Goal: Information Seeking & Learning: Learn about a topic

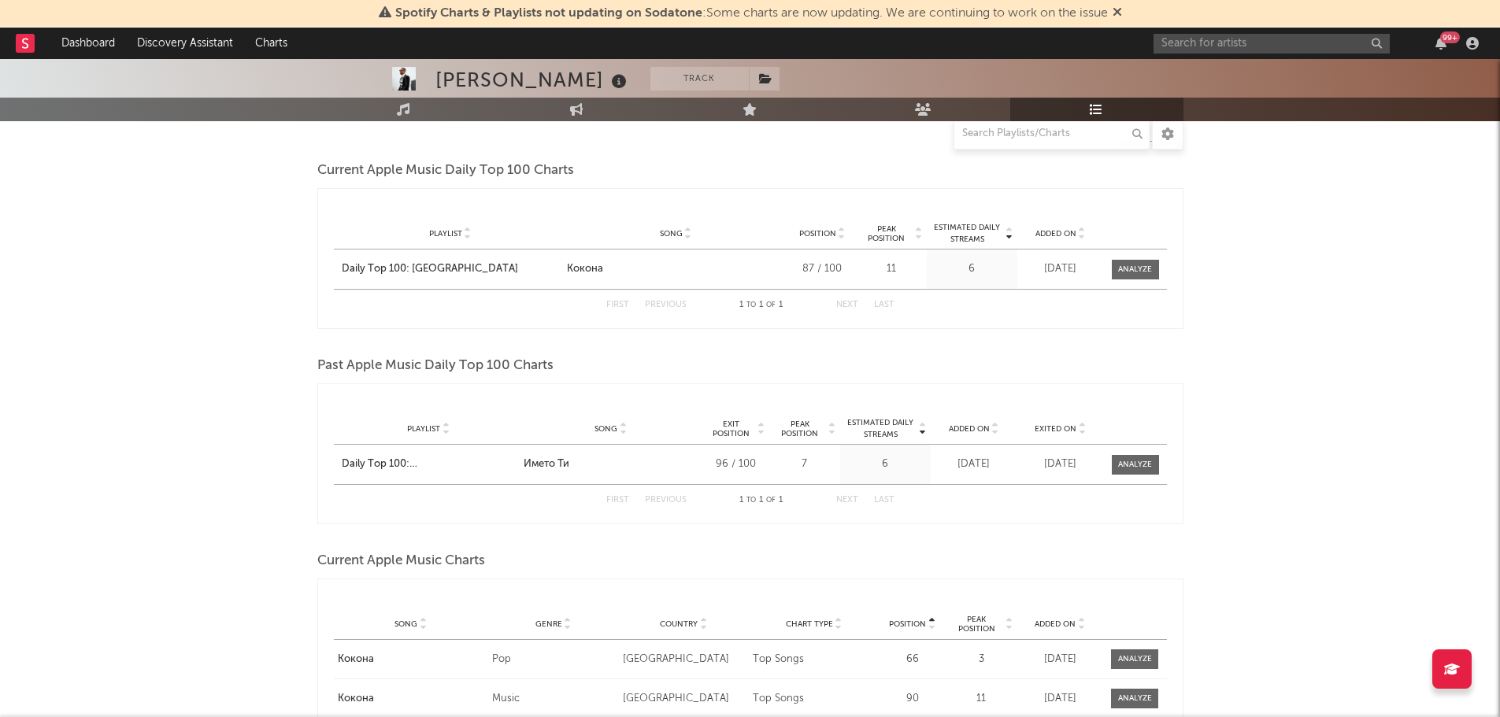
scroll to position [189, 0]
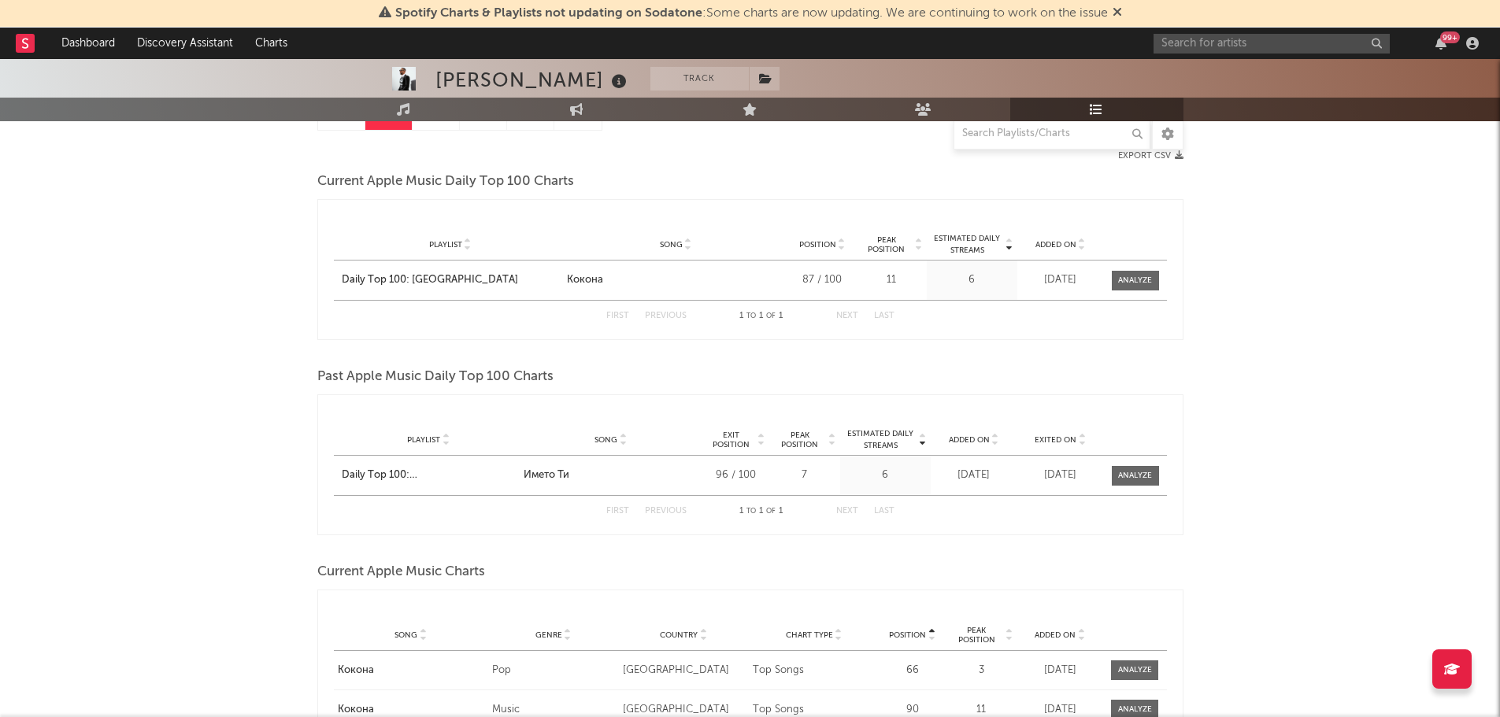
click at [326, 127] on link at bounding box center [341, 111] width 47 height 35
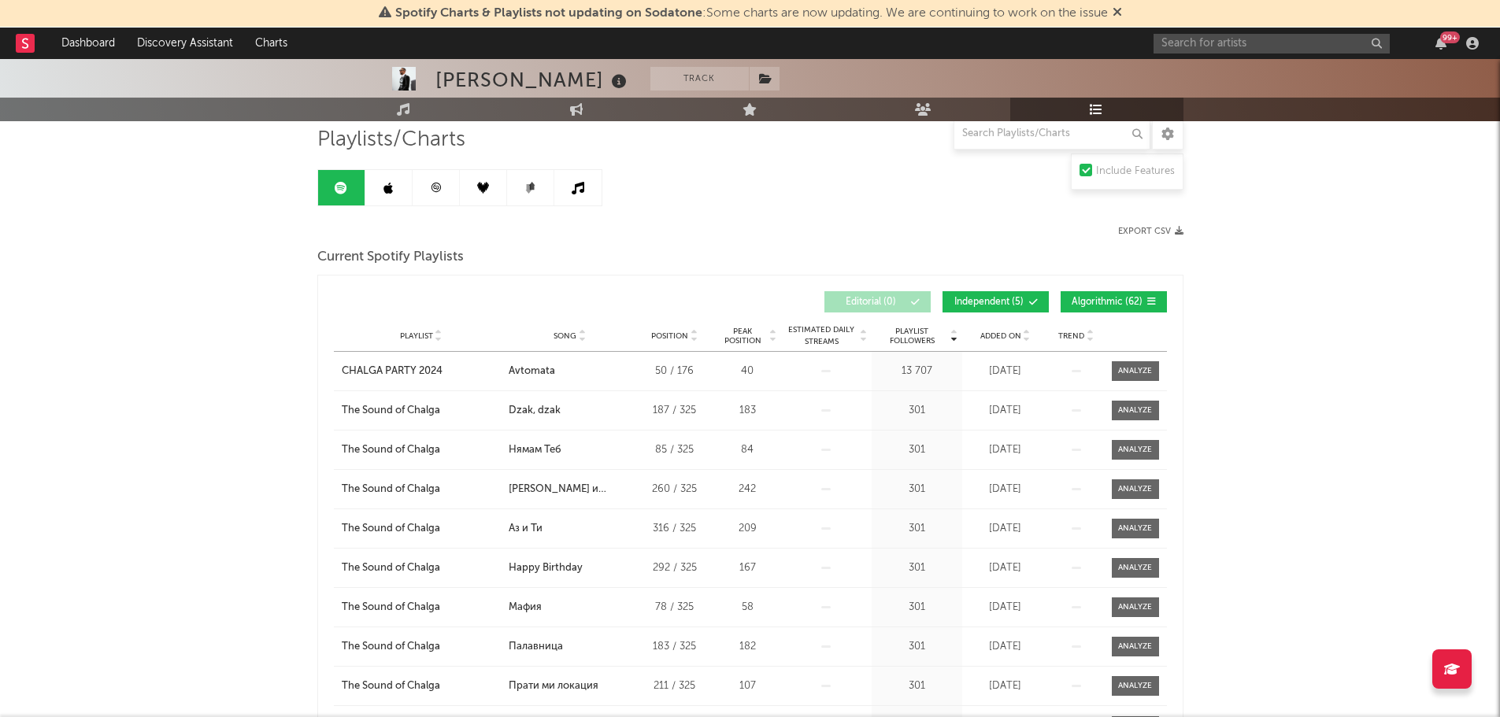
scroll to position [68, 0]
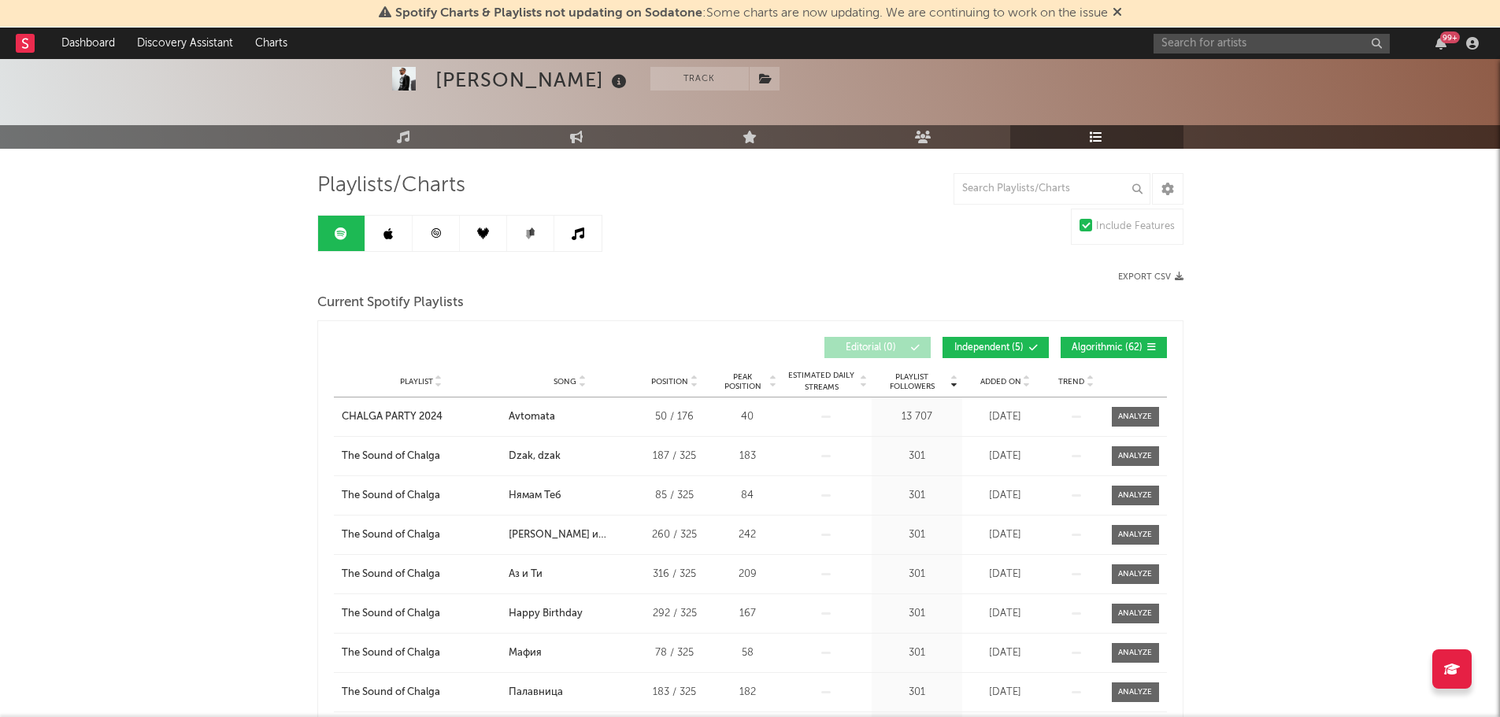
click at [439, 229] on icon at bounding box center [436, 234] width 12 height 12
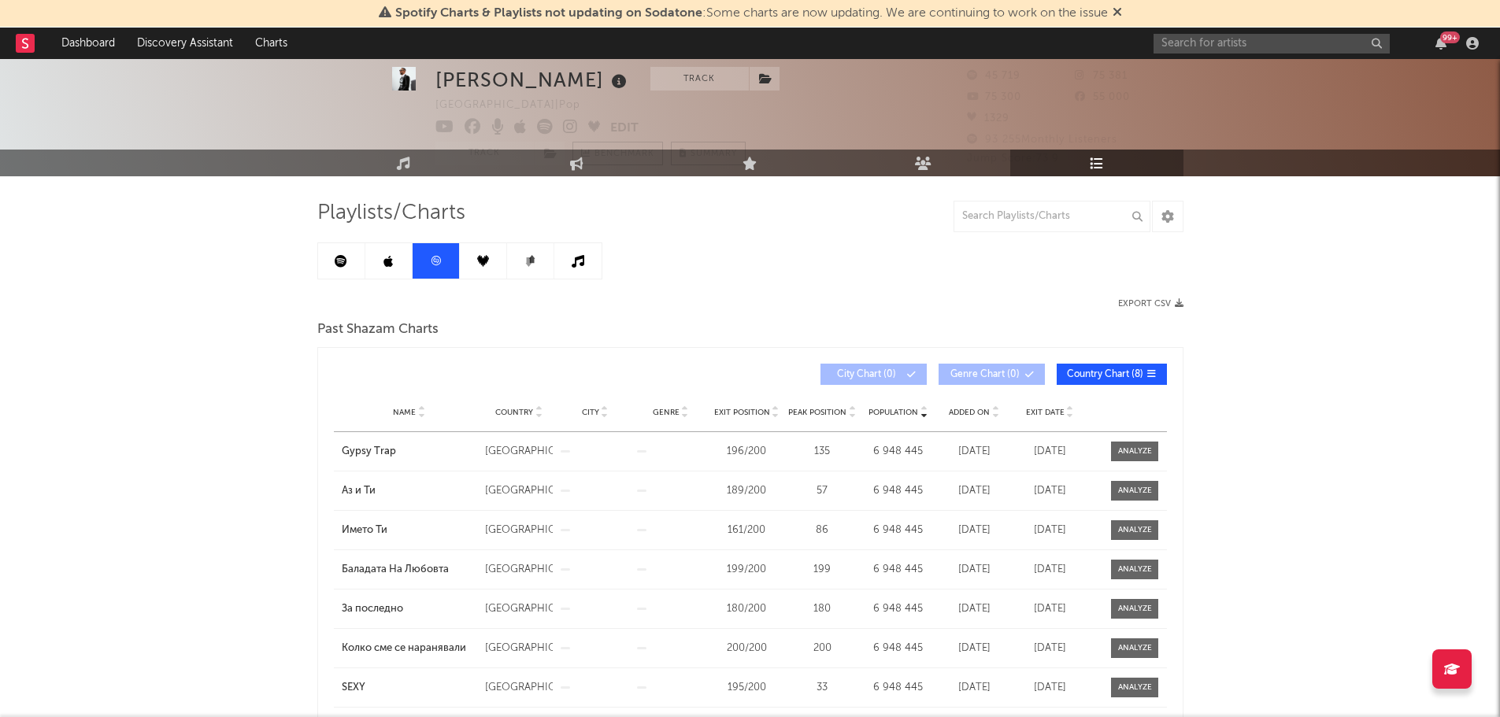
scroll to position [39, 0]
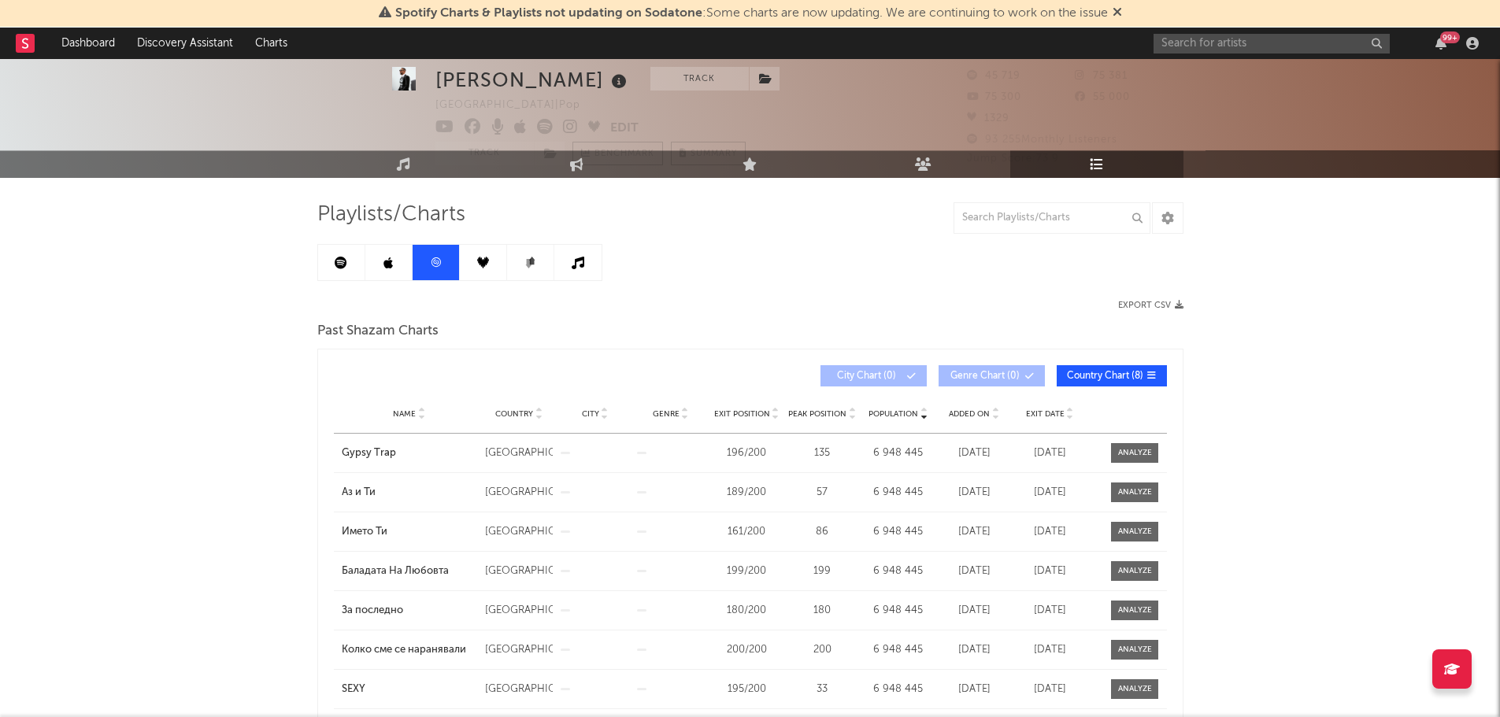
click at [482, 256] on link at bounding box center [483, 262] width 47 height 35
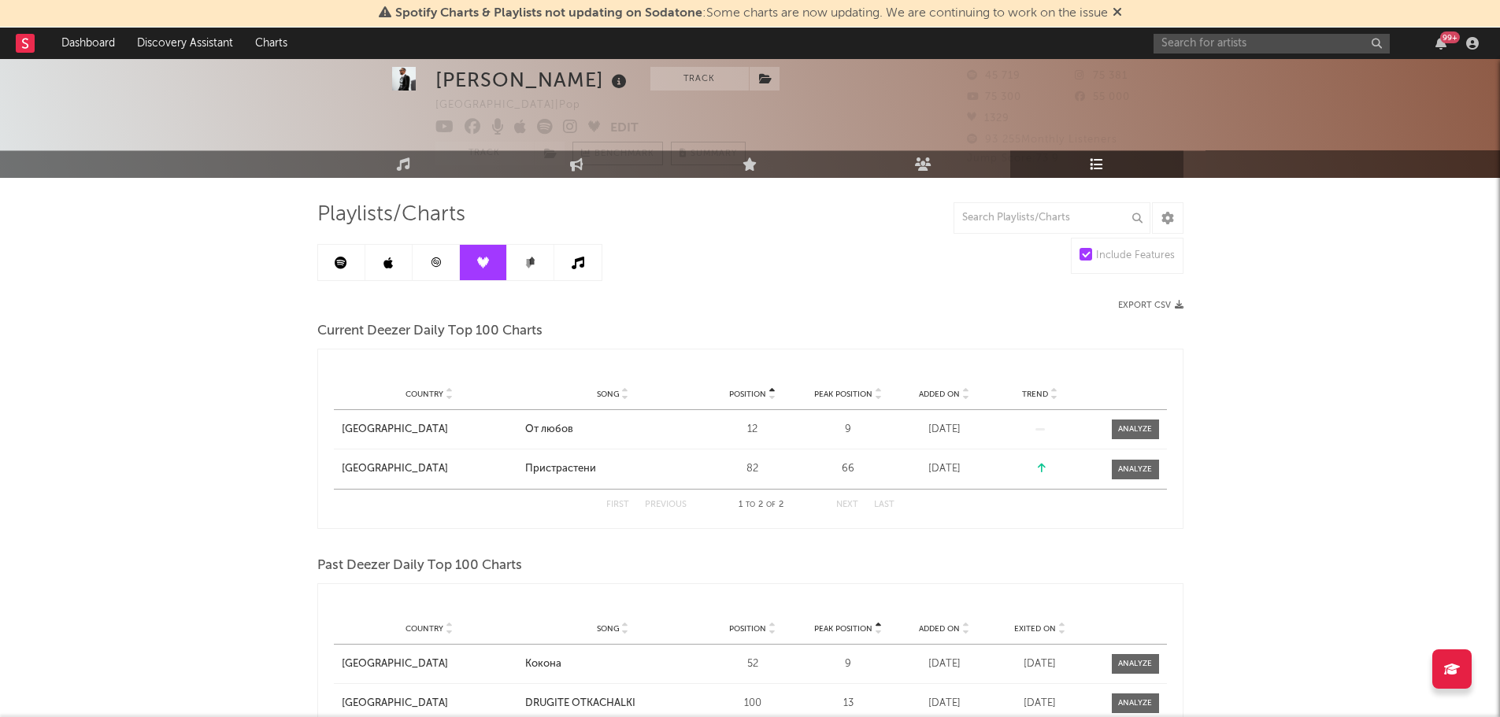
click at [525, 264] on icon at bounding box center [530, 263] width 12 height 12
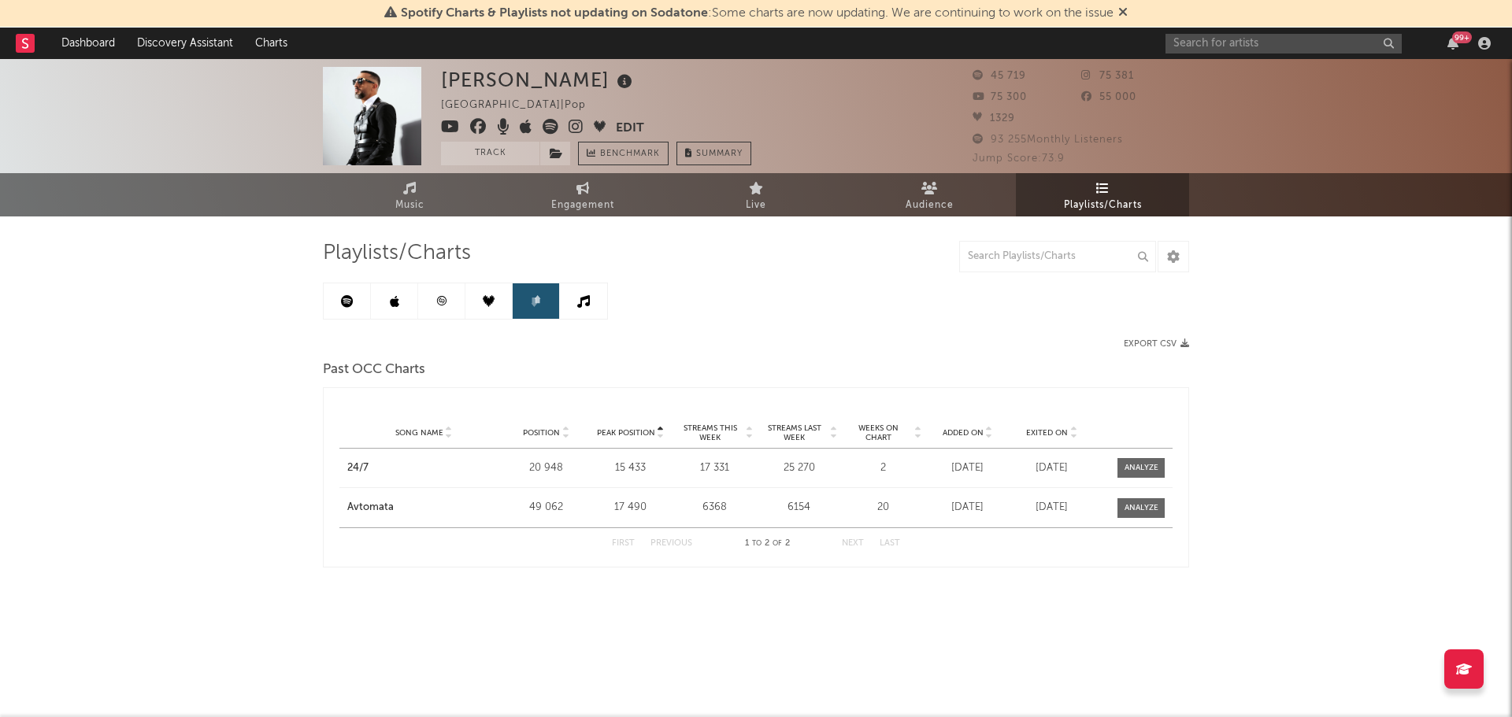
click at [579, 298] on icon at bounding box center [583, 301] width 13 height 13
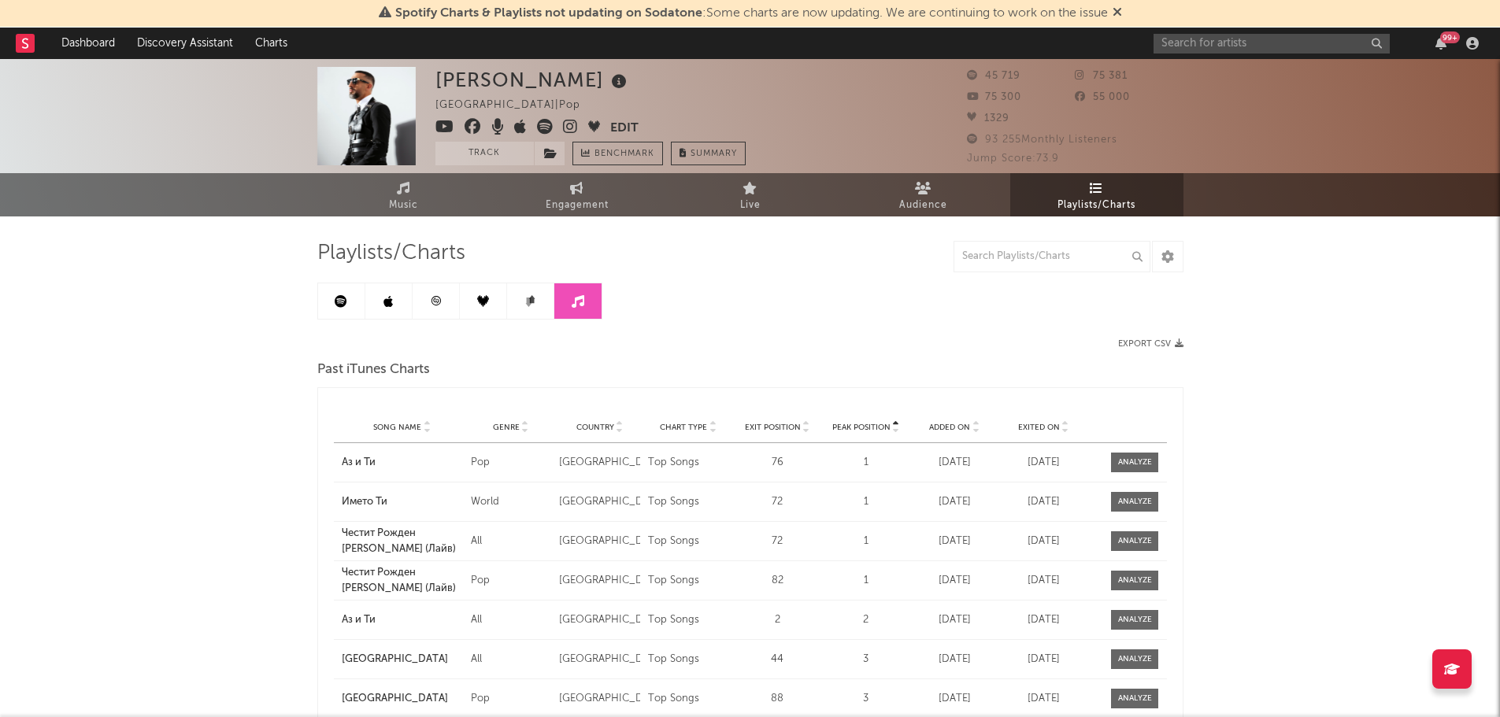
click at [505, 309] on link at bounding box center [483, 300] width 47 height 35
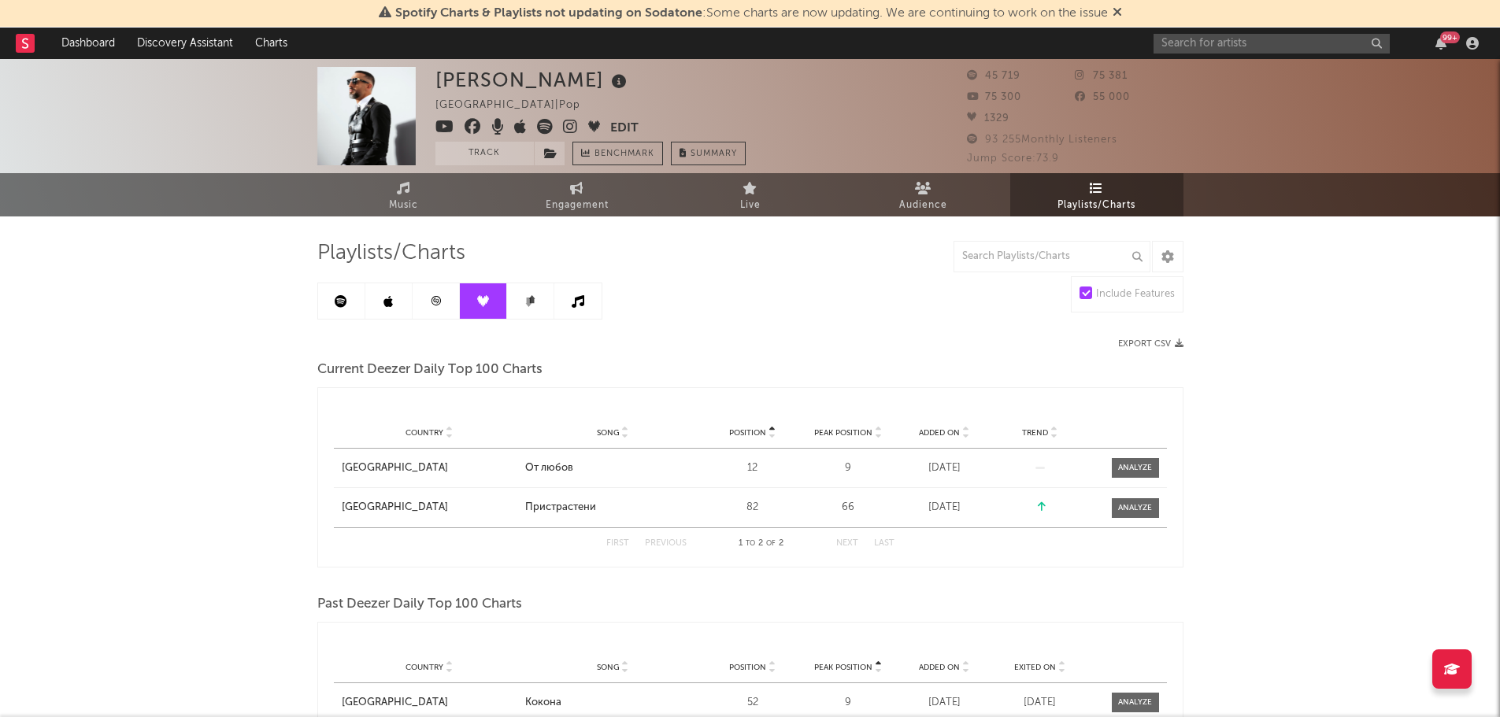
click at [1181, 54] on div "99 +" at bounding box center [1319, 43] width 331 height 31
click at [1181, 44] on input "text" at bounding box center [1272, 44] width 236 height 20
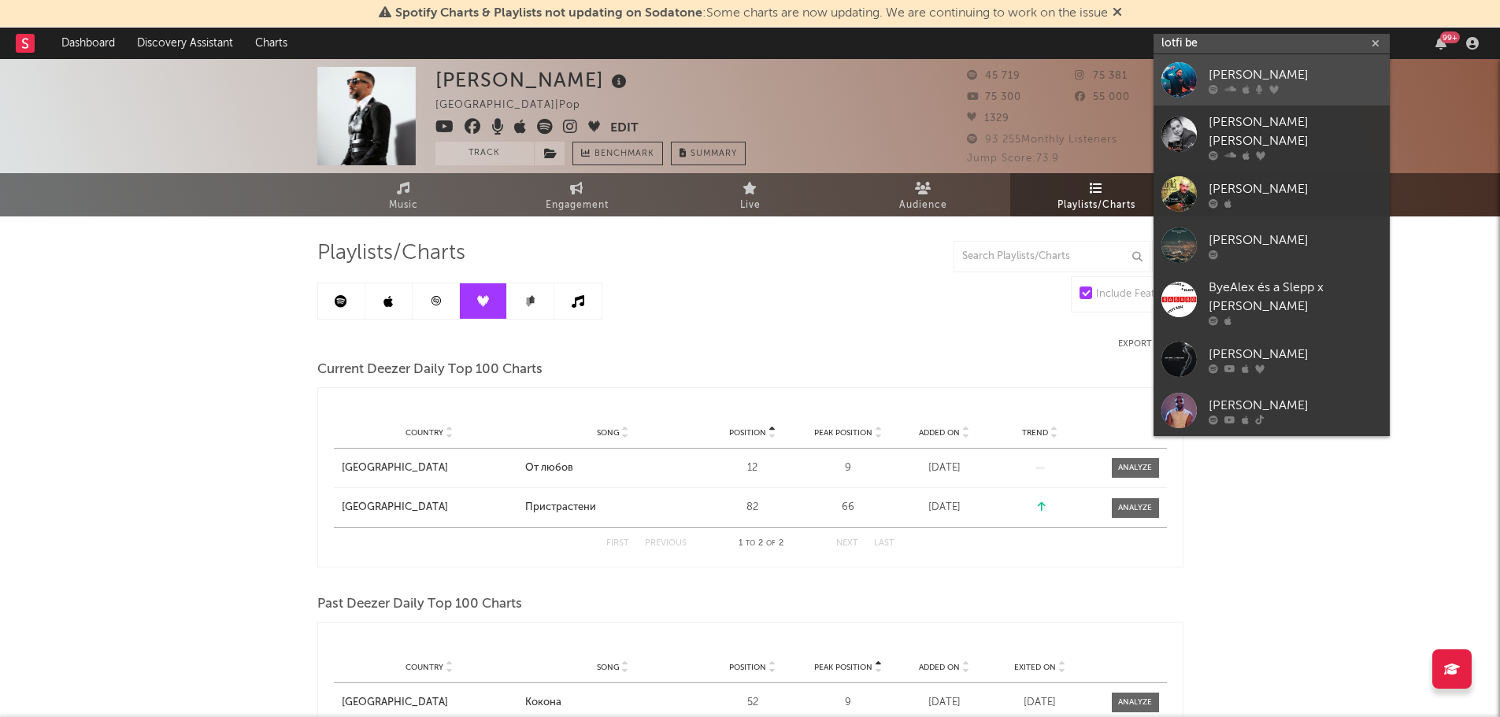
type input "lotfi be"
click at [1229, 72] on div "[PERSON_NAME]" at bounding box center [1295, 74] width 173 height 19
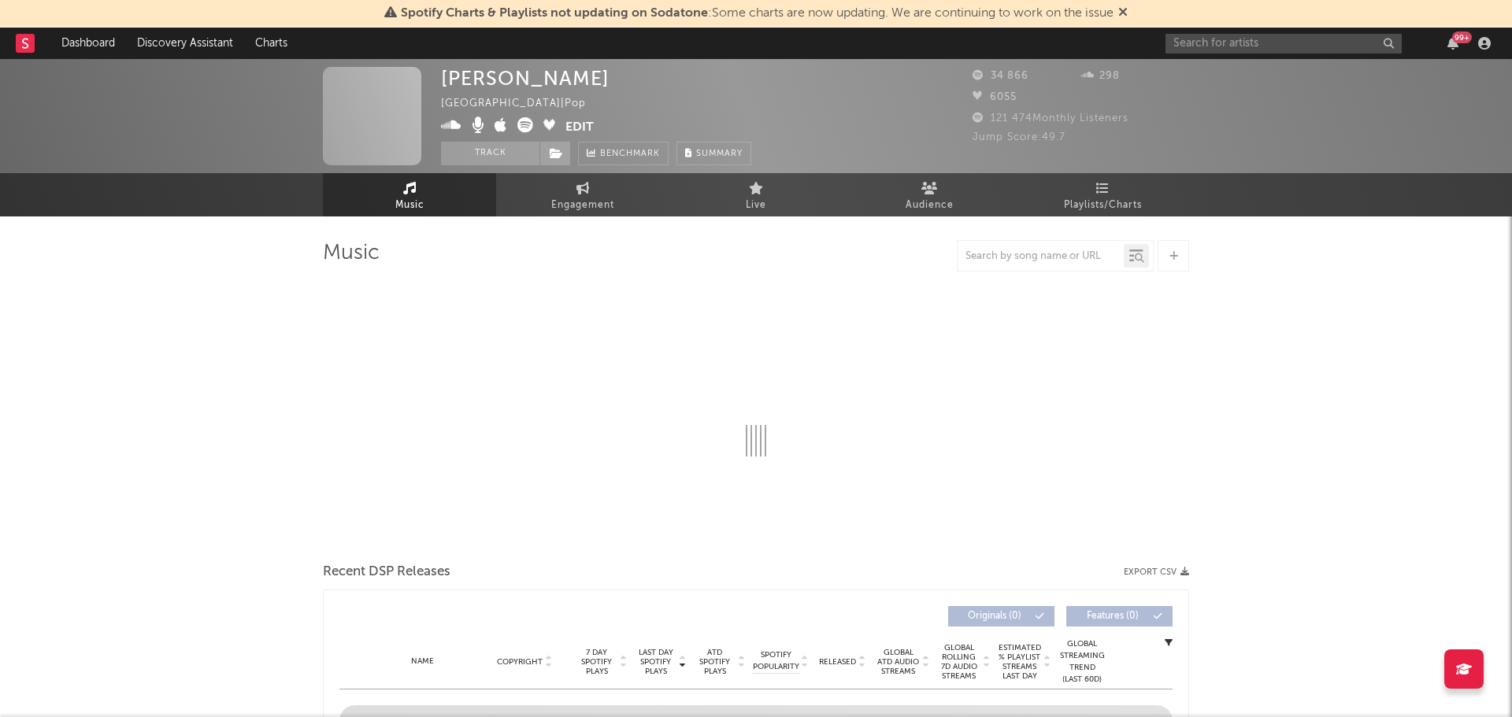
select select "6m"
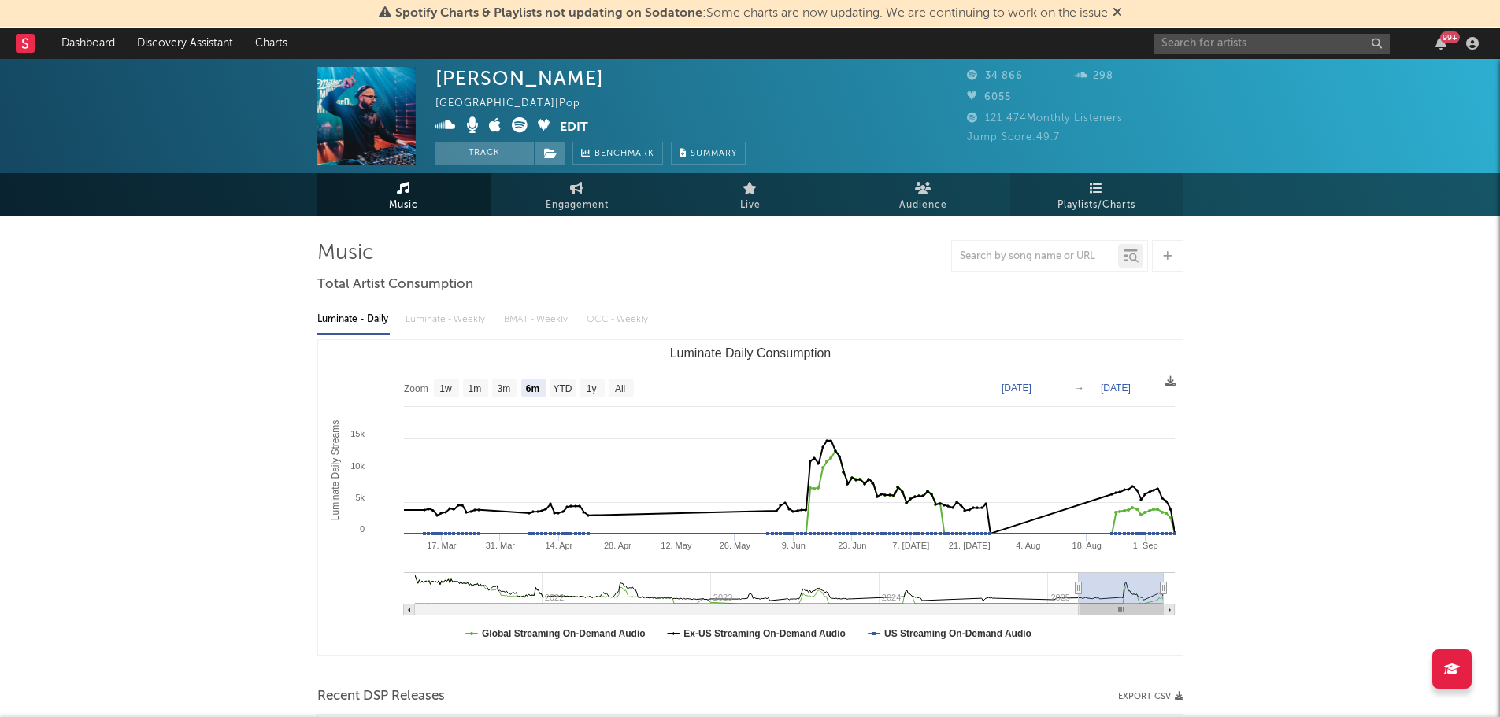
click at [1095, 206] on span "Playlists/Charts" at bounding box center [1097, 205] width 78 height 19
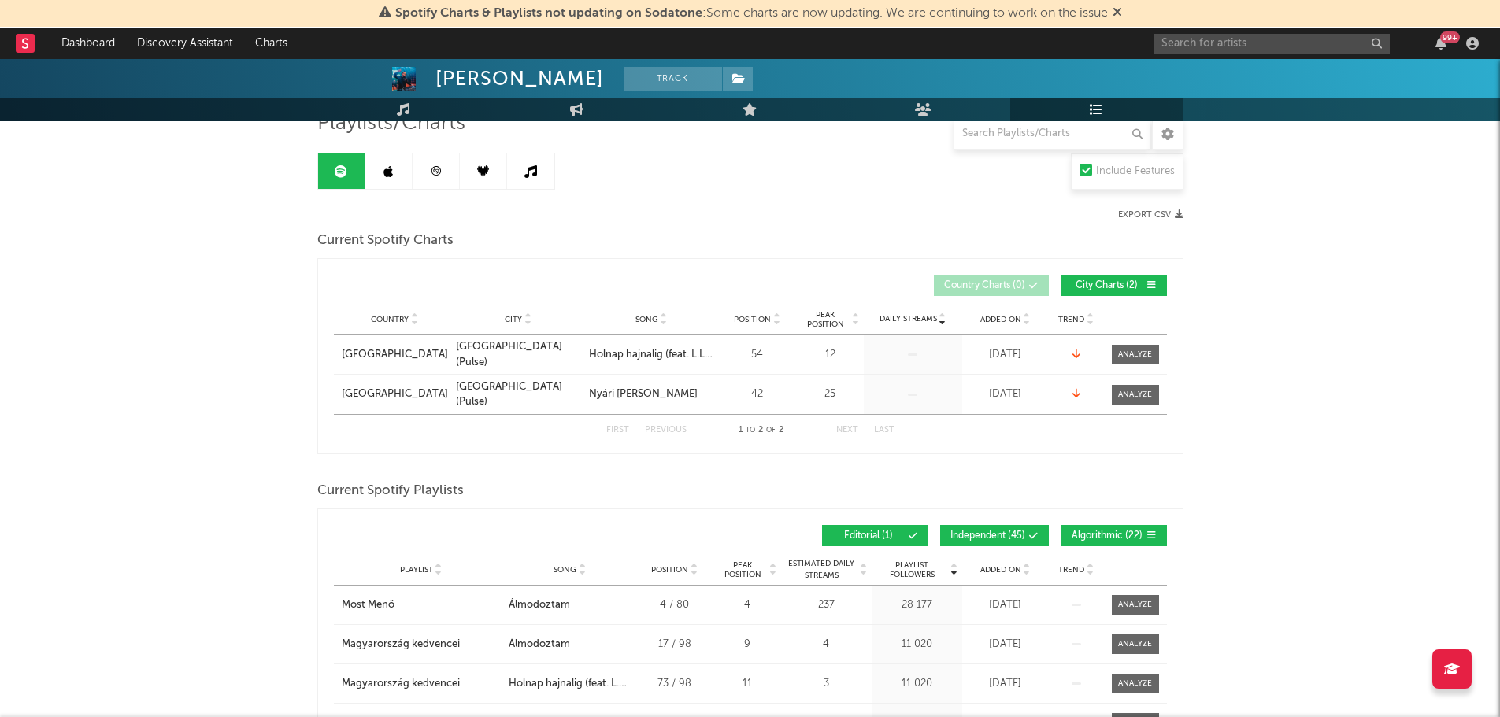
scroll to position [90, 0]
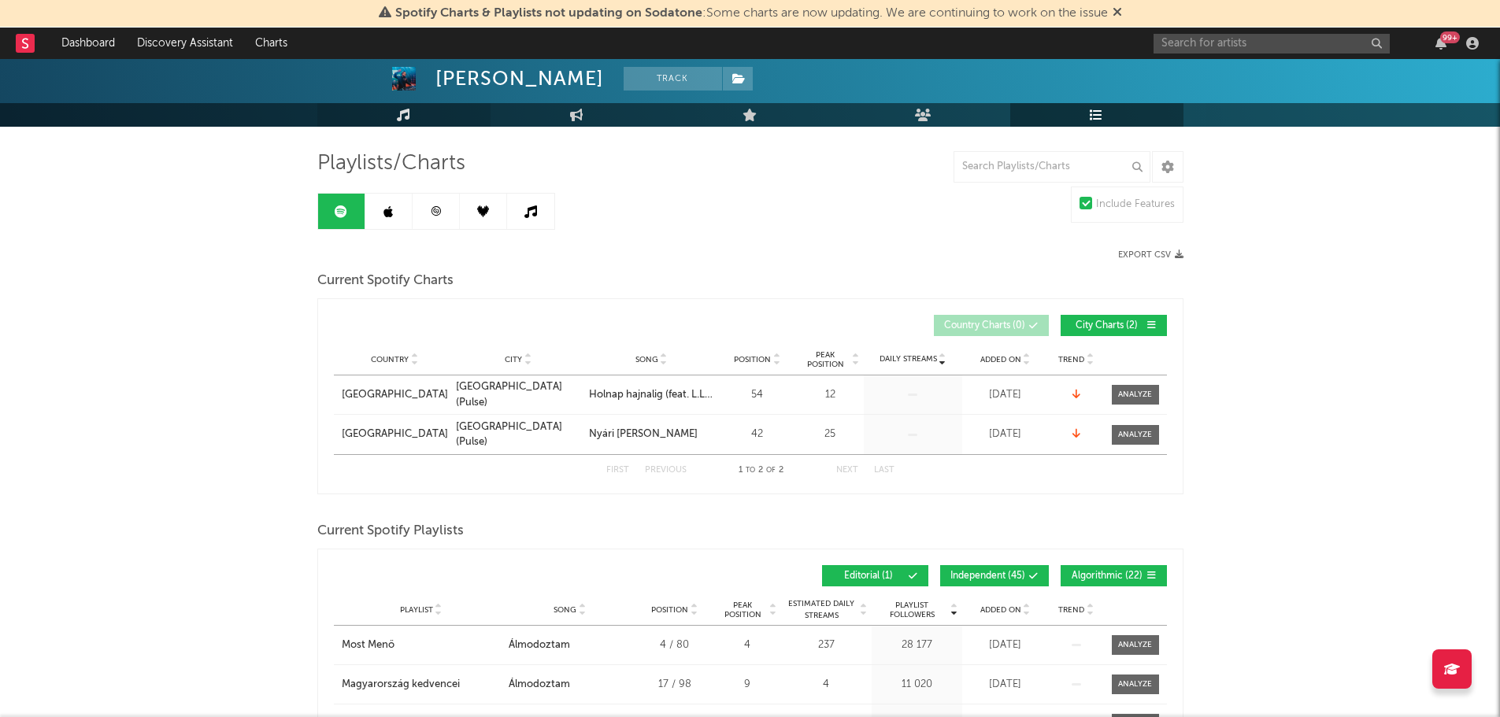
click at [388, 208] on icon at bounding box center [388, 212] width 9 height 13
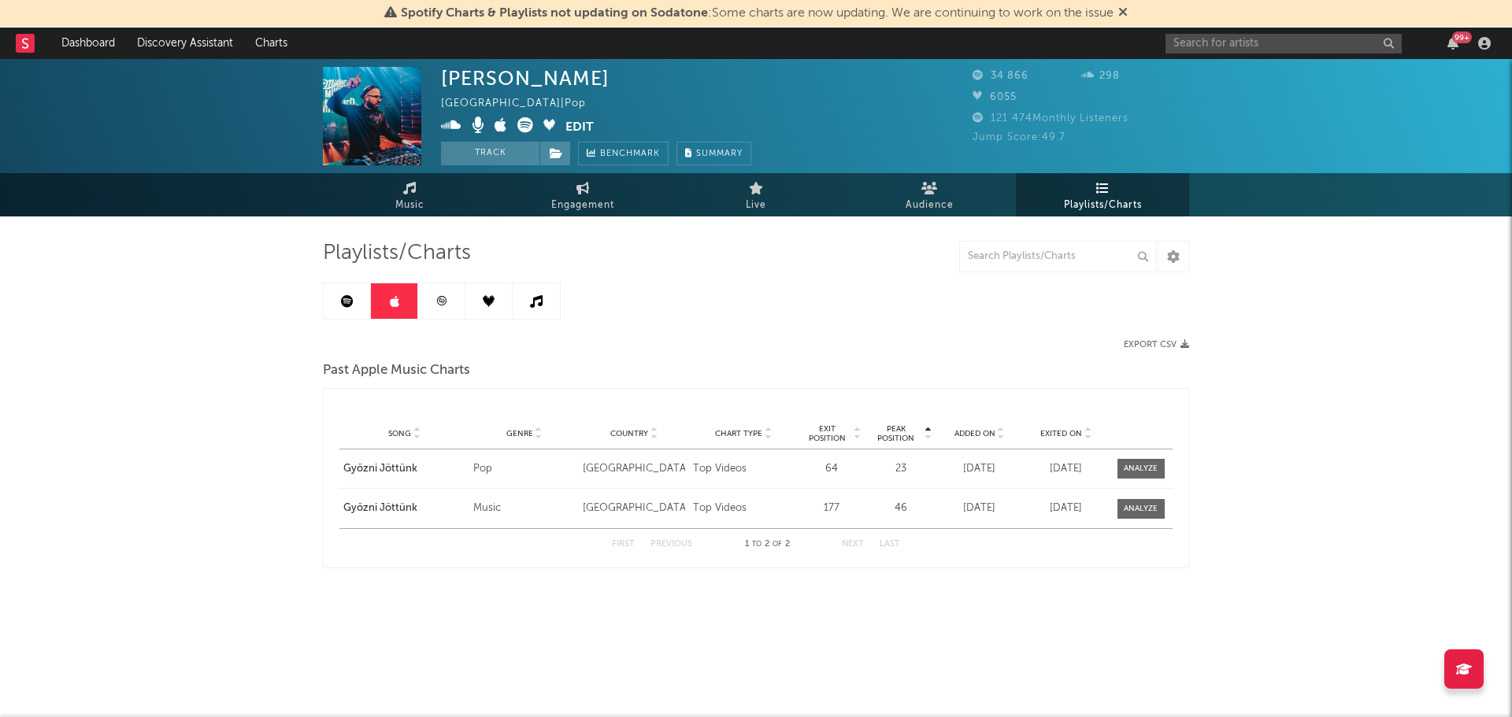
click at [462, 295] on link at bounding box center [441, 300] width 47 height 35
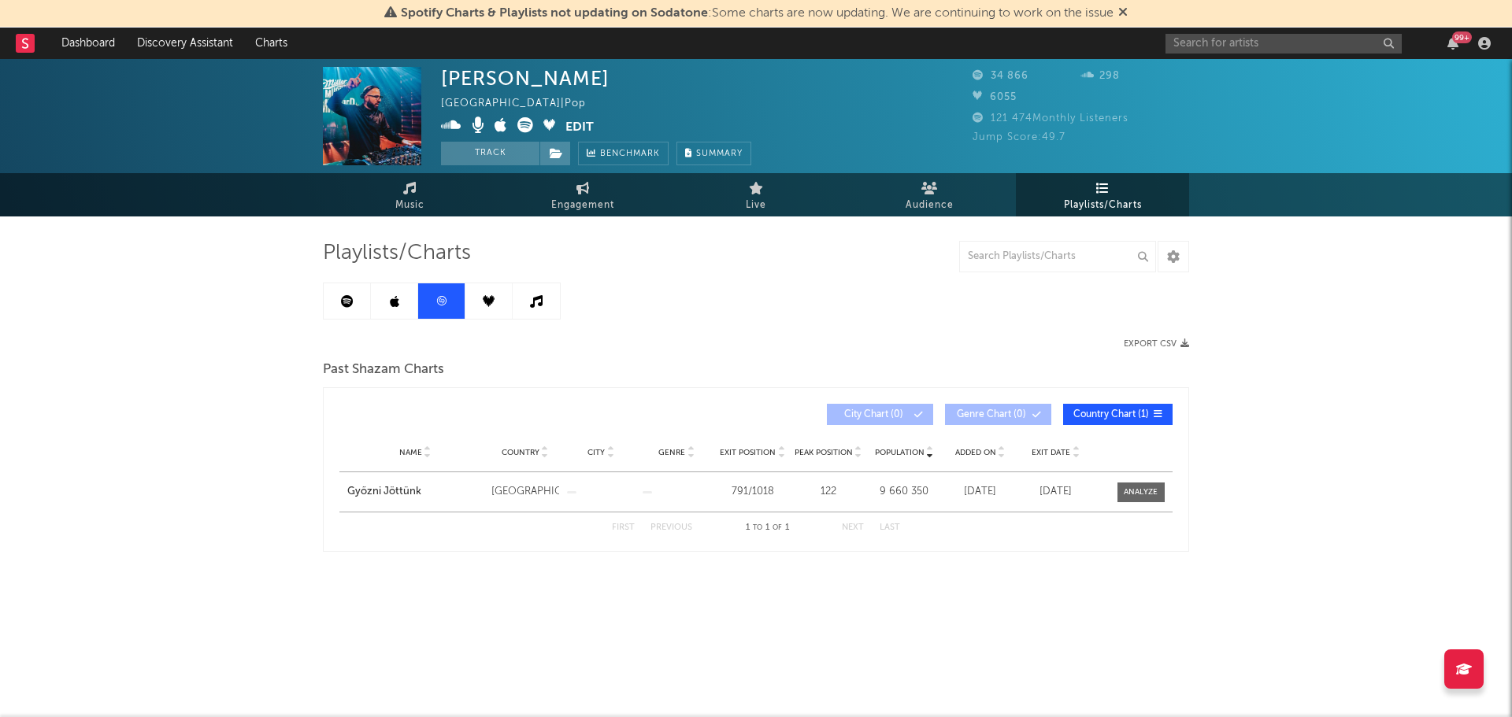
click at [478, 303] on link at bounding box center [488, 300] width 47 height 35
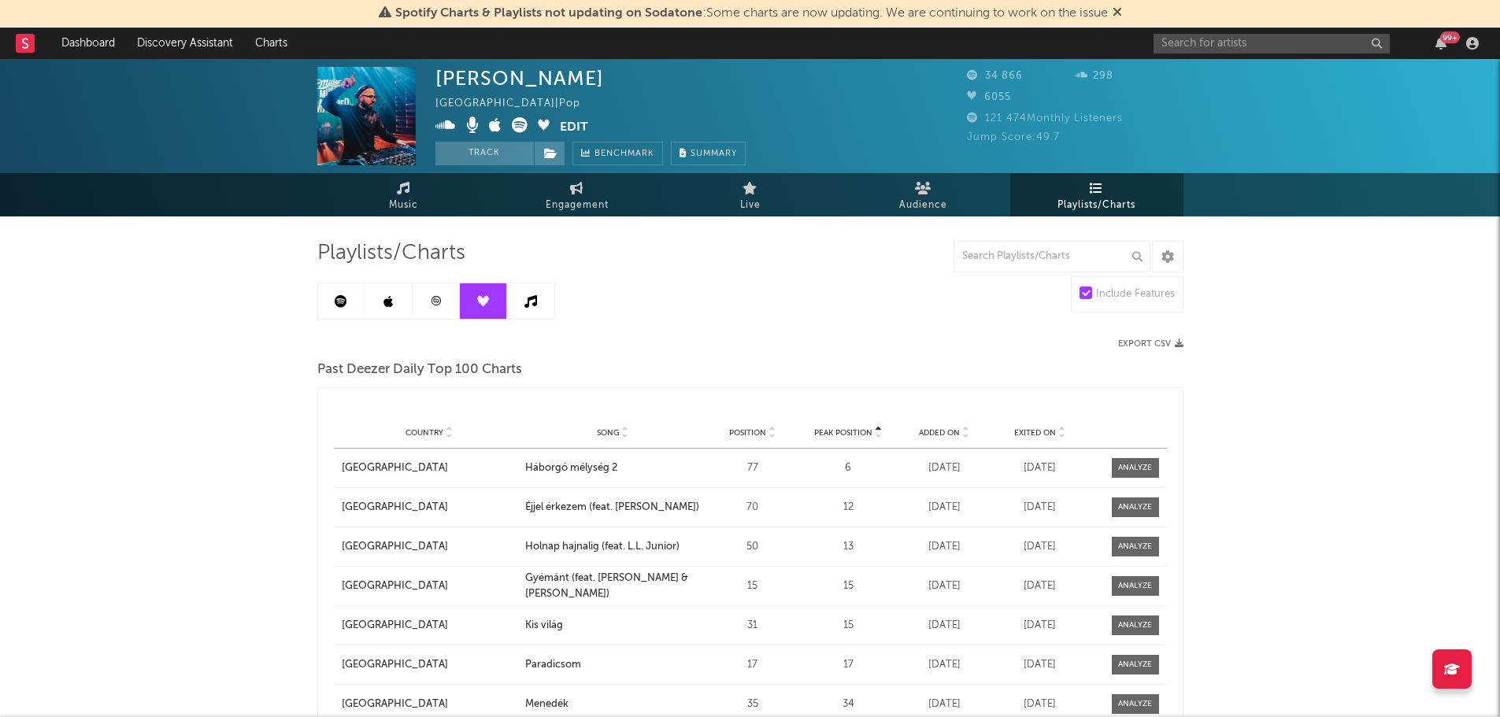
click at [534, 312] on link at bounding box center [530, 300] width 47 height 35
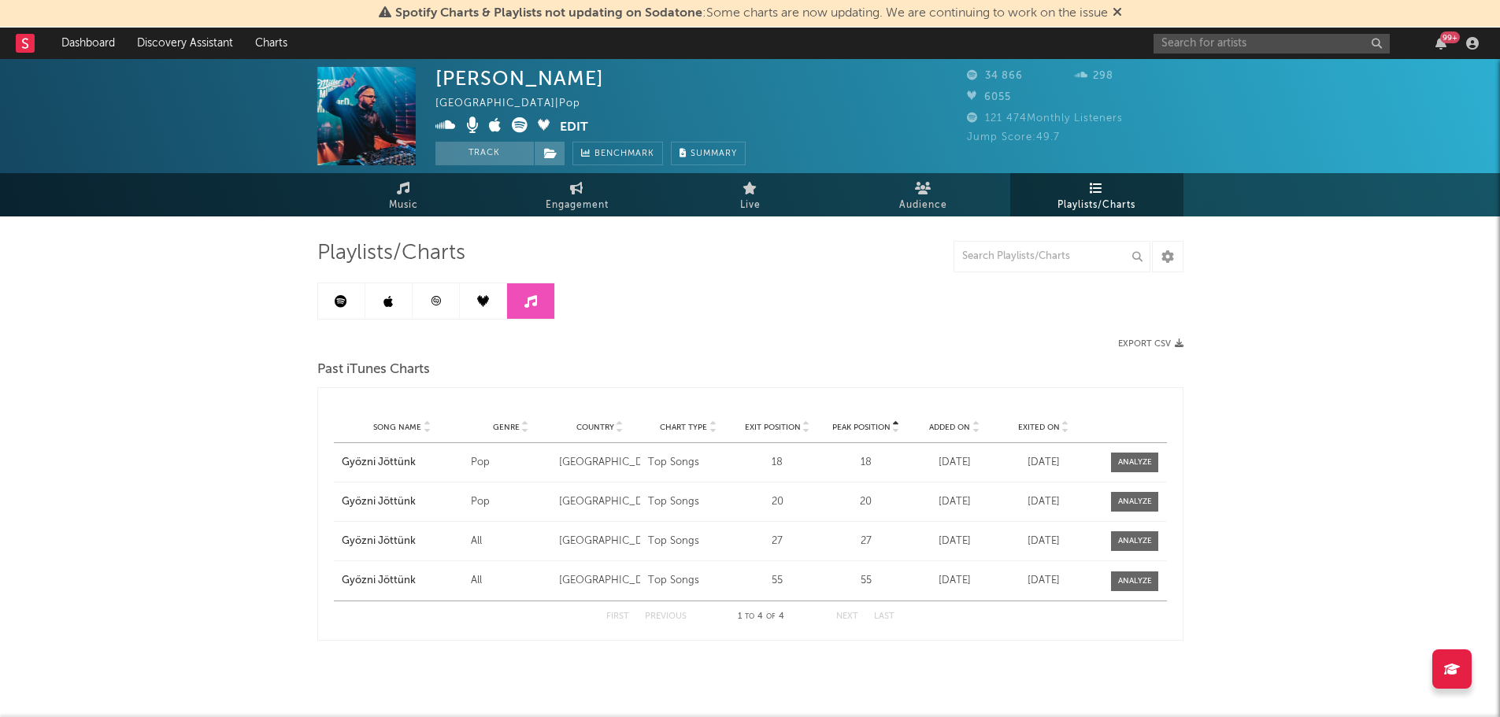
click at [481, 307] on link at bounding box center [483, 300] width 47 height 35
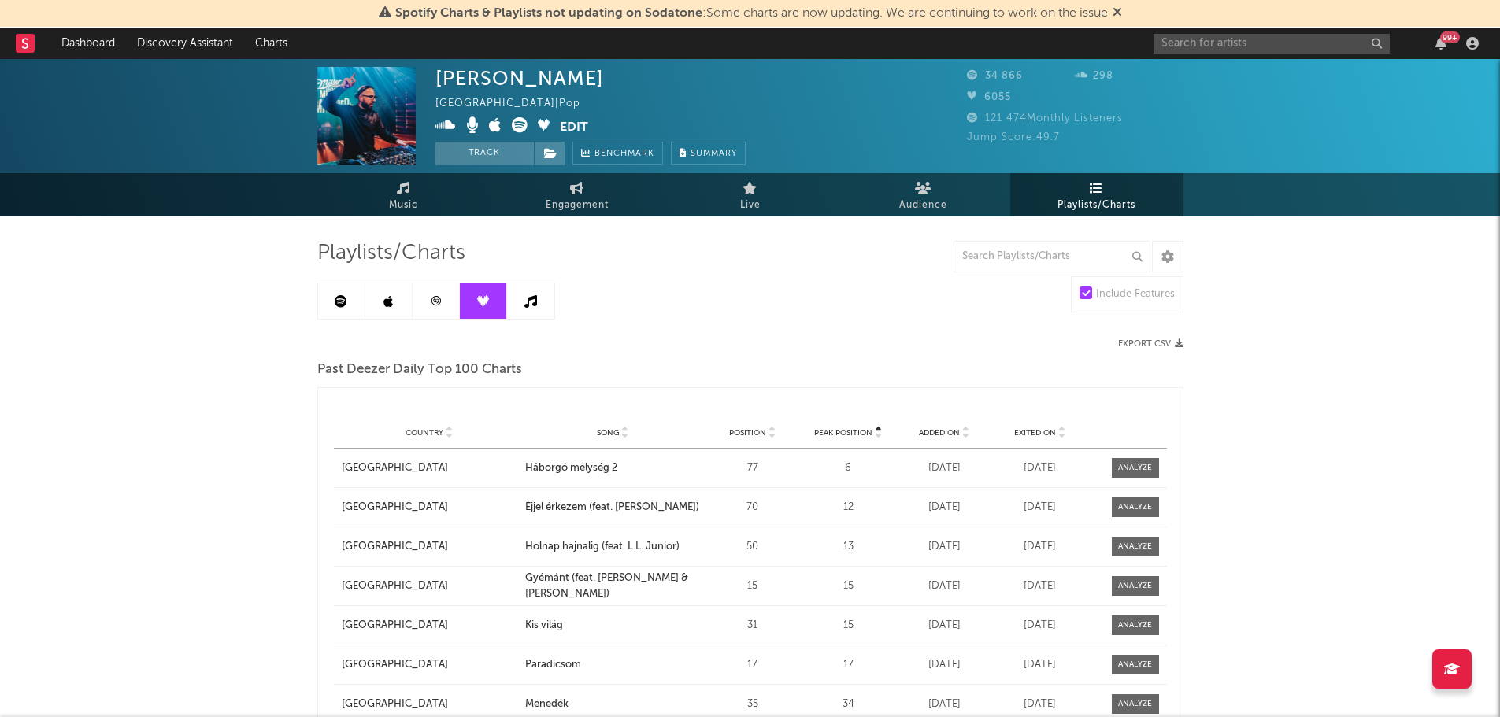
drag, startPoint x: 1494, startPoint y: 343, endPoint x: 1510, endPoint y: 475, distance: 132.5
click at [1499, 473] on html "Spotify Charts & Playlists not updating on Sodatone : Some charts are now updat…" at bounding box center [750, 488] width 1500 height 977
click at [1315, 346] on div "Lotfi Begi [GEOGRAPHIC_DATA] | Pop Edit Track Benchmark Summary 34 866 298 6055…" at bounding box center [750, 518] width 1500 height 918
click at [1212, 49] on input "text" at bounding box center [1272, 44] width 236 height 20
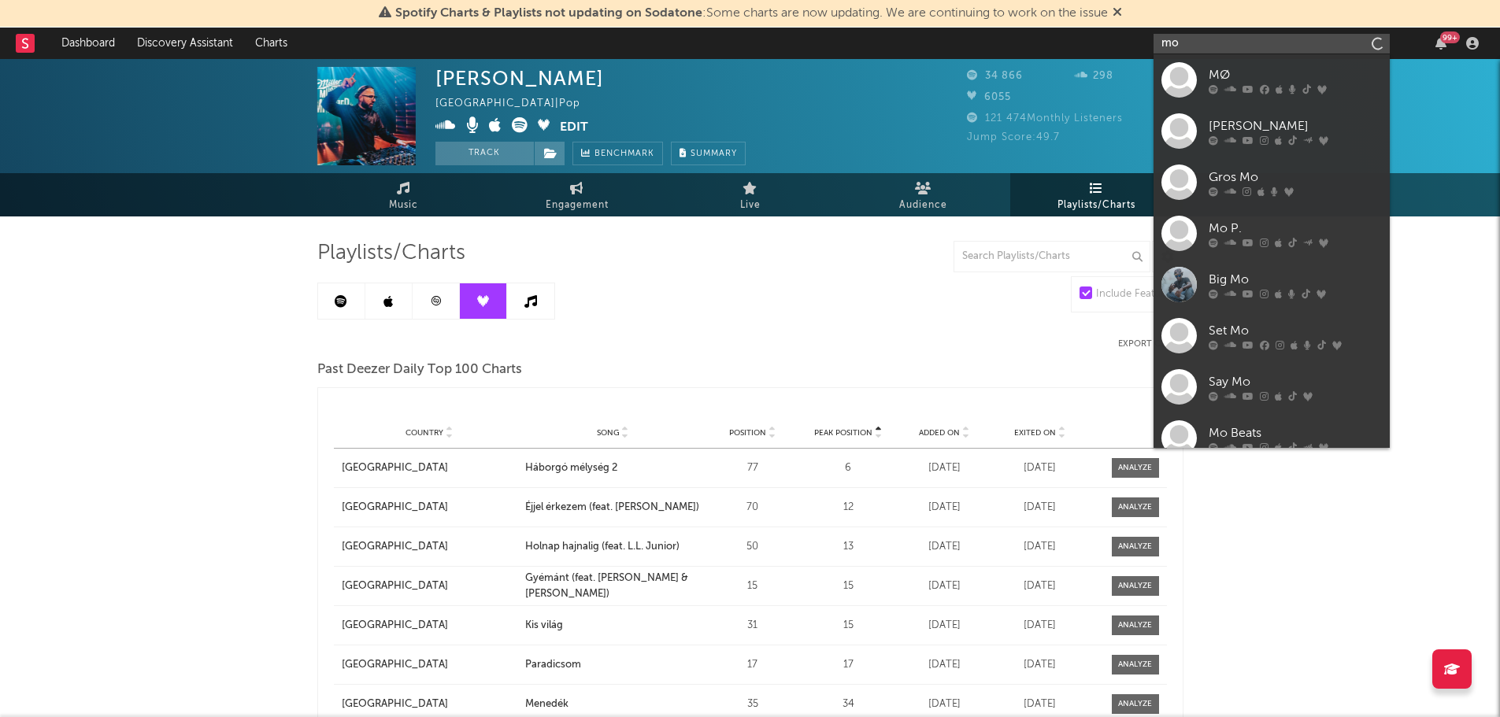
type input "m"
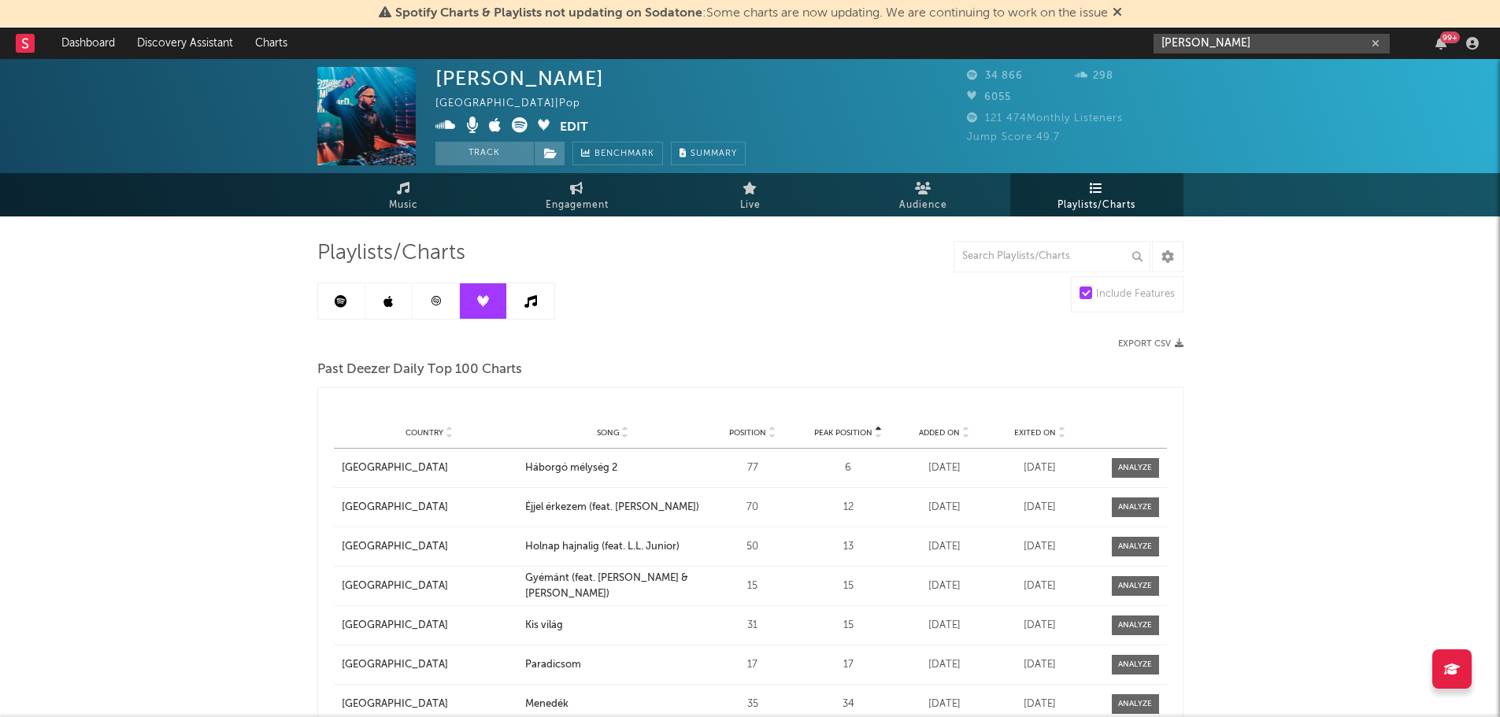
click at [1203, 45] on input "[PERSON_NAME]" at bounding box center [1272, 44] width 236 height 20
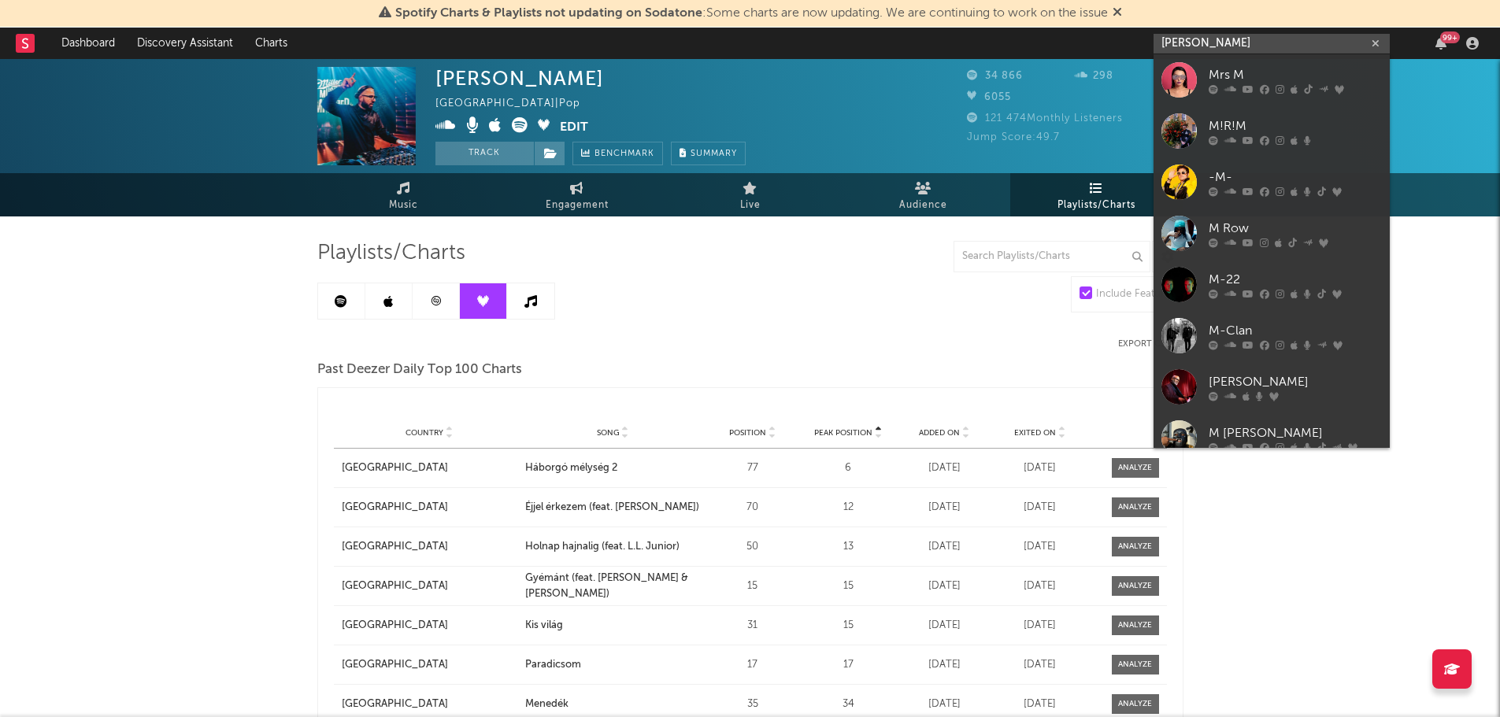
click at [1203, 45] on input "[PERSON_NAME]" at bounding box center [1272, 44] width 236 height 20
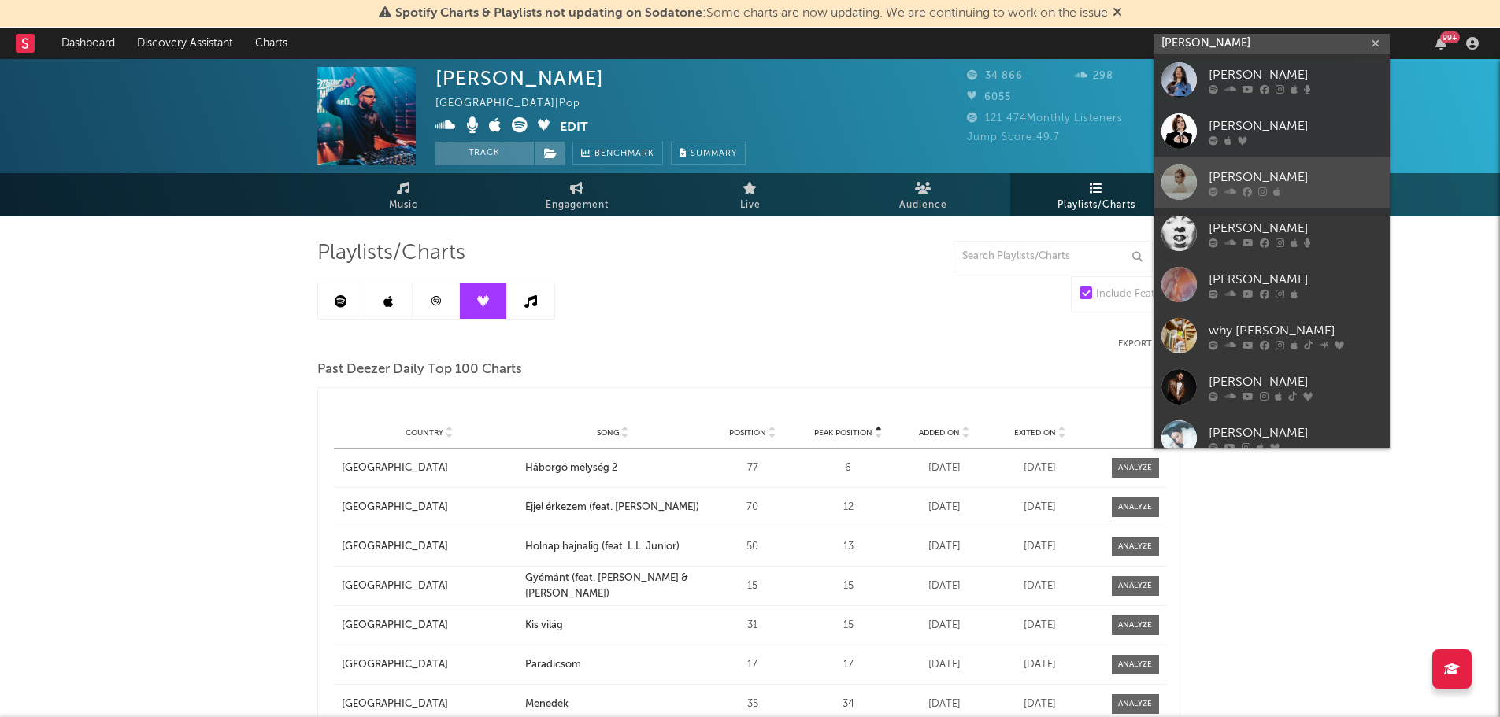
type input "[PERSON_NAME]"
click at [1180, 176] on div at bounding box center [1179, 182] width 35 height 35
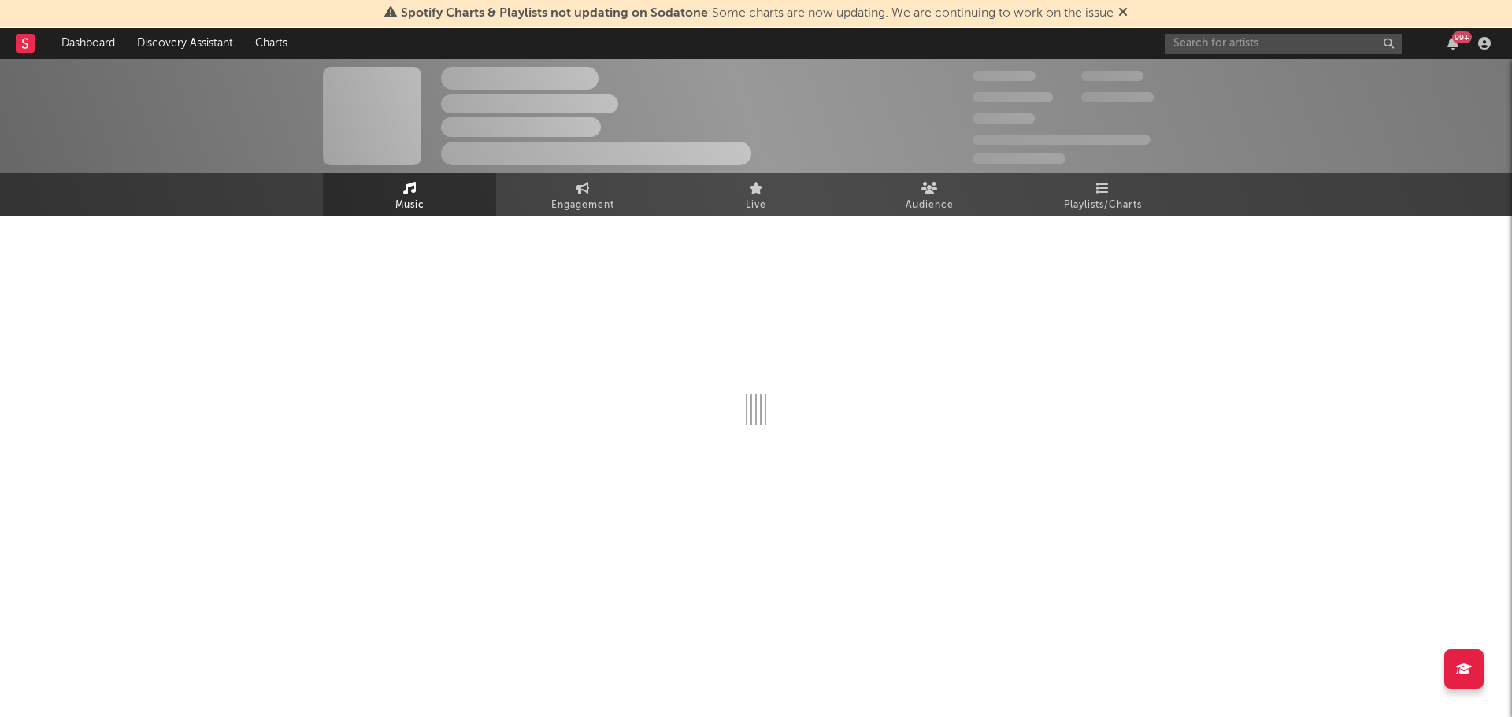
select select "1w"
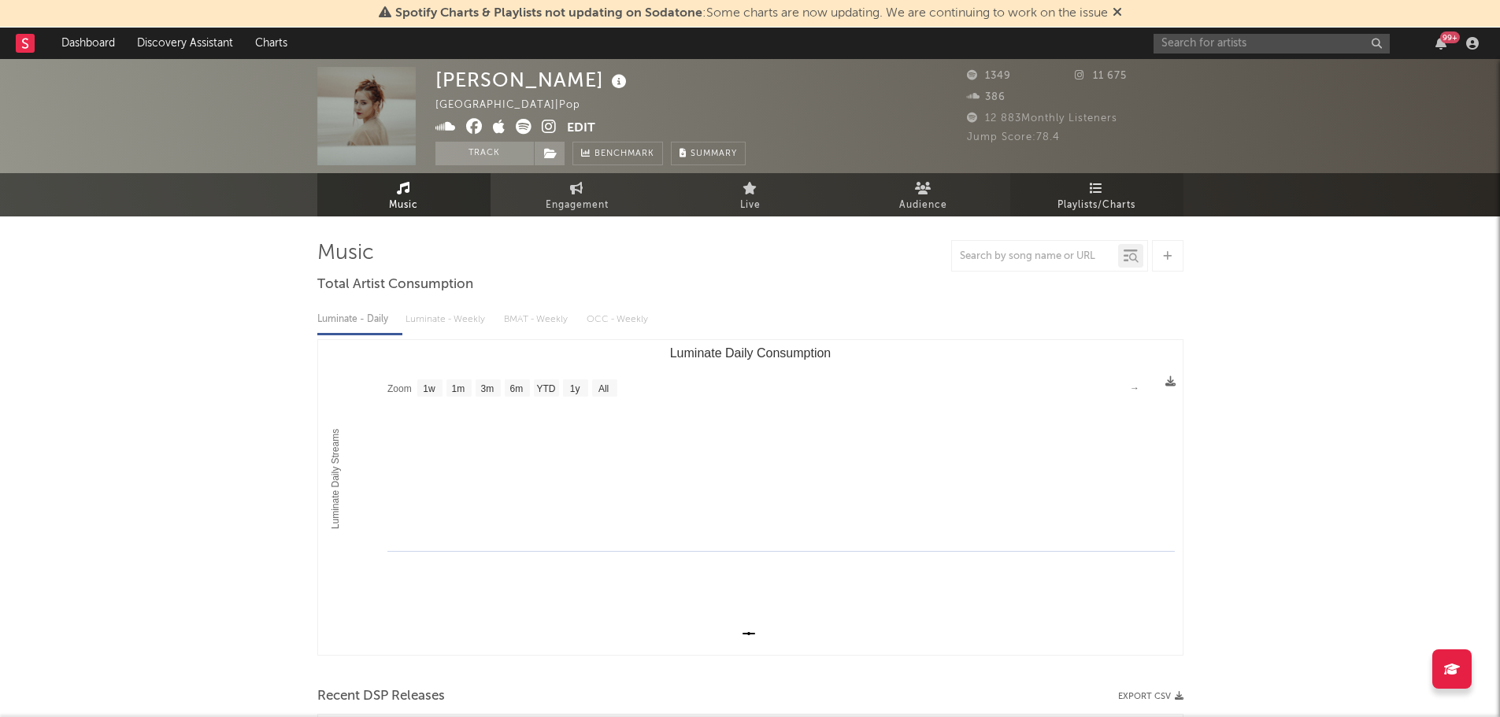
click at [1098, 188] on icon at bounding box center [1096, 188] width 13 height 13
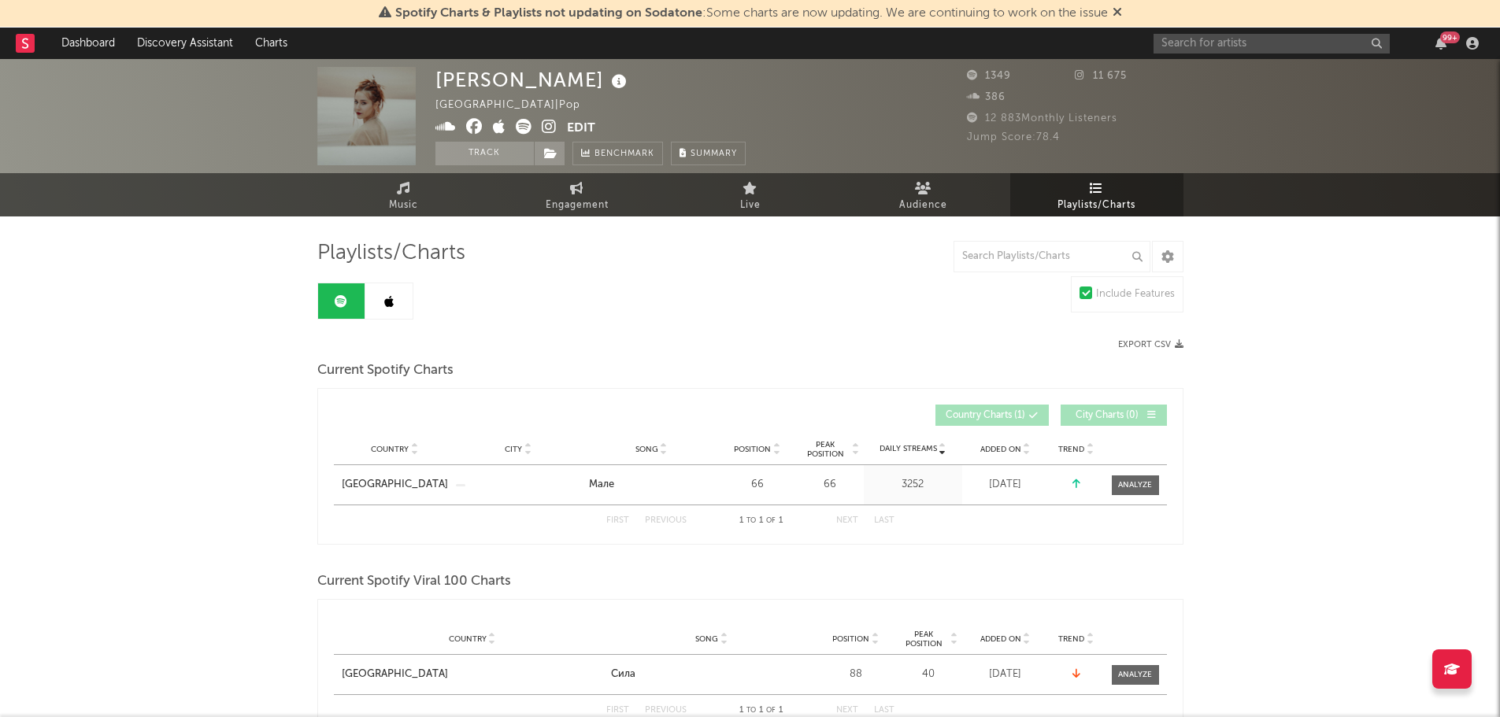
click at [395, 306] on link at bounding box center [388, 300] width 47 height 35
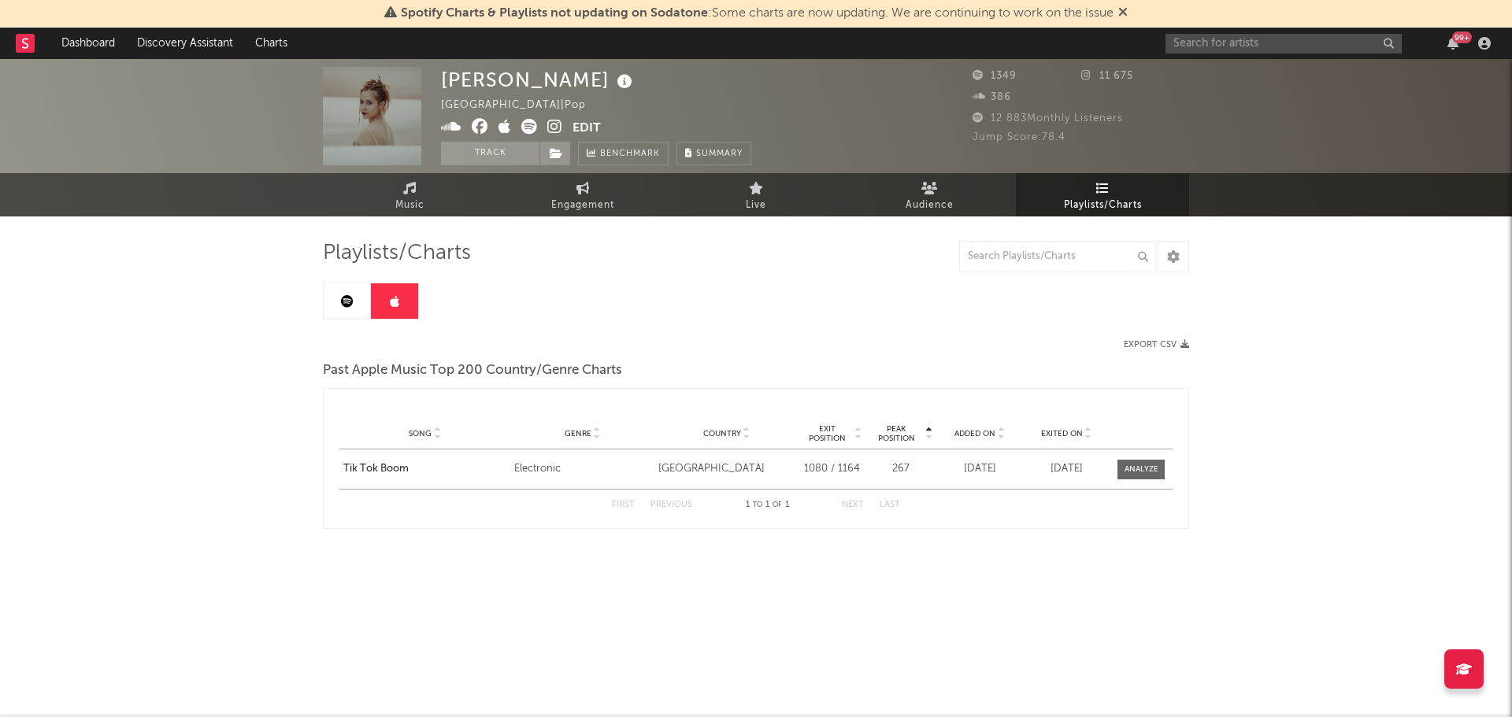
click at [358, 303] on link at bounding box center [347, 300] width 47 height 35
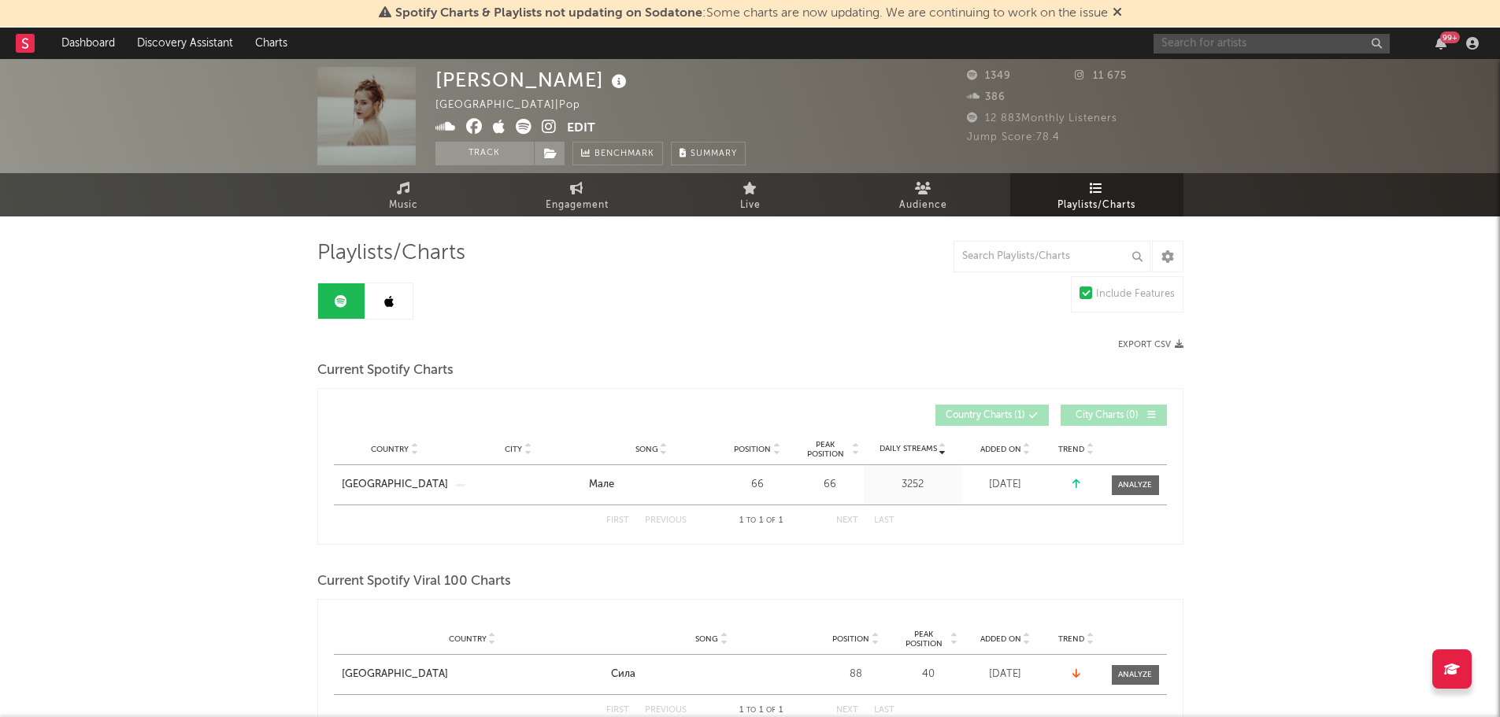
click at [1208, 49] on input "text" at bounding box center [1272, 44] width 236 height 20
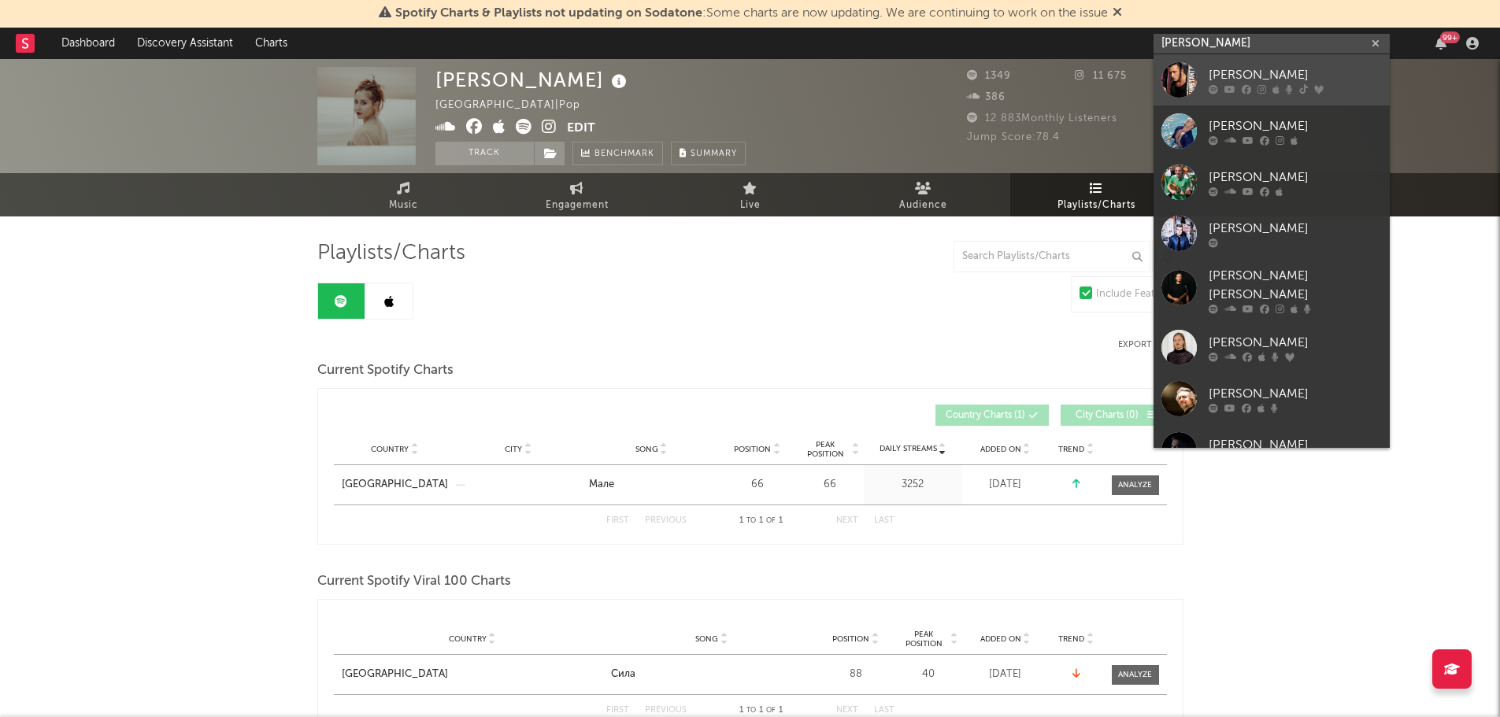
type input "[PERSON_NAME]"
click at [1187, 80] on div at bounding box center [1179, 79] width 35 height 35
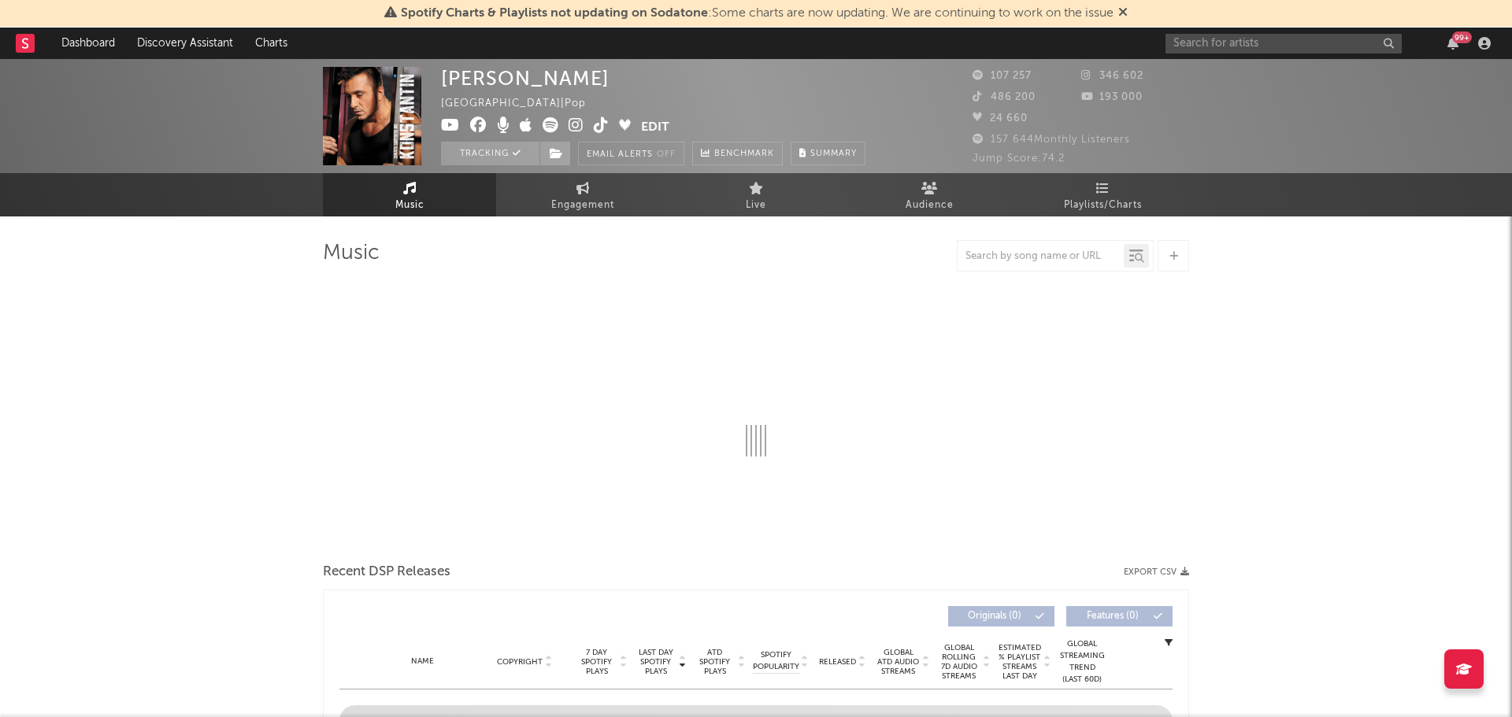
select select "6m"
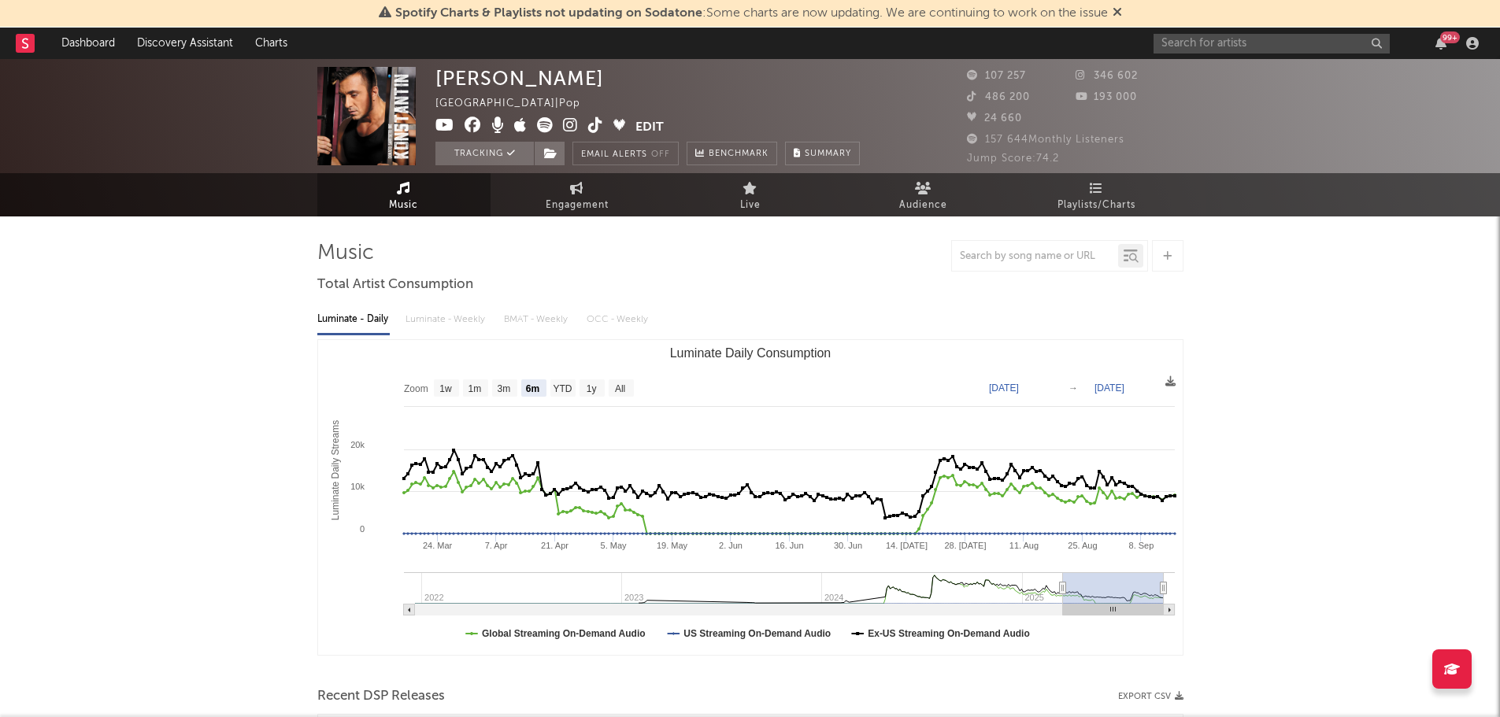
select select "6m"
click at [1107, 202] on span "Playlists/Charts" at bounding box center [1097, 205] width 78 height 19
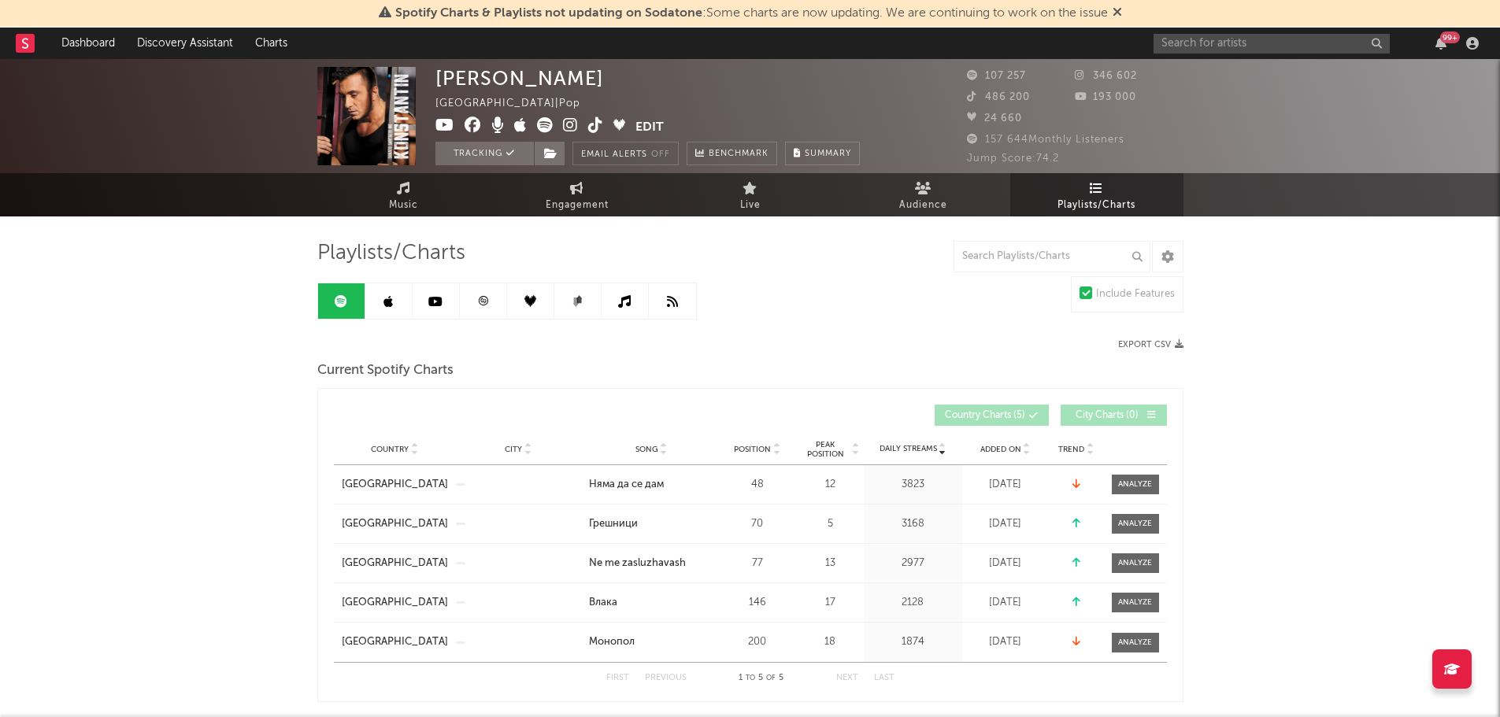
click at [433, 303] on icon at bounding box center [435, 301] width 14 height 13
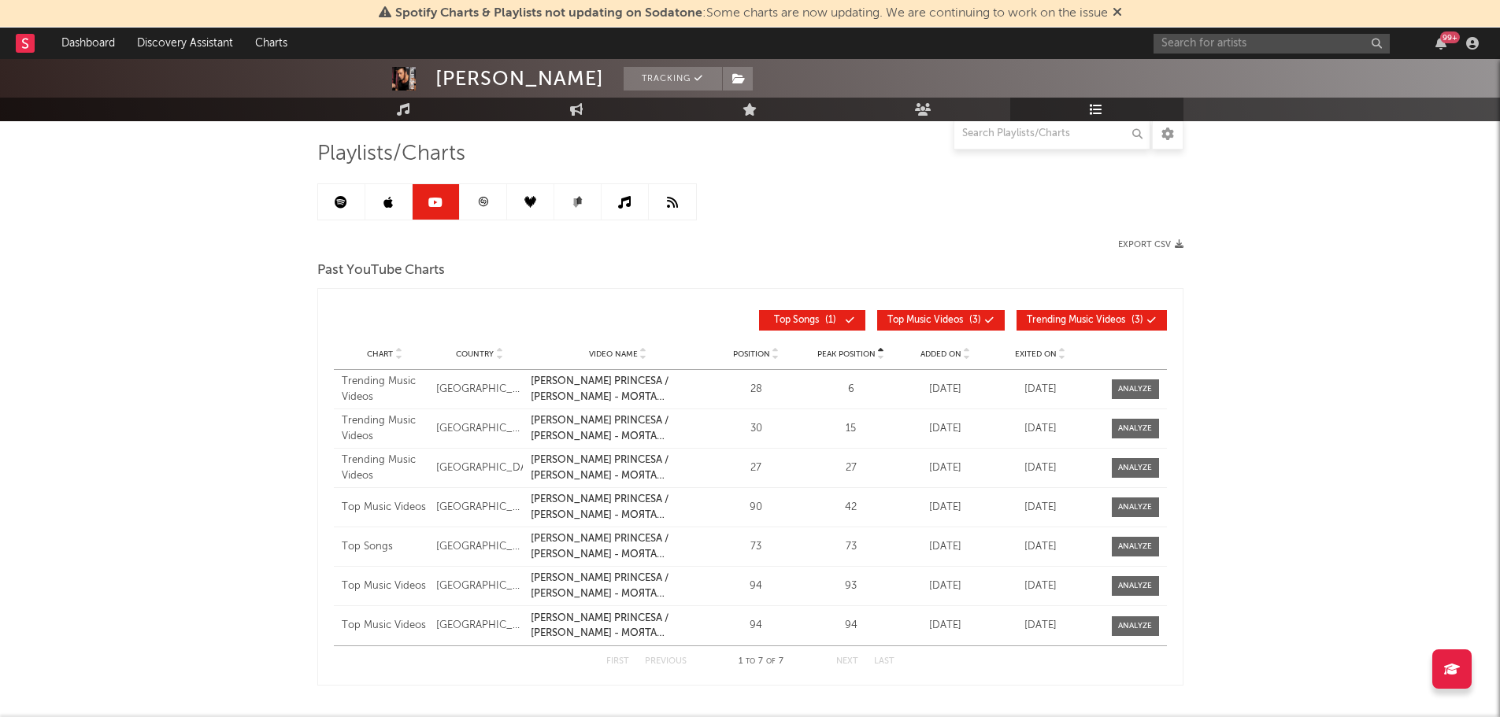
scroll to position [100, 0]
click at [385, 220] on div "Playlists/Charts Export CSV Past YouTube Charts Peak Position Chart Country Vid…" at bounding box center [750, 412] width 866 height 545
click at [385, 215] on link at bounding box center [388, 200] width 47 height 35
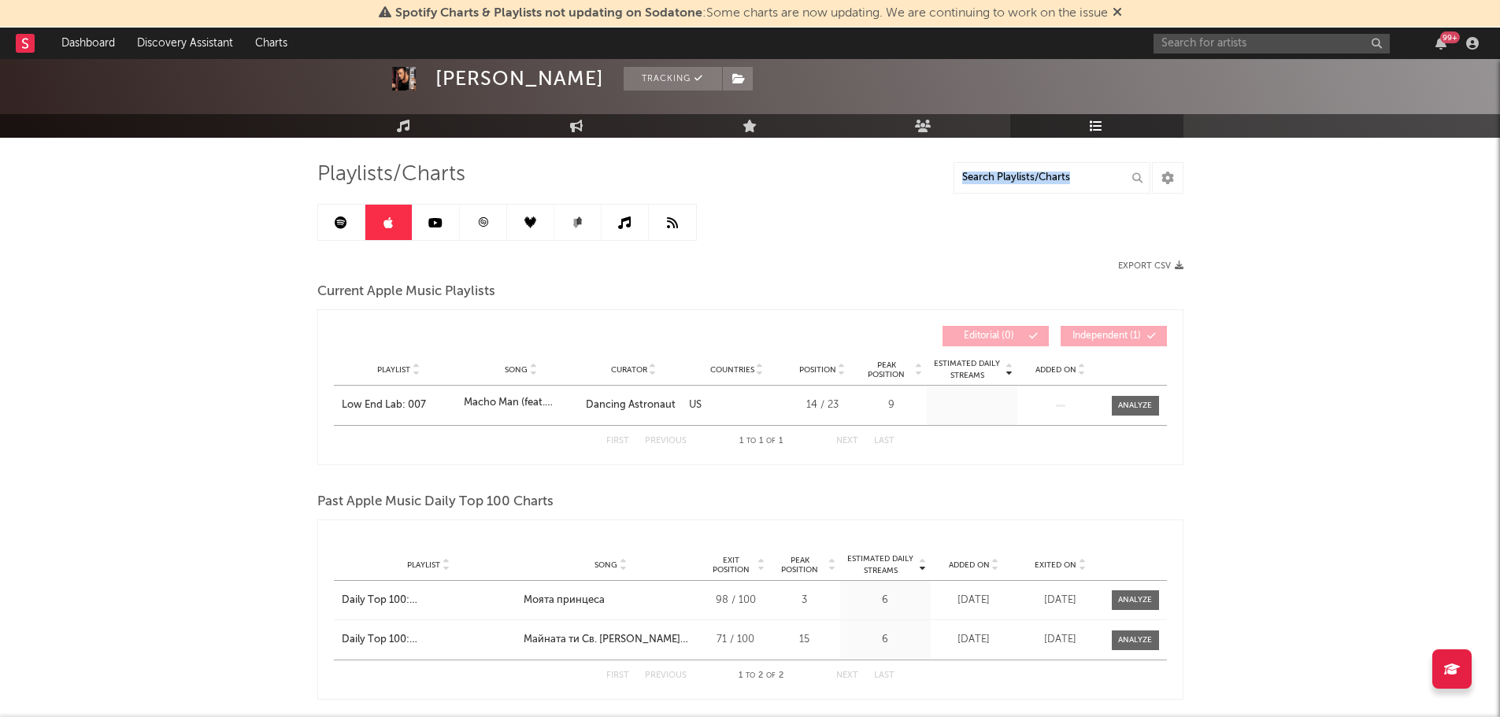
scroll to position [77, 0]
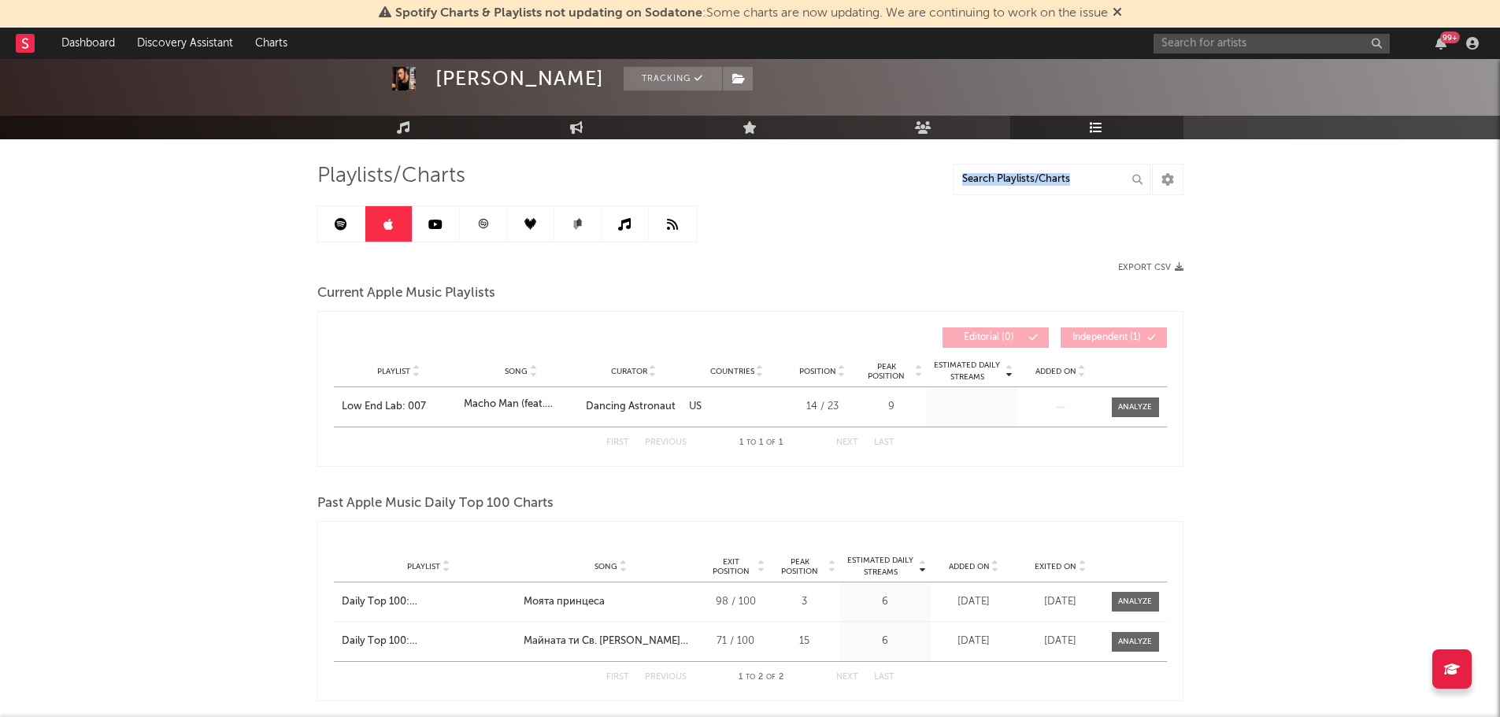
click at [338, 214] on link at bounding box center [341, 223] width 47 height 35
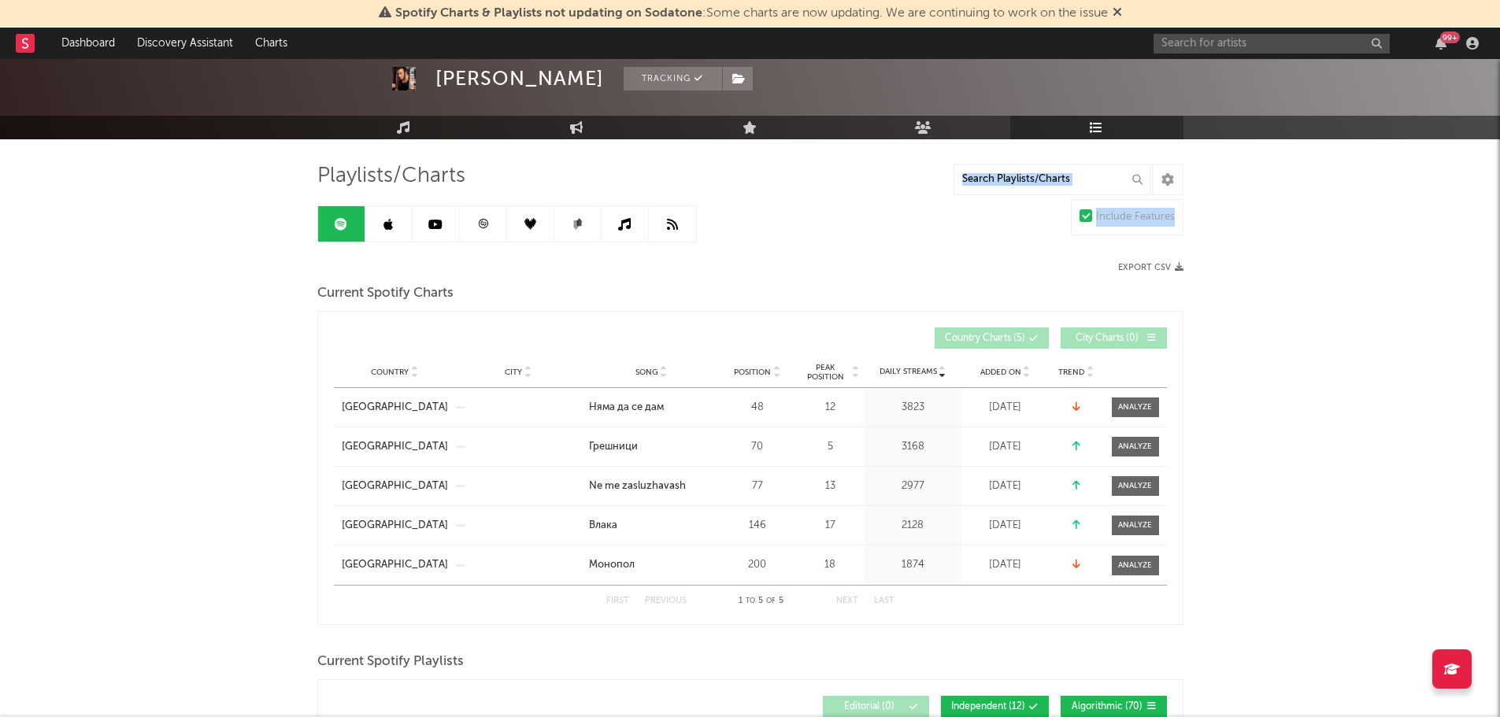
click at [443, 221] on link at bounding box center [436, 223] width 47 height 35
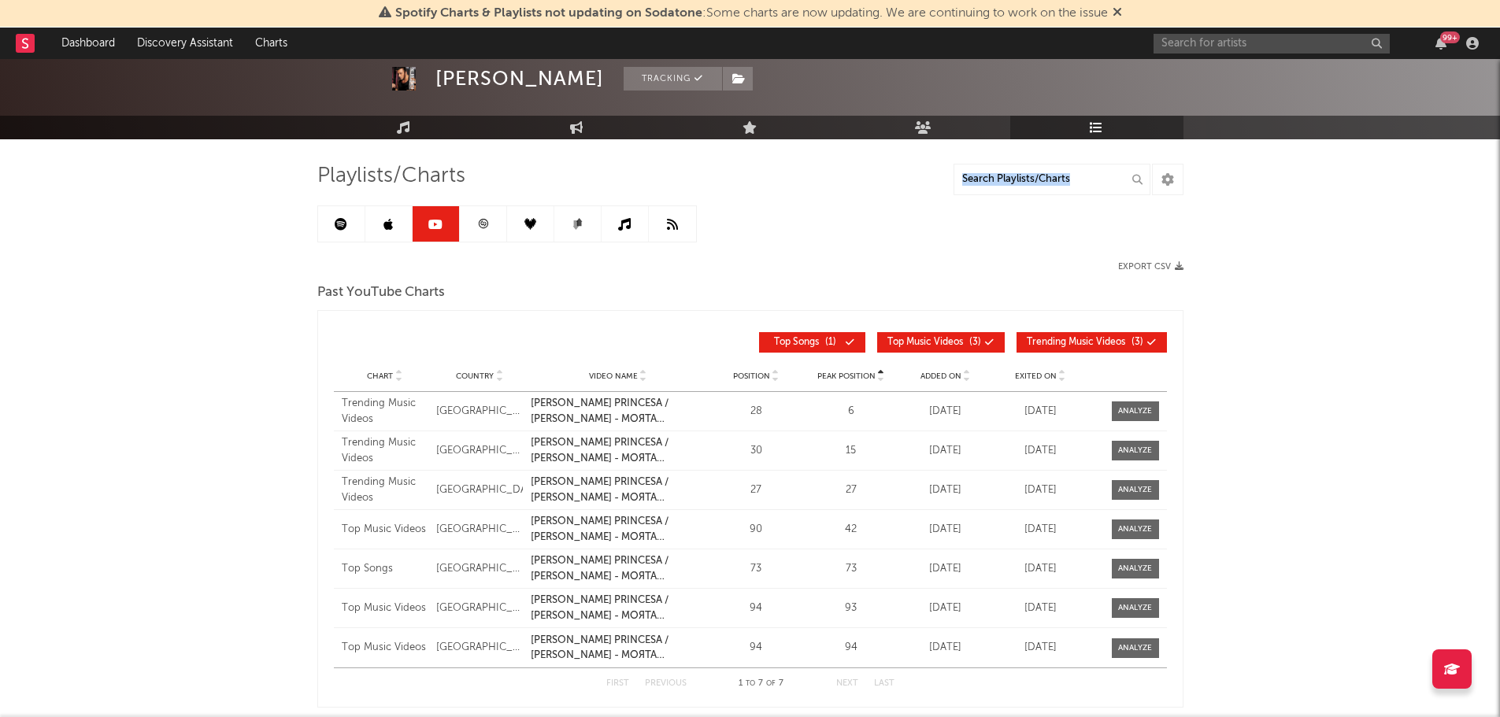
click at [470, 224] on link at bounding box center [483, 223] width 47 height 35
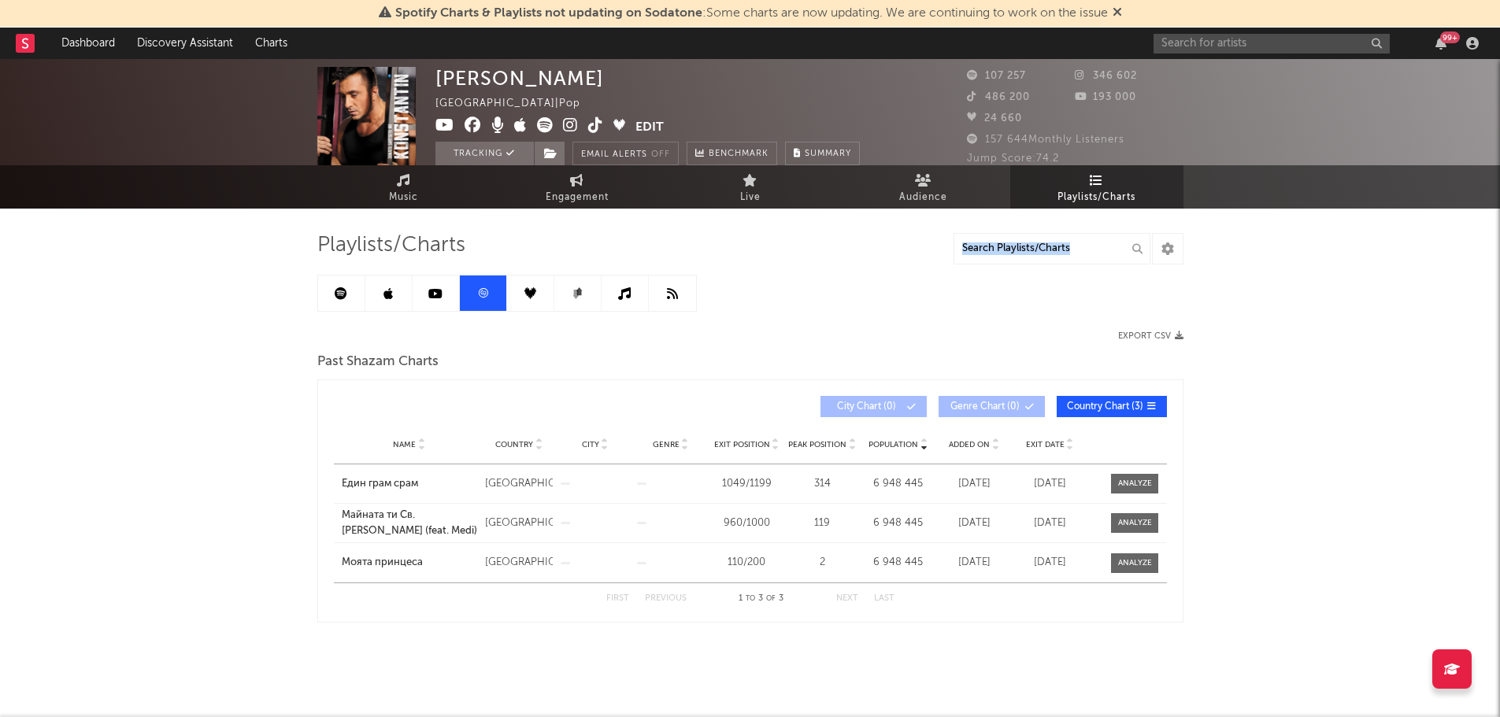
scroll to position [6, 0]
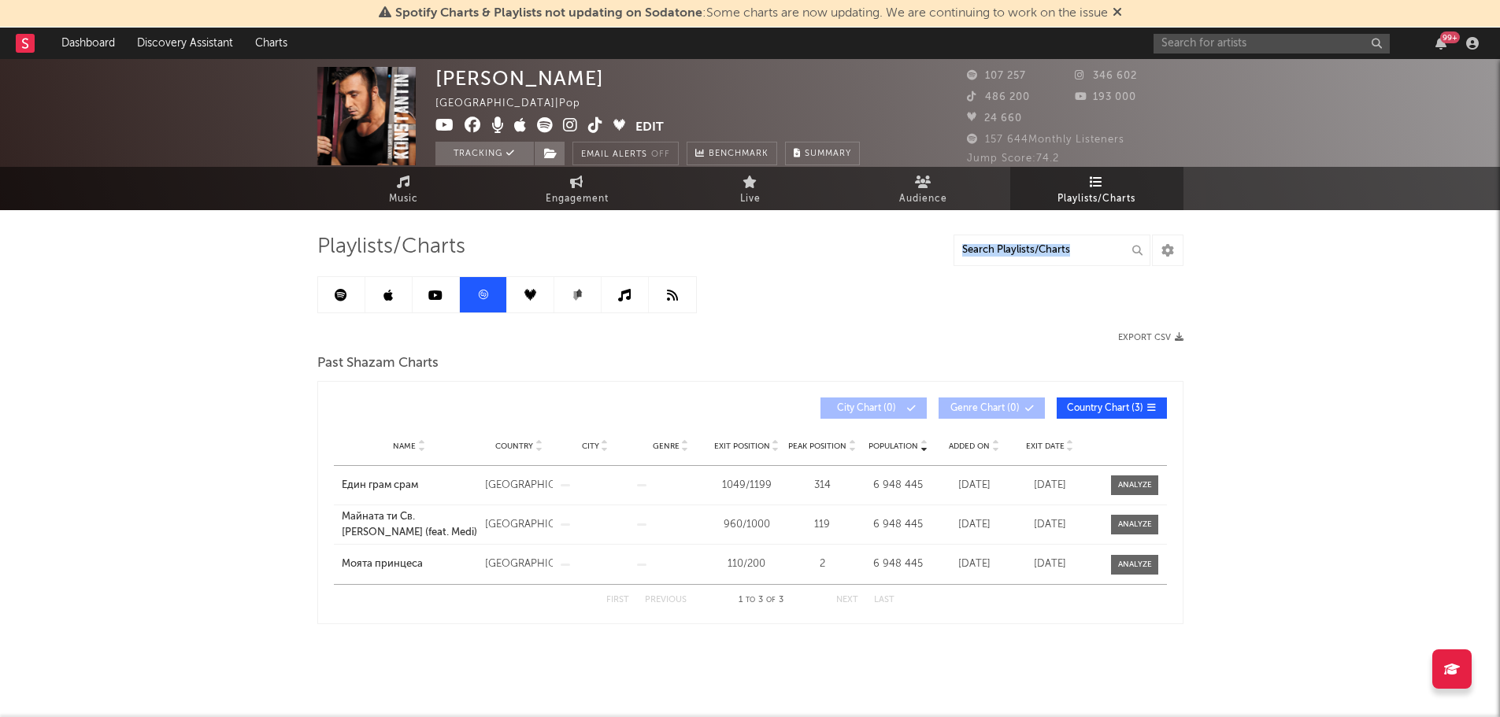
click at [536, 291] on link at bounding box center [530, 294] width 47 height 35
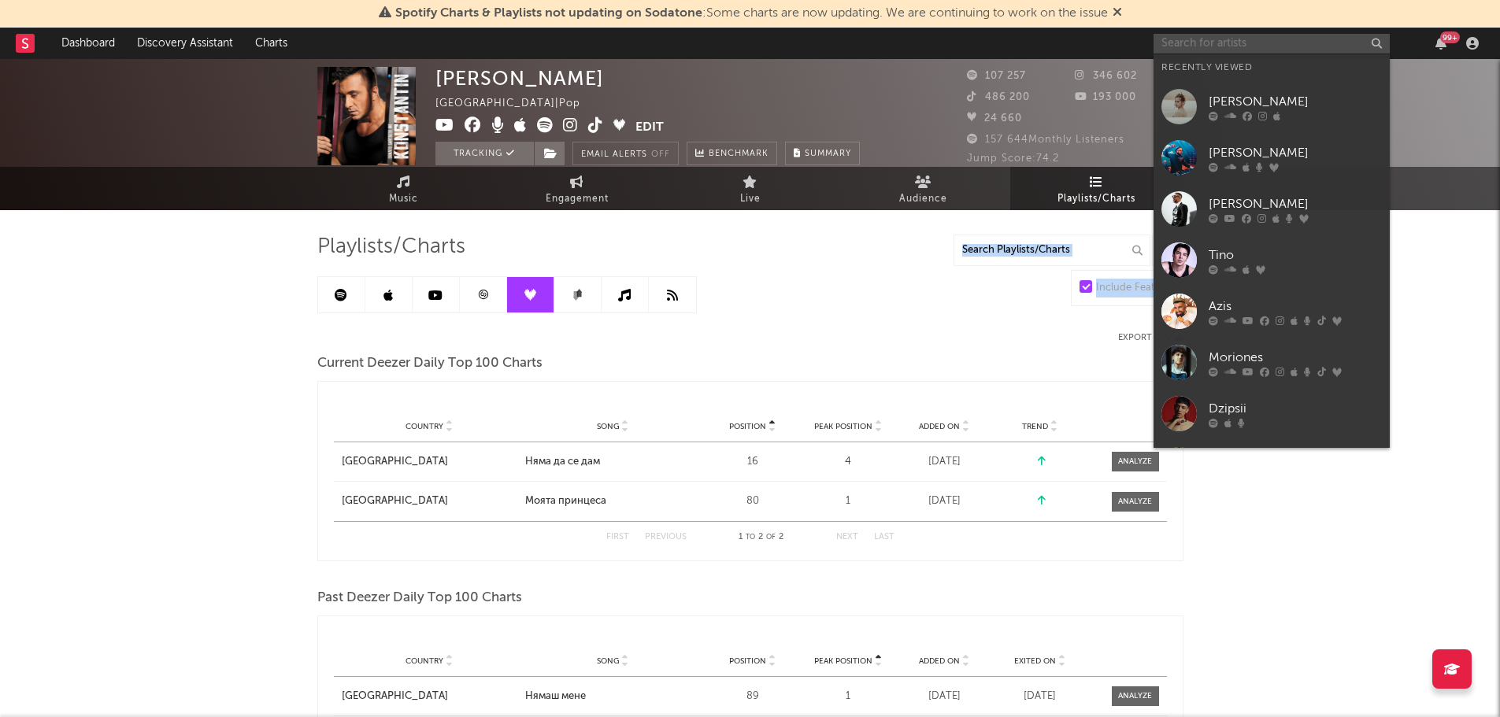
click at [1191, 47] on input "text" at bounding box center [1272, 44] width 236 height 20
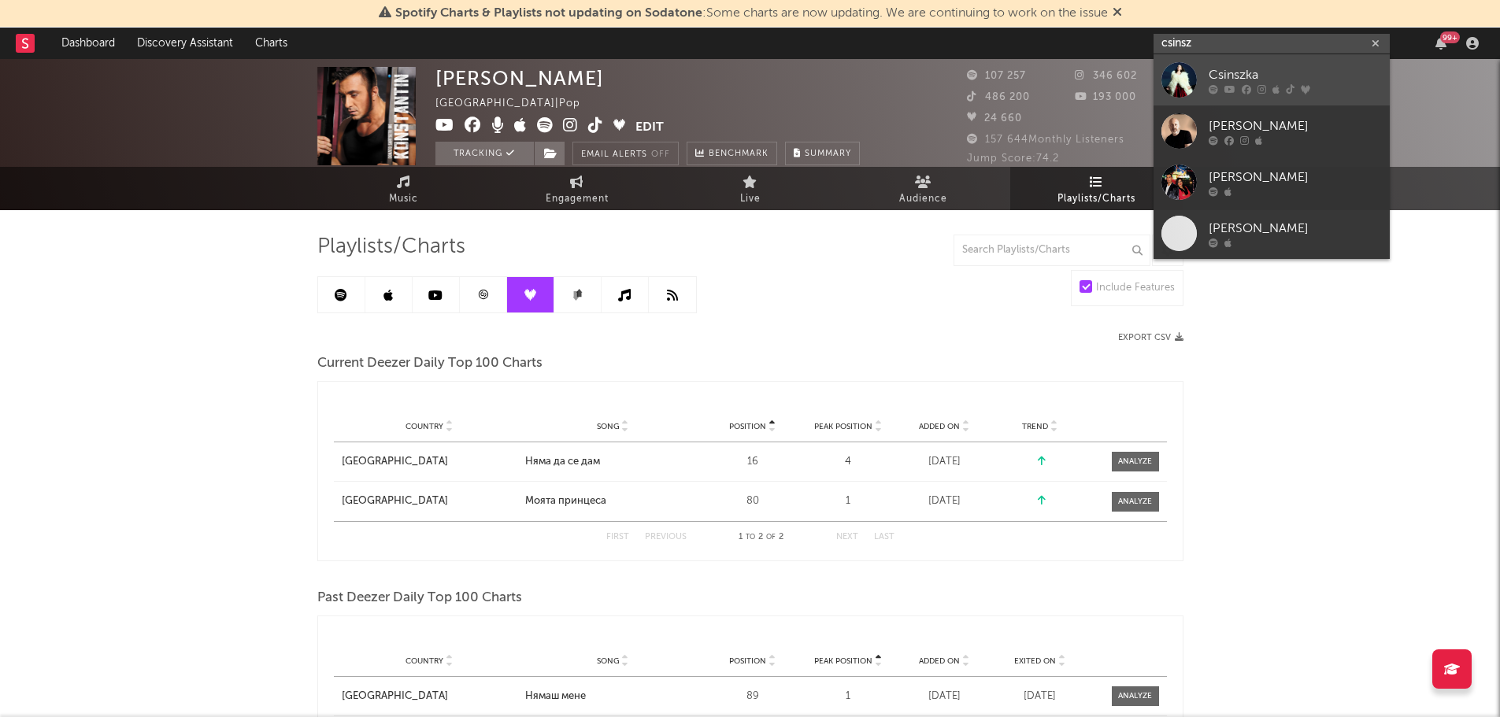
type input "csinsz"
click at [1212, 77] on div "Csinszka" at bounding box center [1295, 74] width 173 height 19
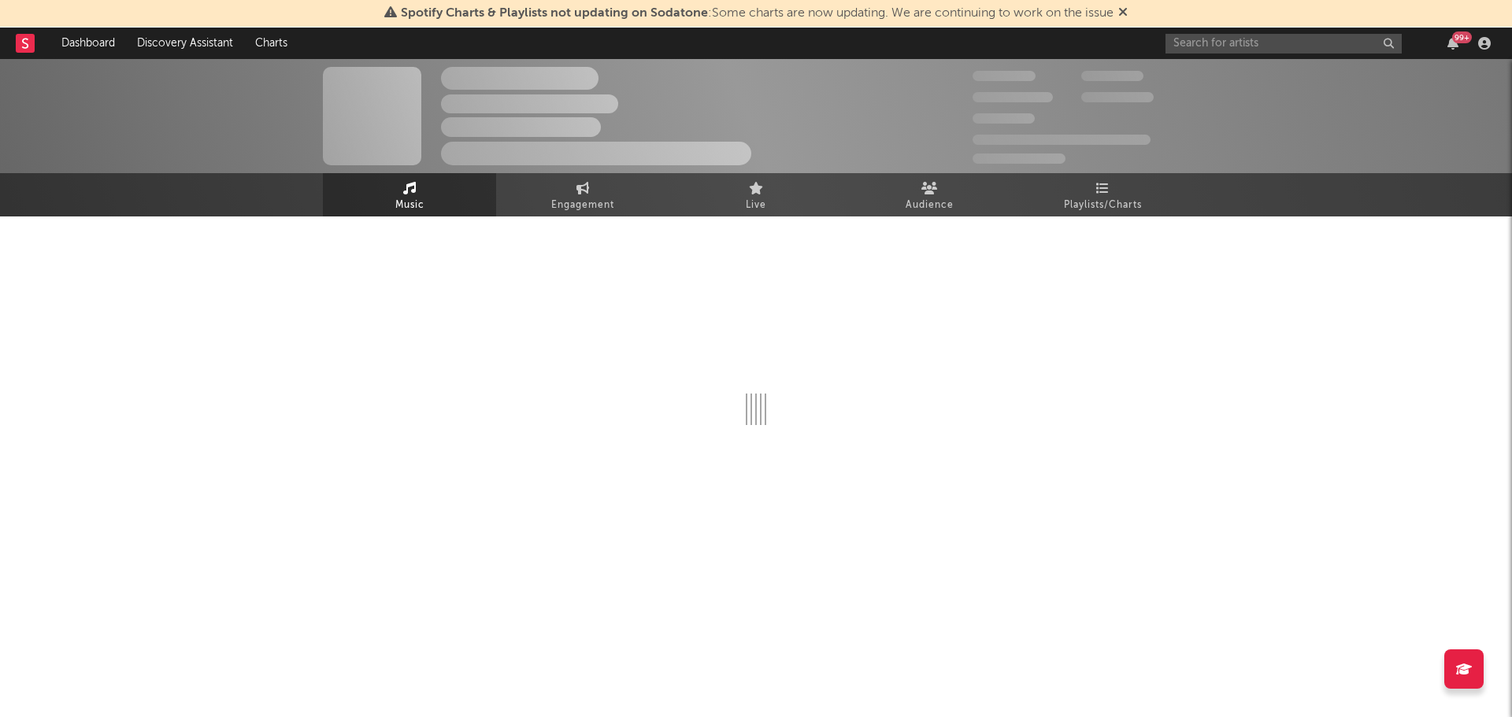
select select "1w"
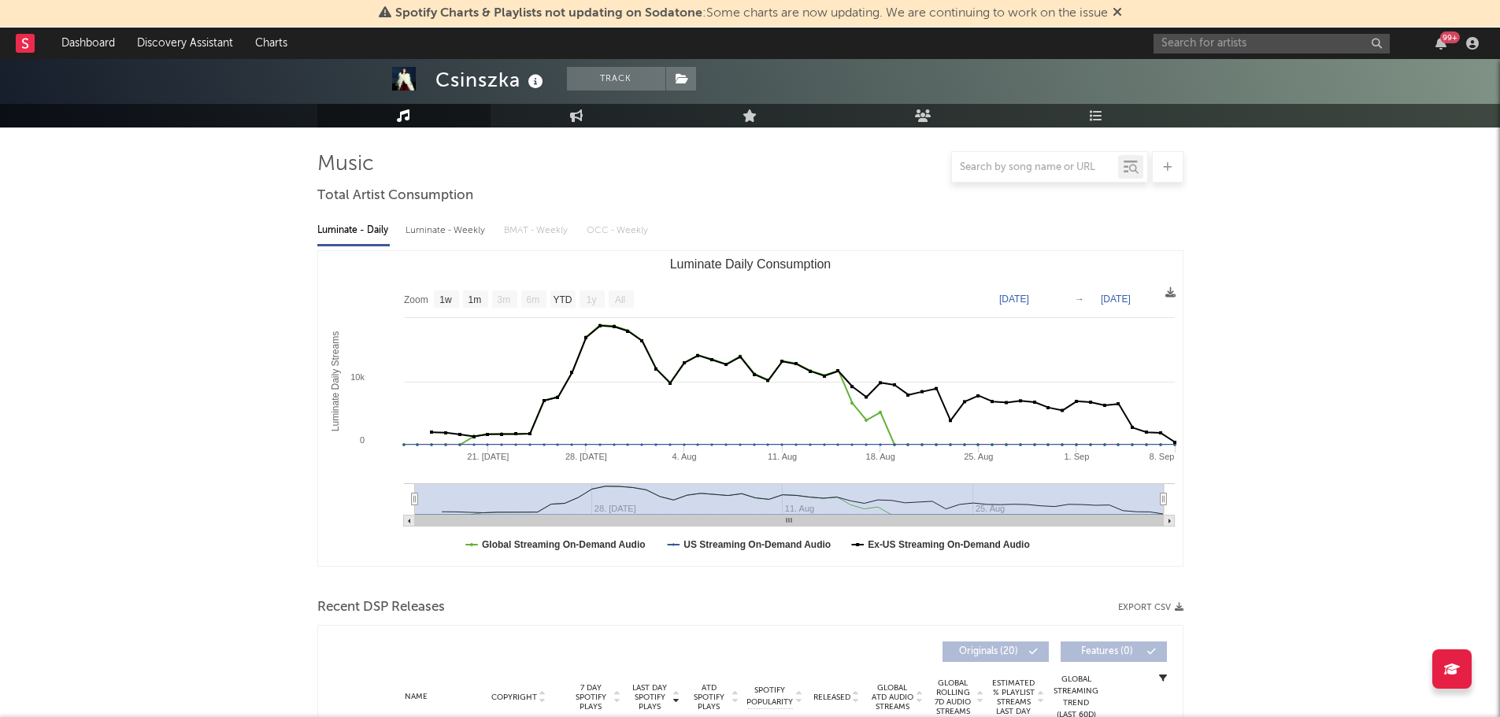
scroll to position [83, 0]
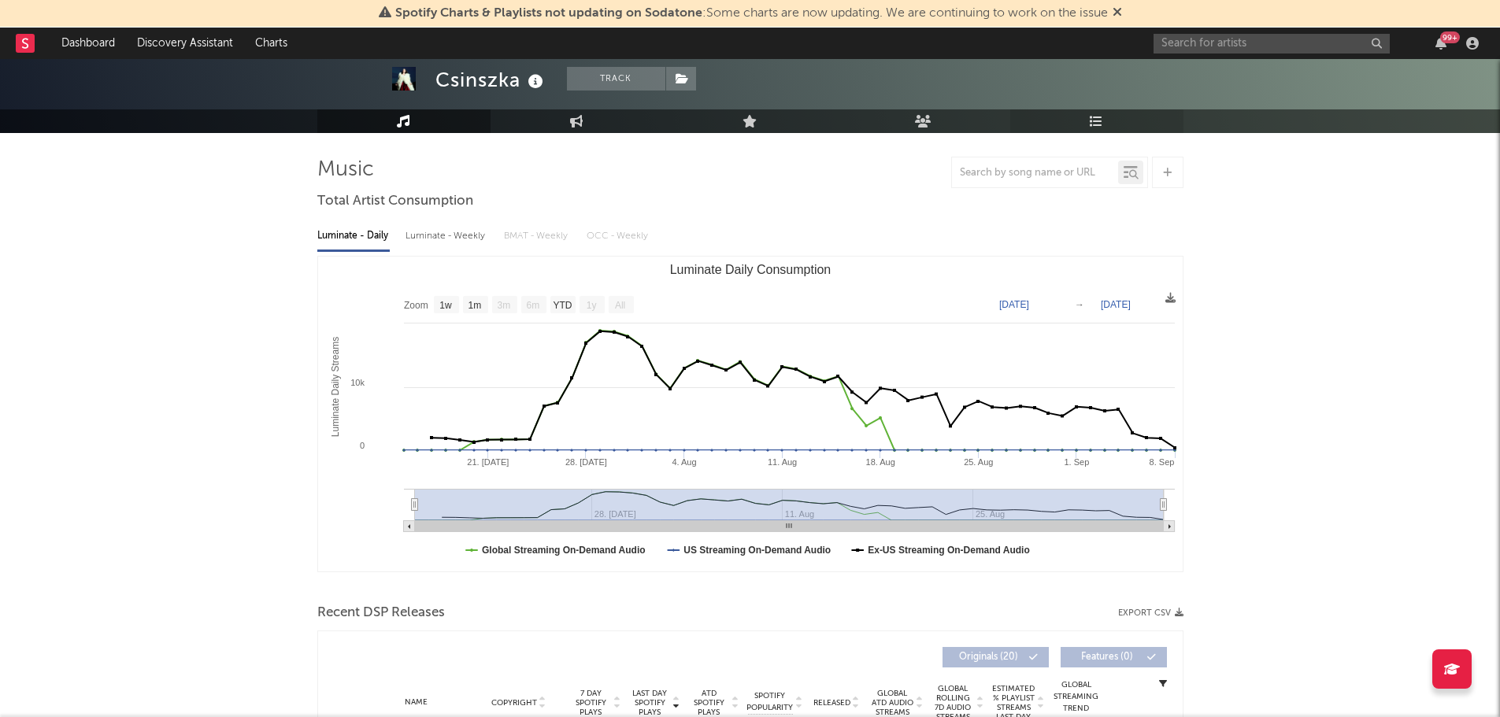
click at [1101, 124] on icon at bounding box center [1096, 121] width 13 height 13
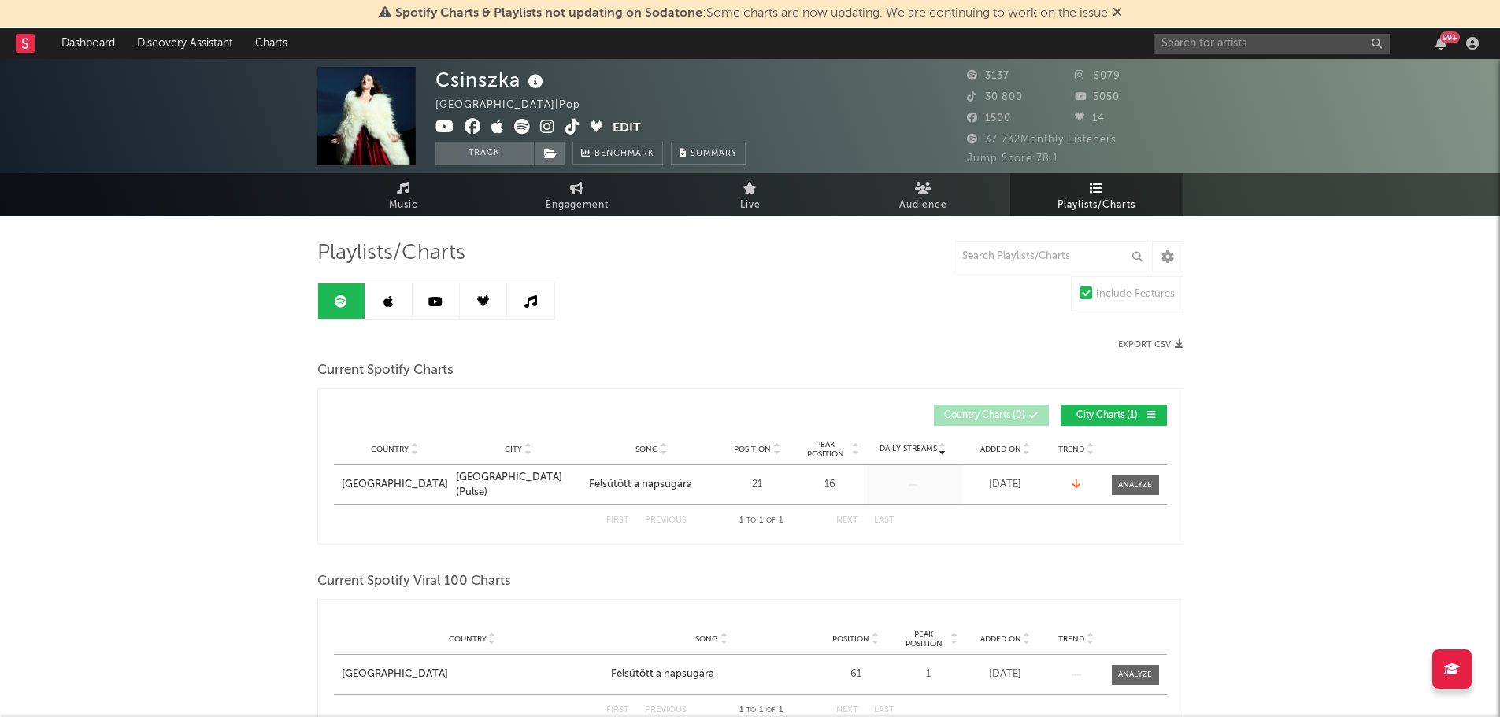
click at [391, 316] on link at bounding box center [388, 300] width 47 height 35
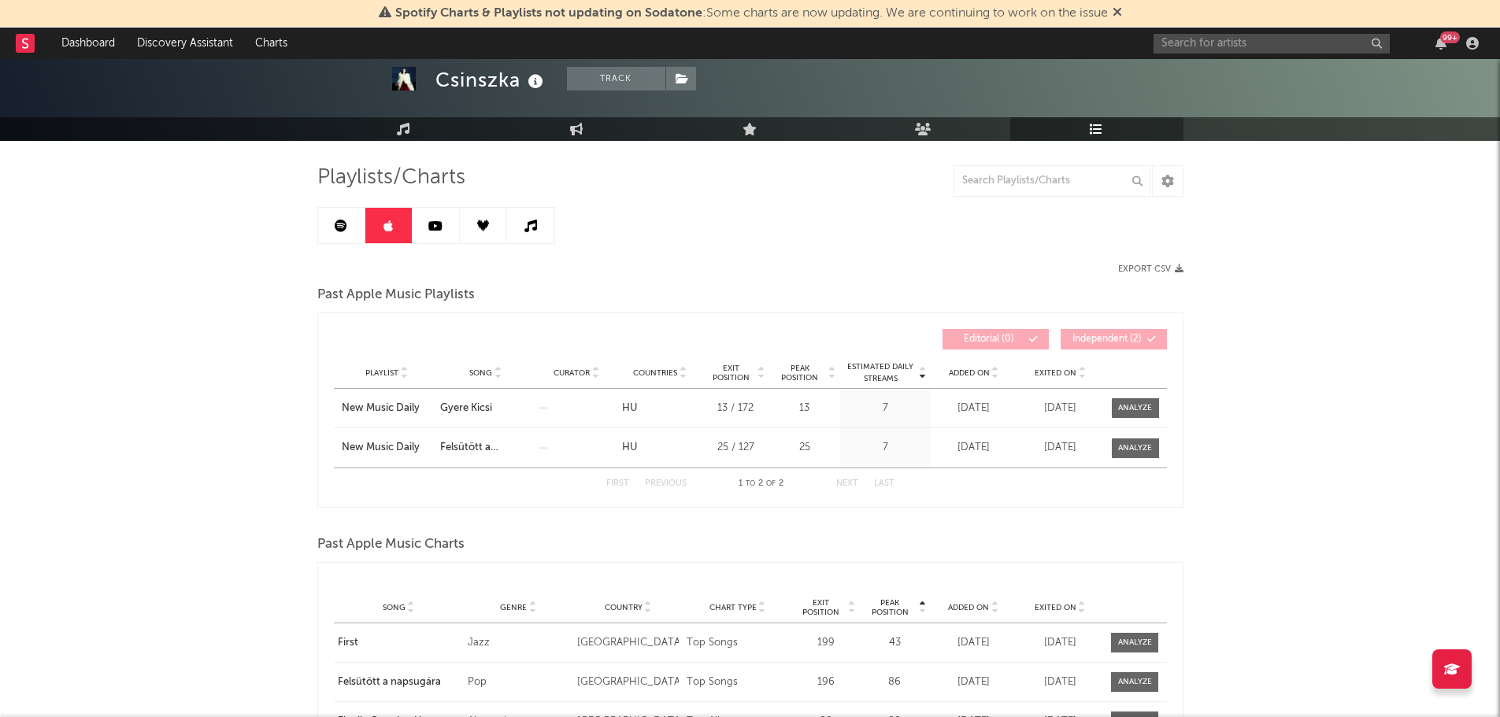
scroll to position [20, 0]
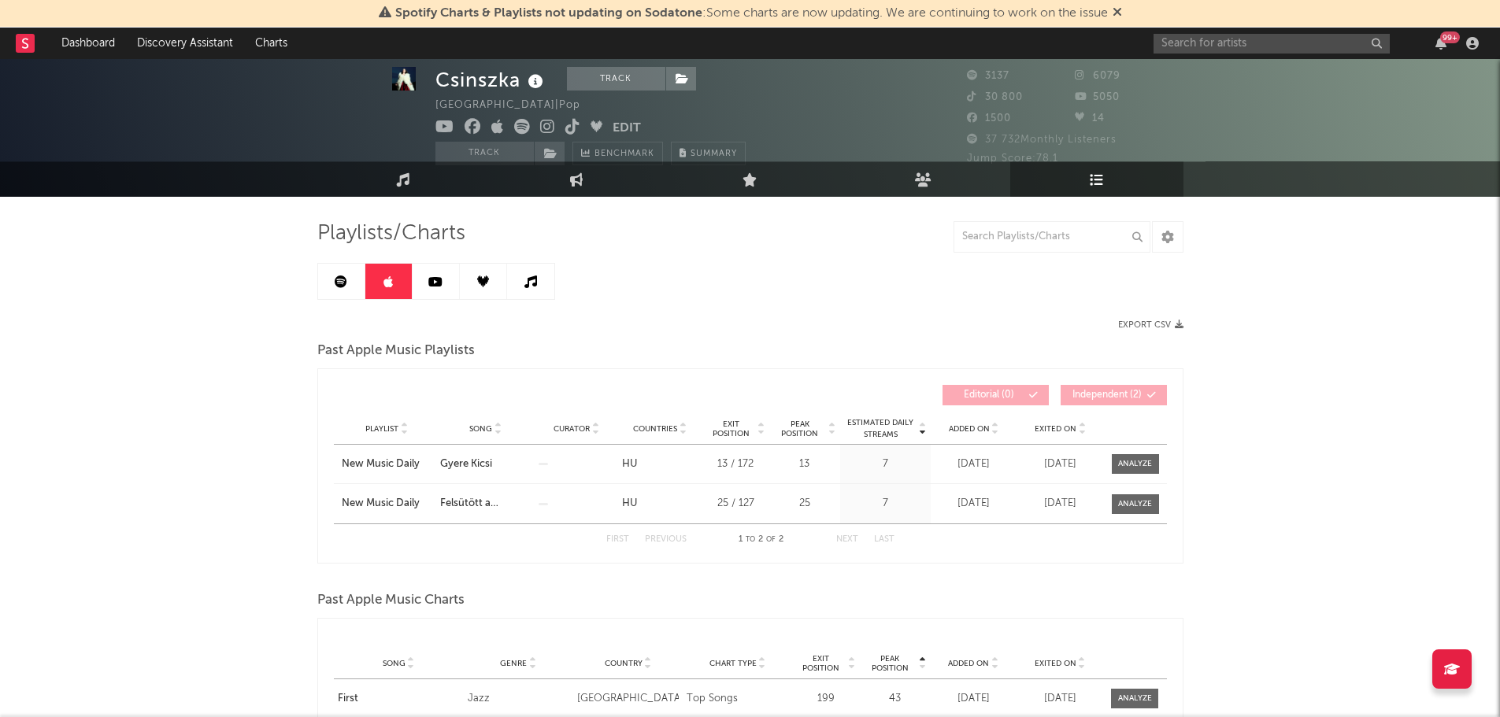
click at [441, 283] on icon at bounding box center [435, 282] width 14 height 13
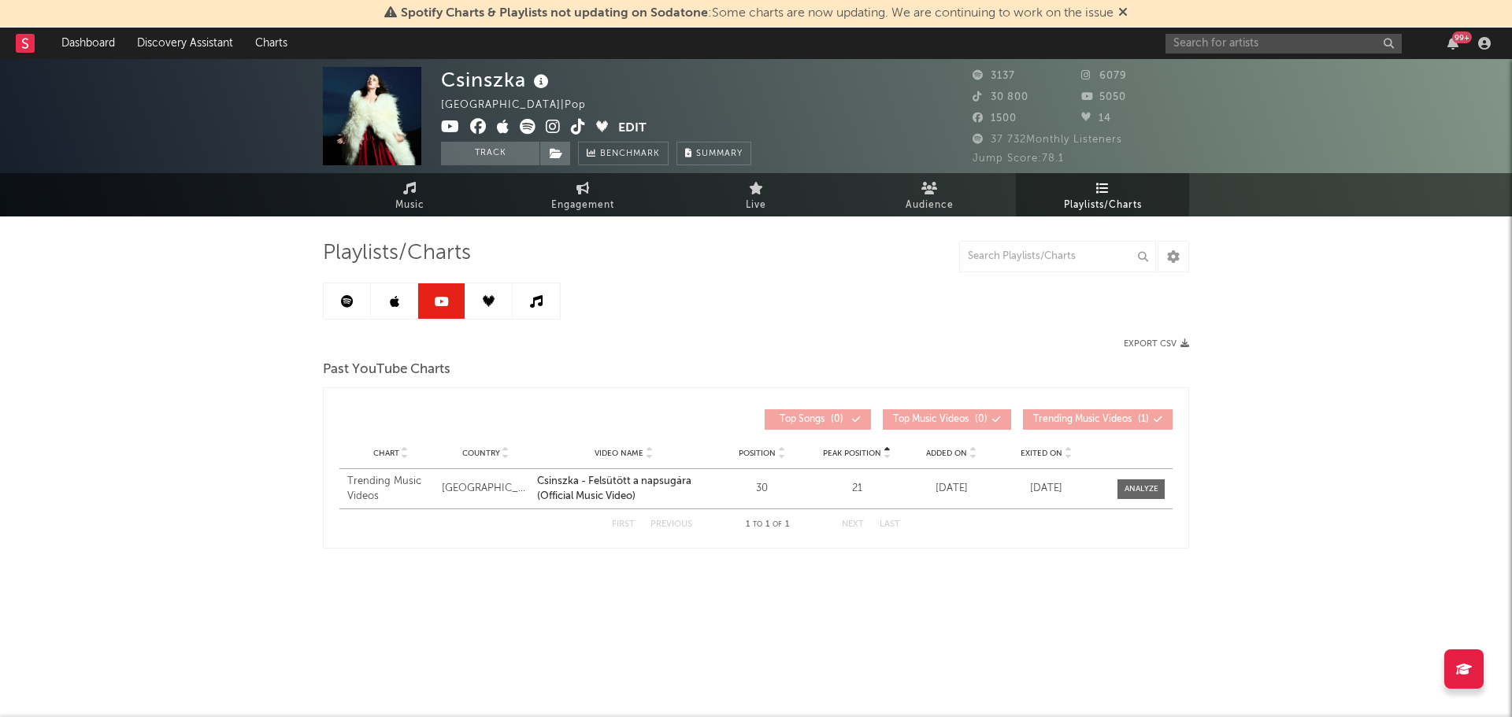
click at [469, 298] on link at bounding box center [488, 300] width 47 height 35
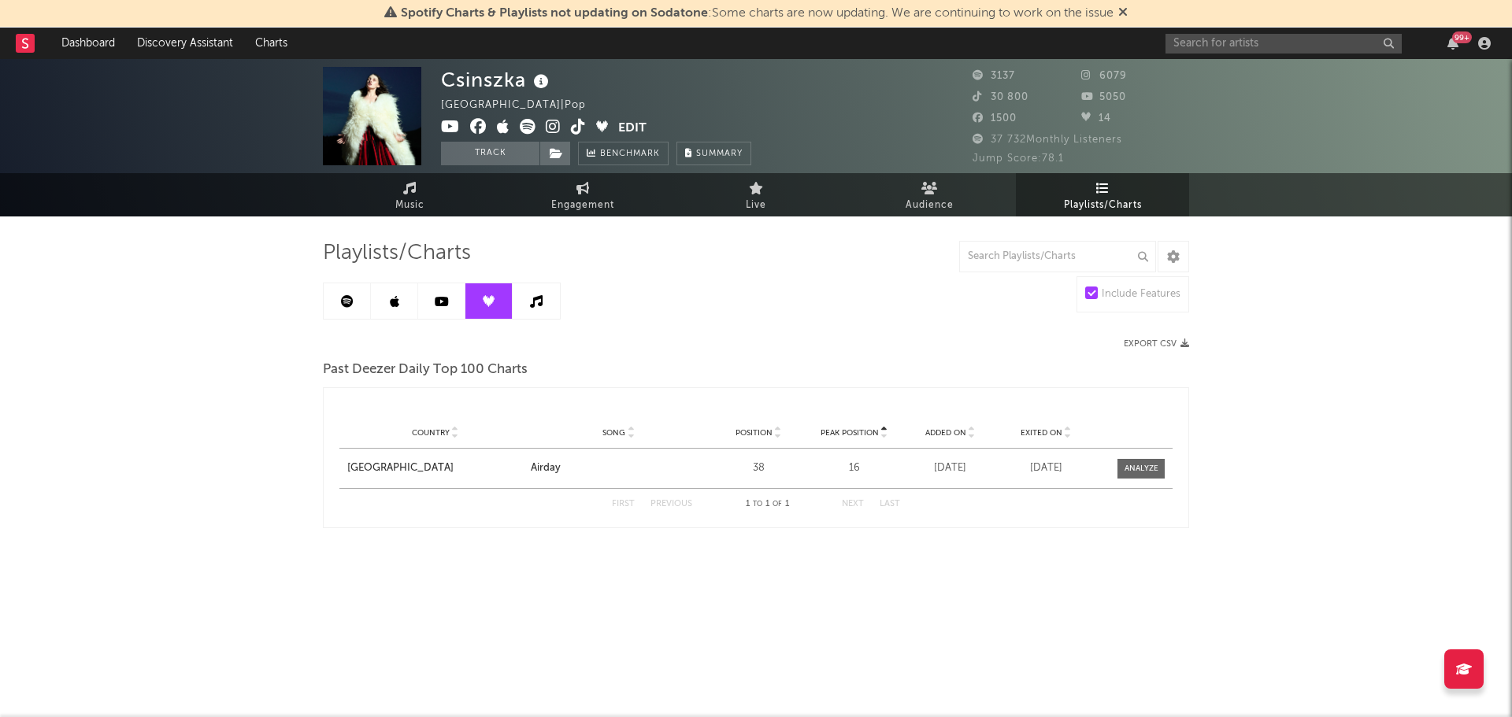
click at [517, 301] on link at bounding box center [536, 300] width 47 height 35
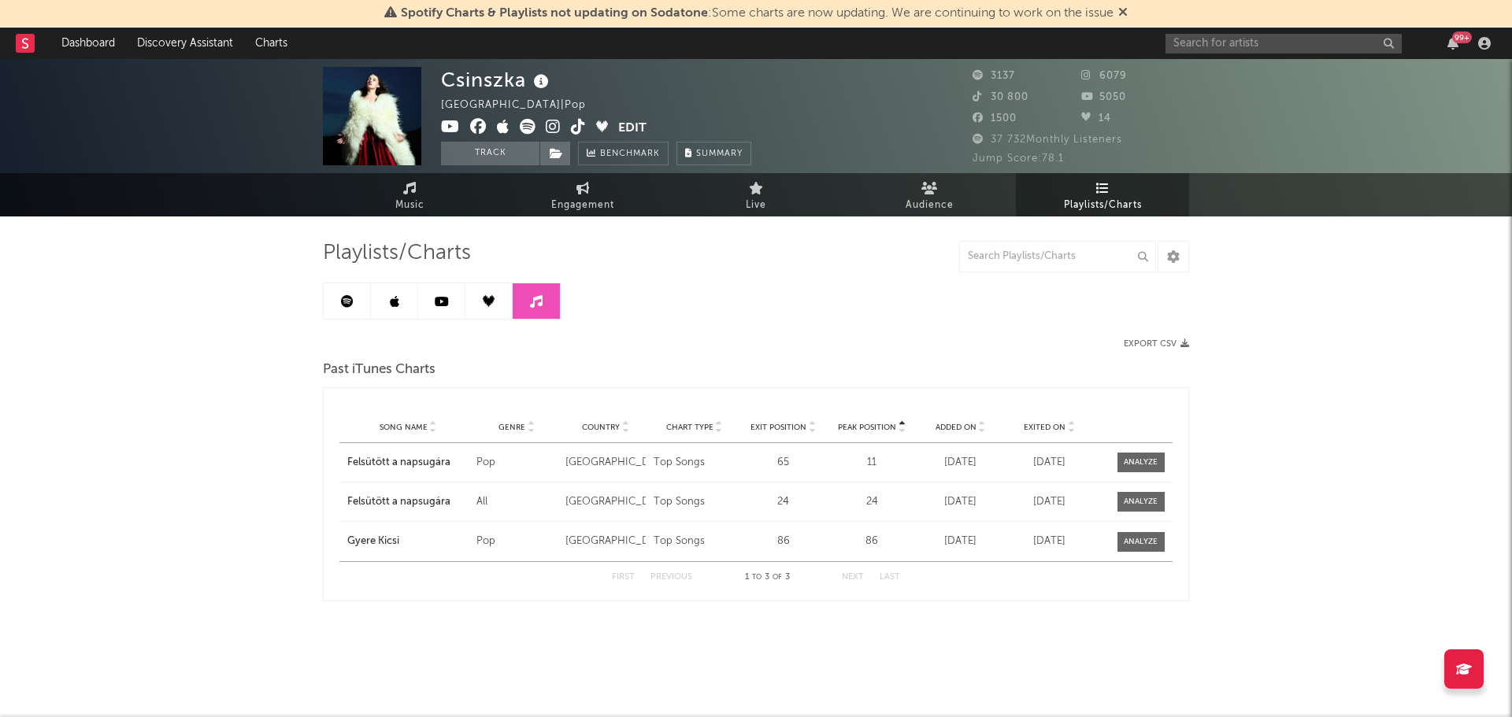
click at [346, 302] on icon at bounding box center [347, 301] width 13 height 13
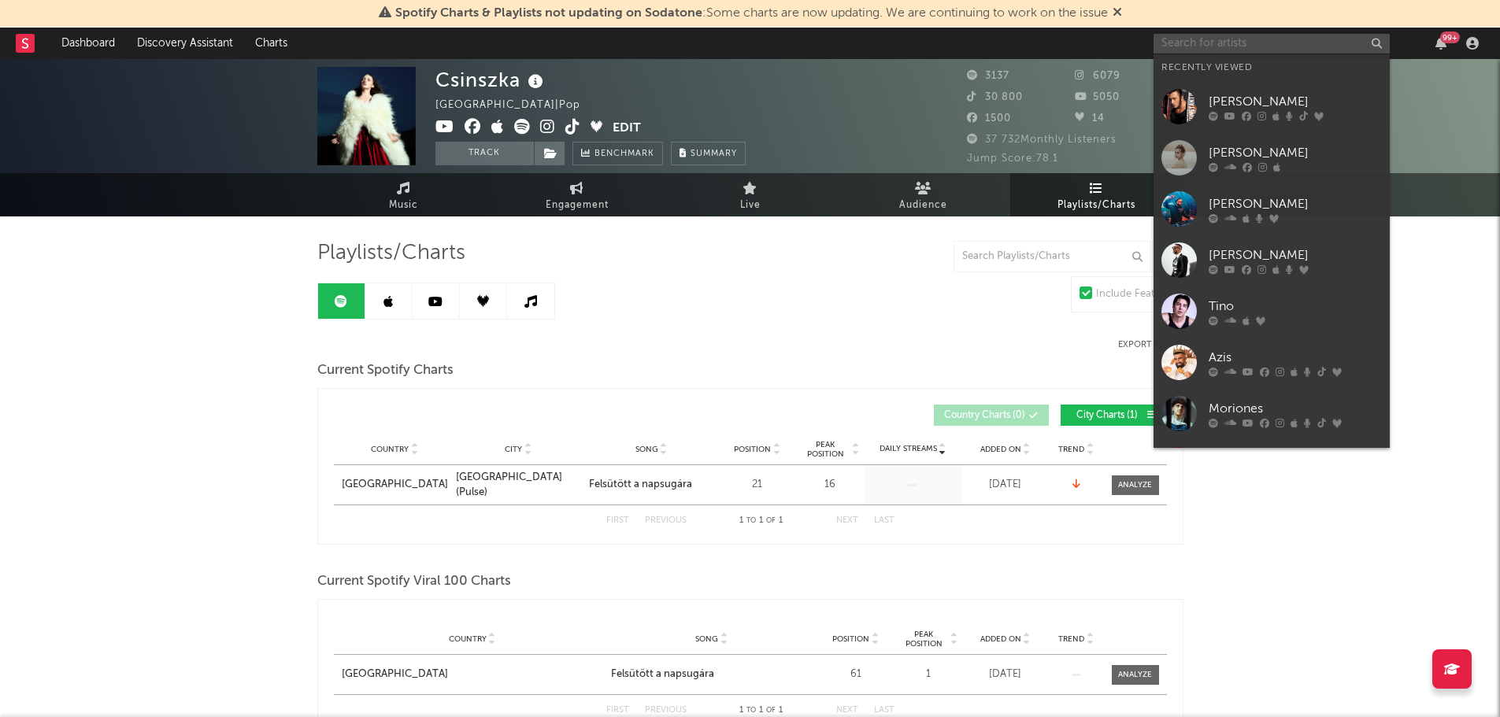
click at [1217, 44] on input "text" at bounding box center [1272, 44] width 236 height 20
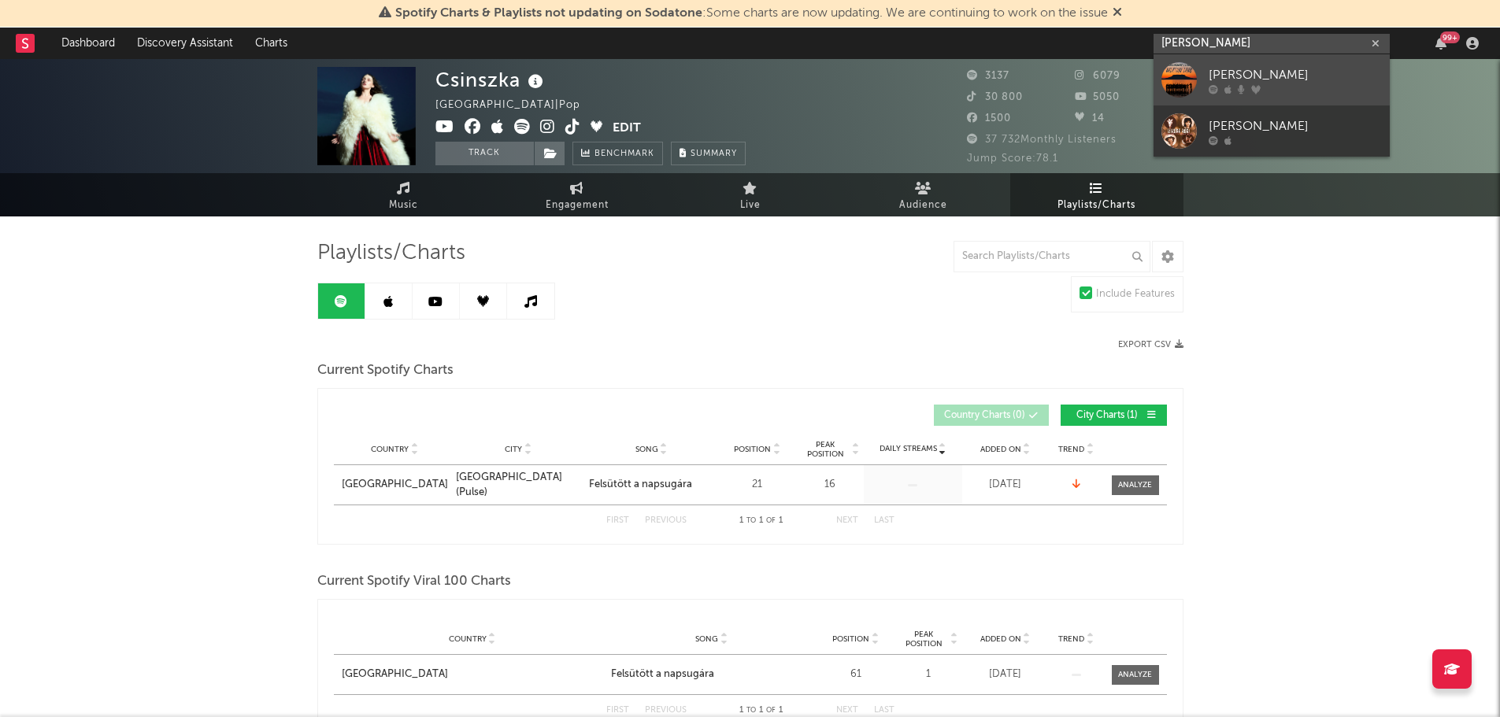
type input "[PERSON_NAME]"
click at [1255, 65] on link "[PERSON_NAME]" at bounding box center [1272, 79] width 236 height 51
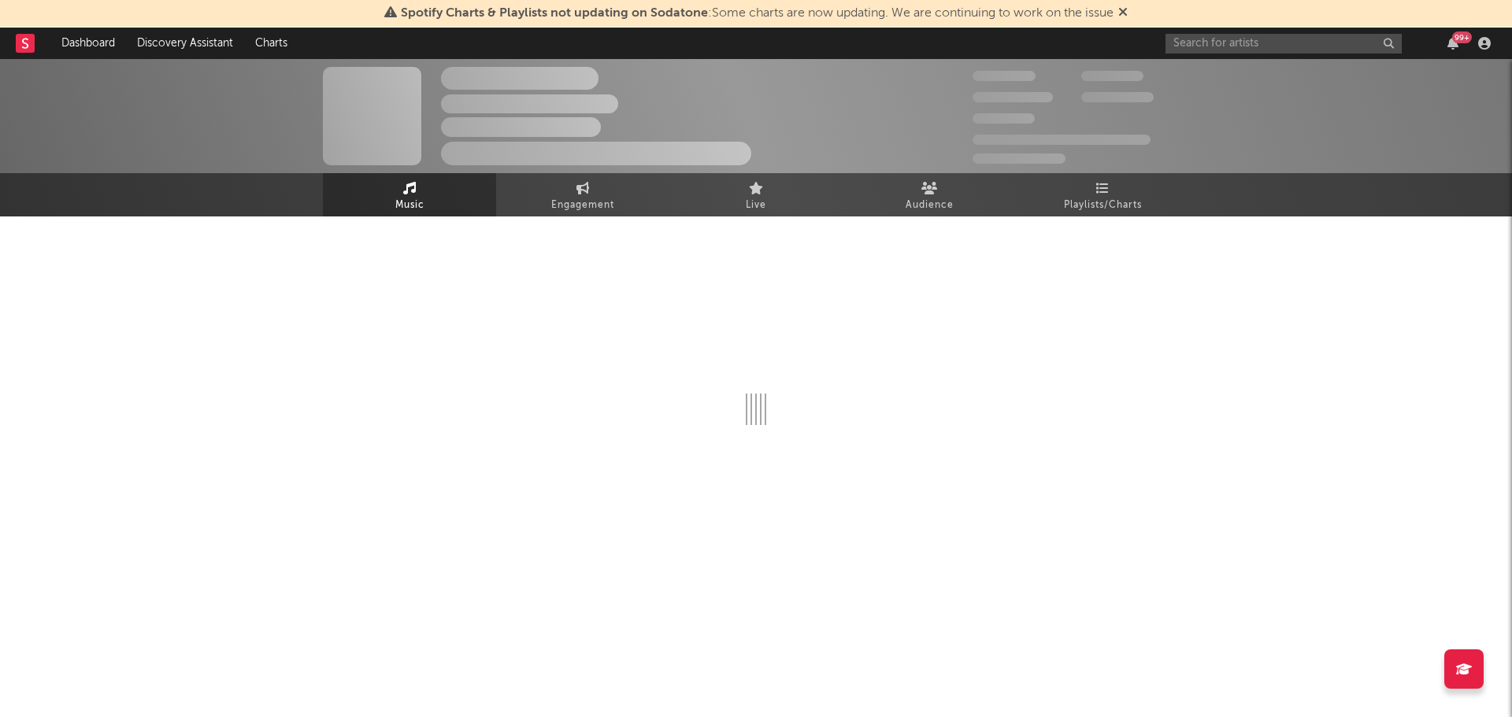
select select "1w"
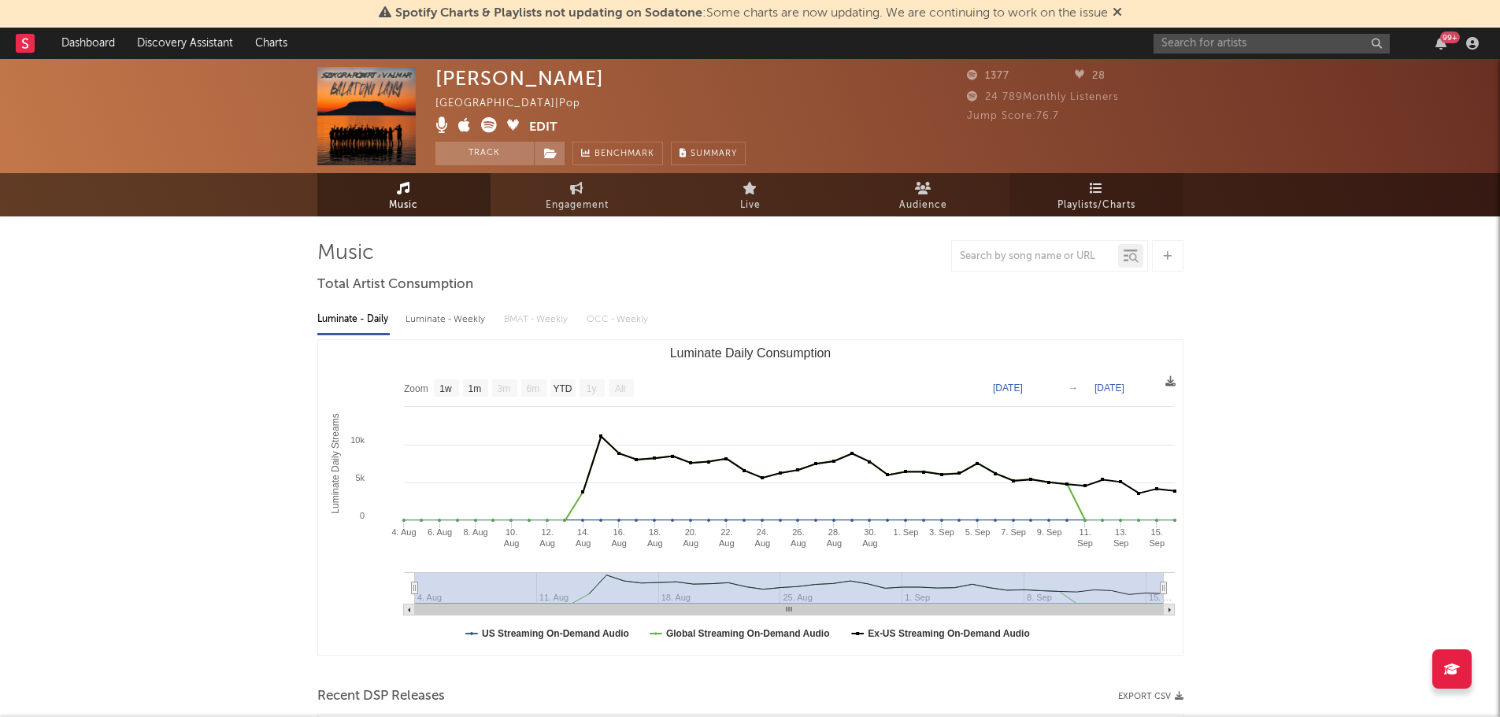
click at [1075, 202] on span "Playlists/Charts" at bounding box center [1097, 205] width 78 height 19
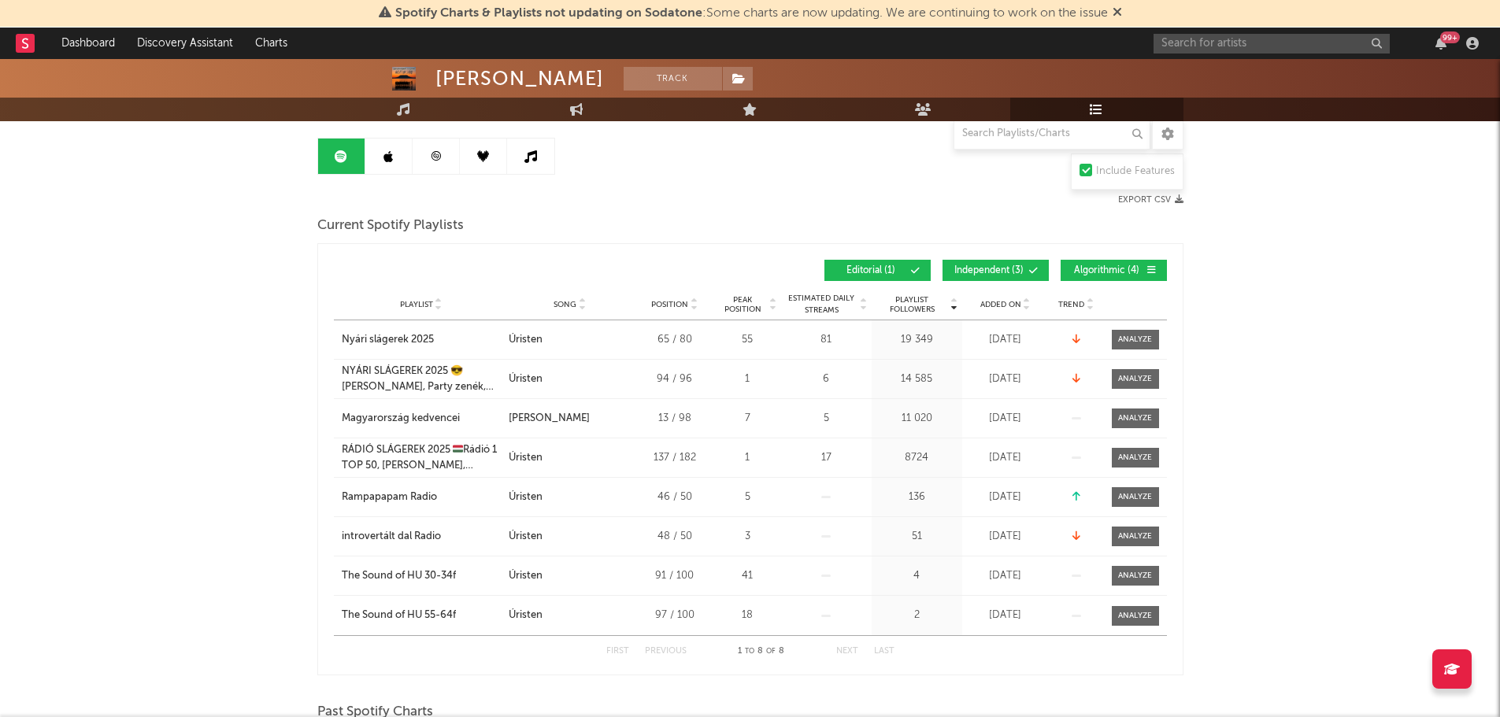
scroll to position [29, 0]
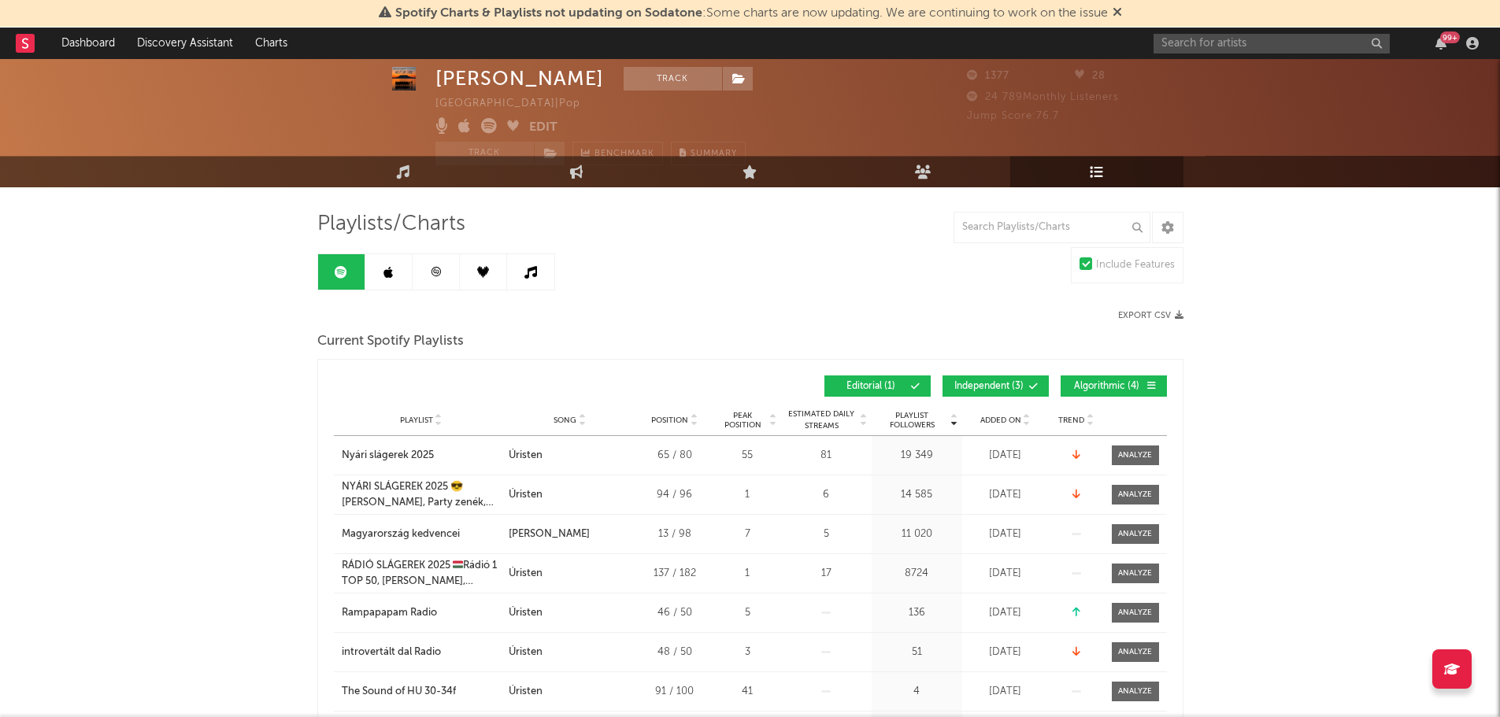
click at [377, 281] on link at bounding box center [388, 271] width 47 height 35
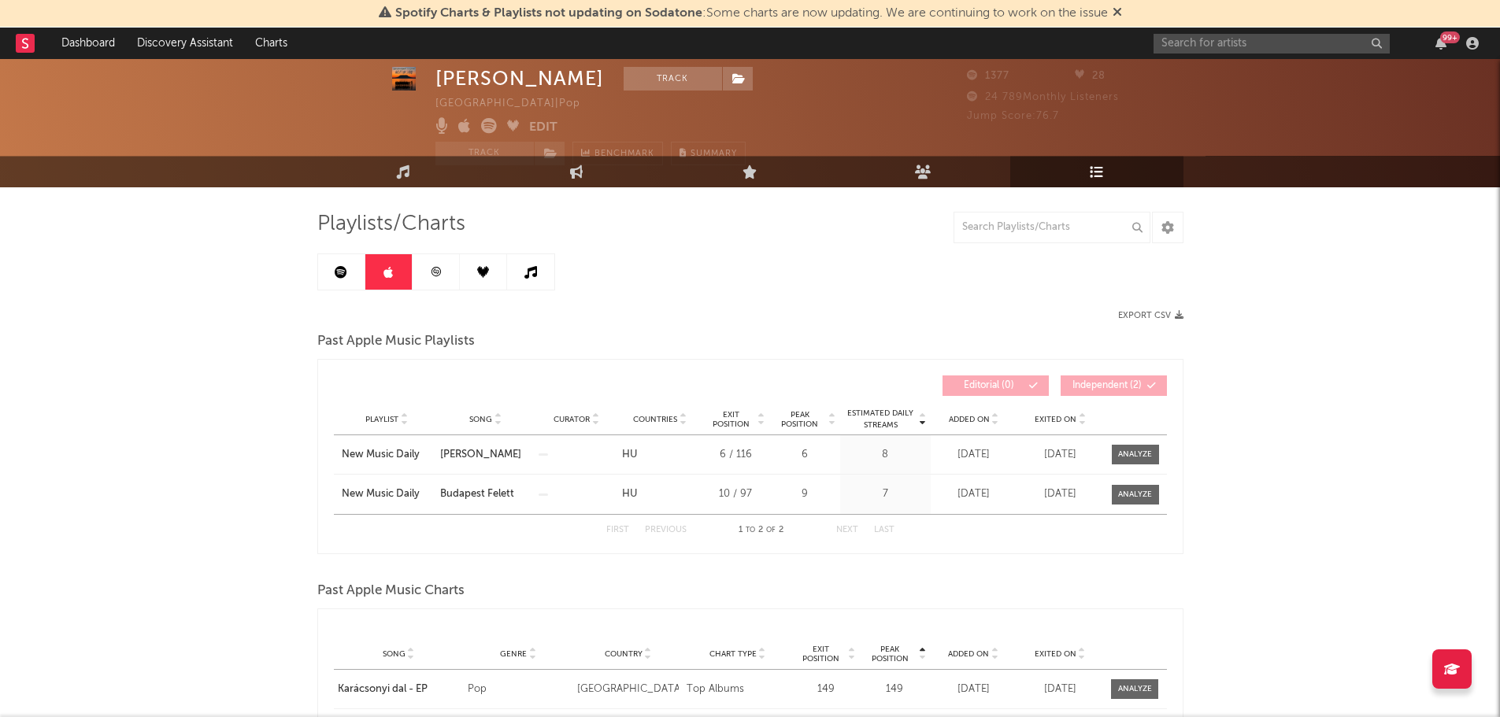
click at [424, 279] on link at bounding box center [436, 271] width 47 height 35
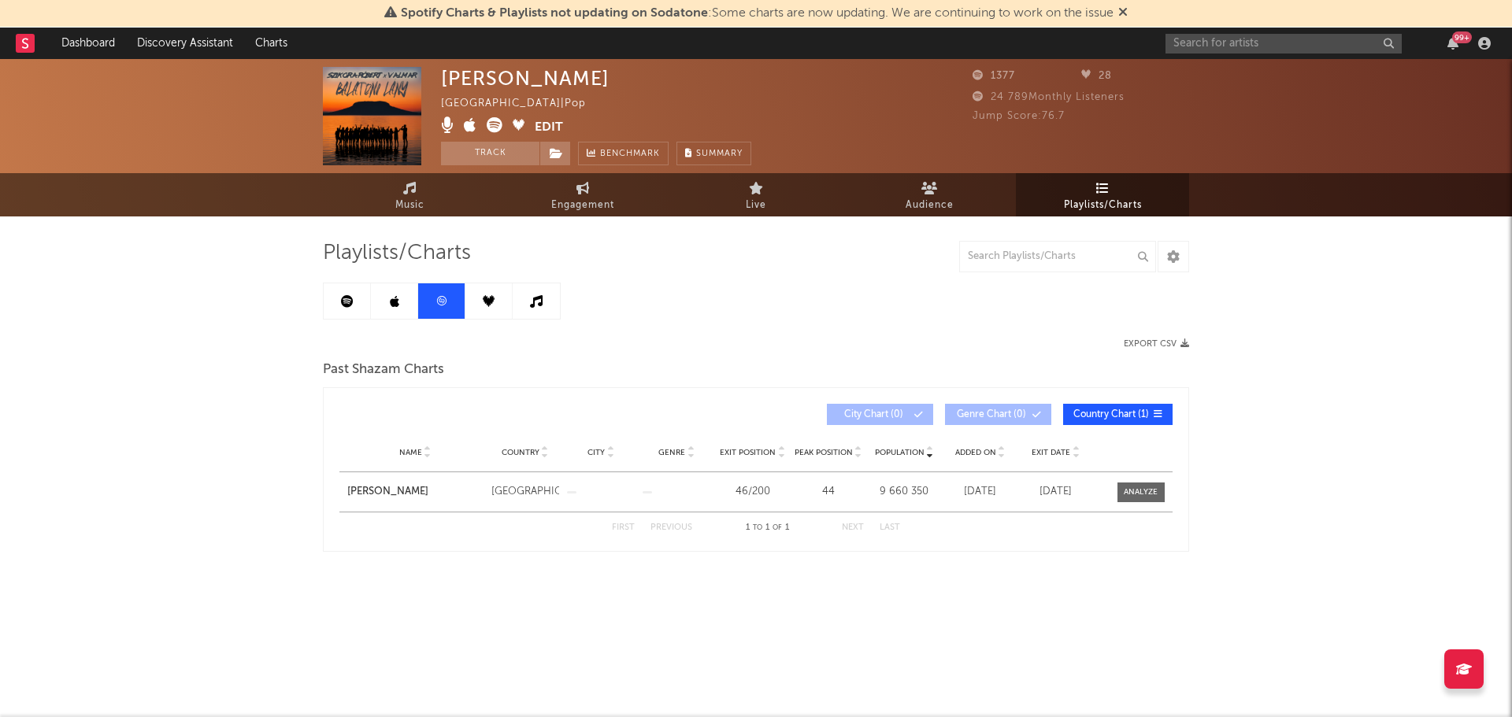
click at [474, 289] on link at bounding box center [488, 300] width 47 height 35
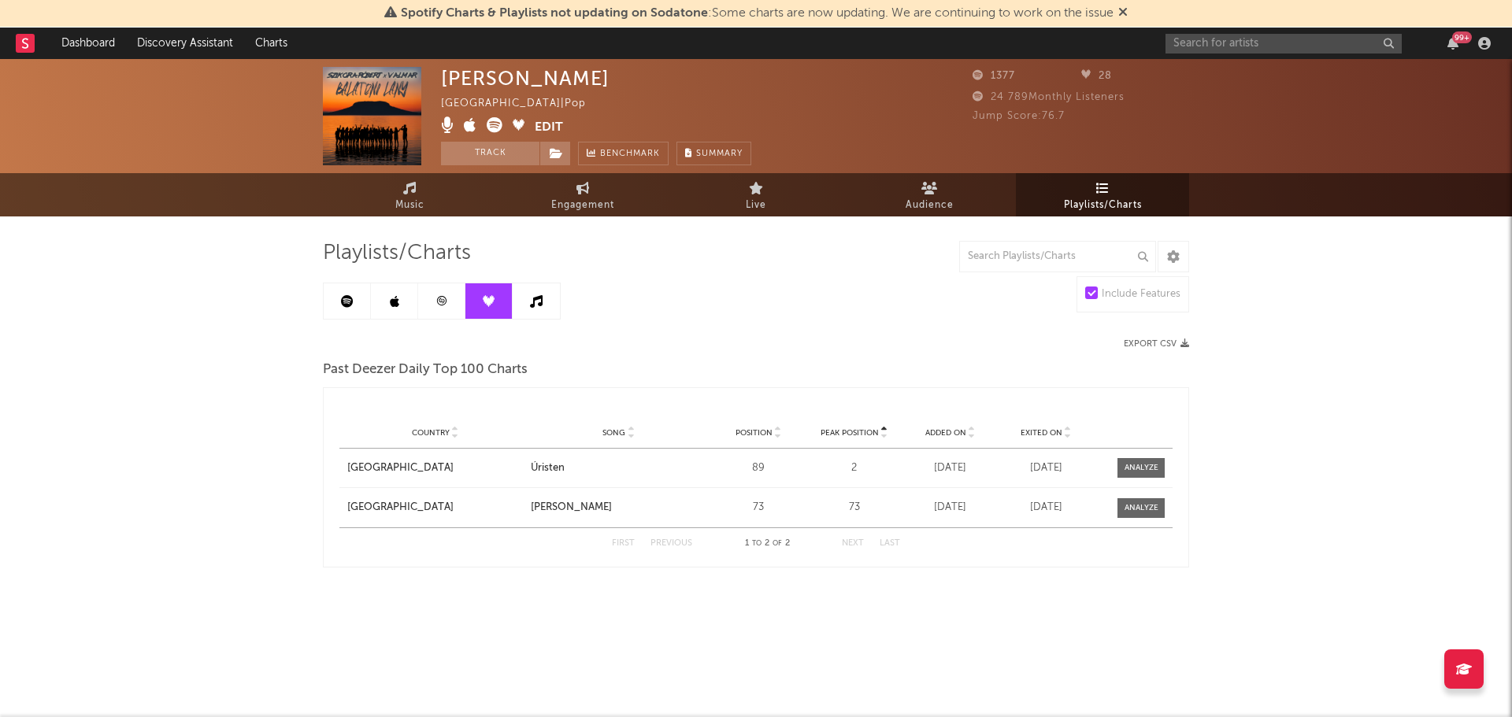
click at [544, 306] on link at bounding box center [536, 300] width 47 height 35
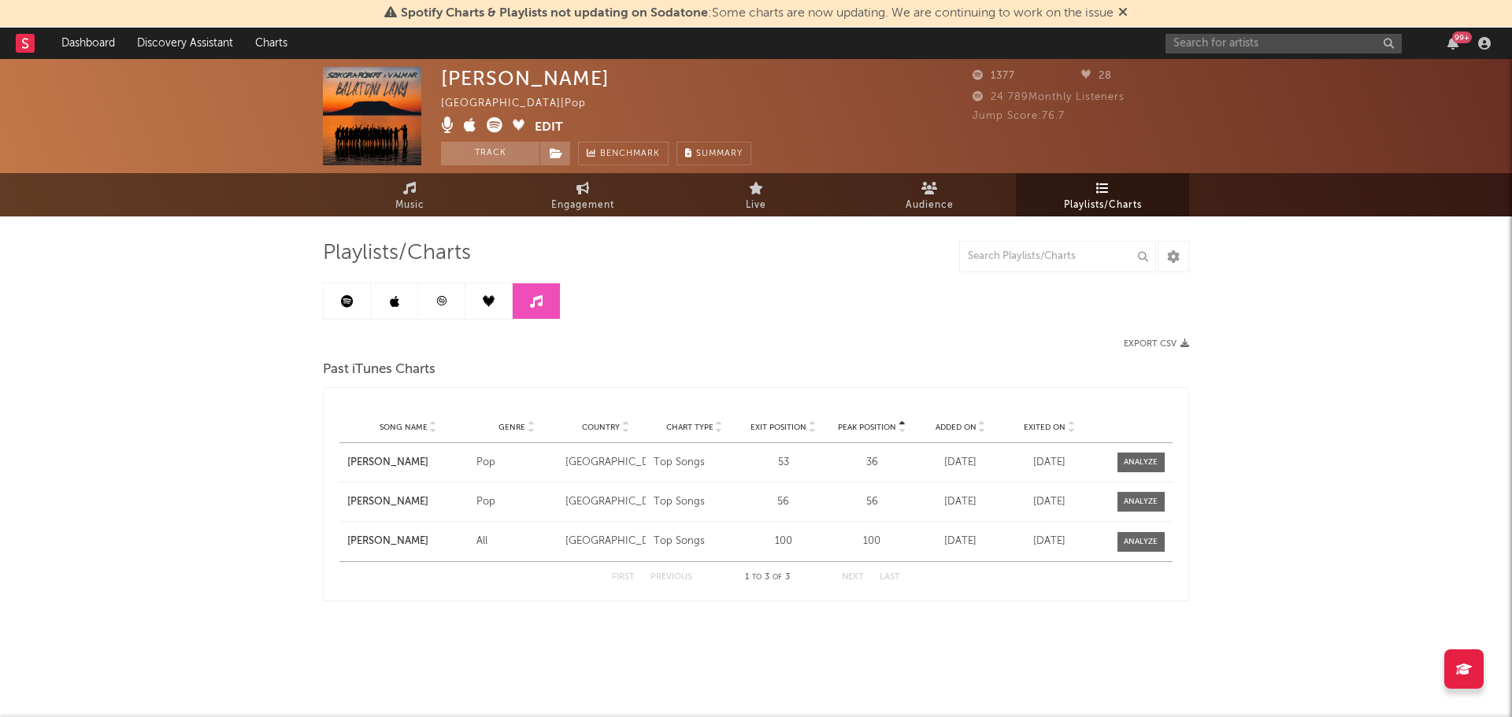
click at [347, 311] on link at bounding box center [347, 300] width 47 height 35
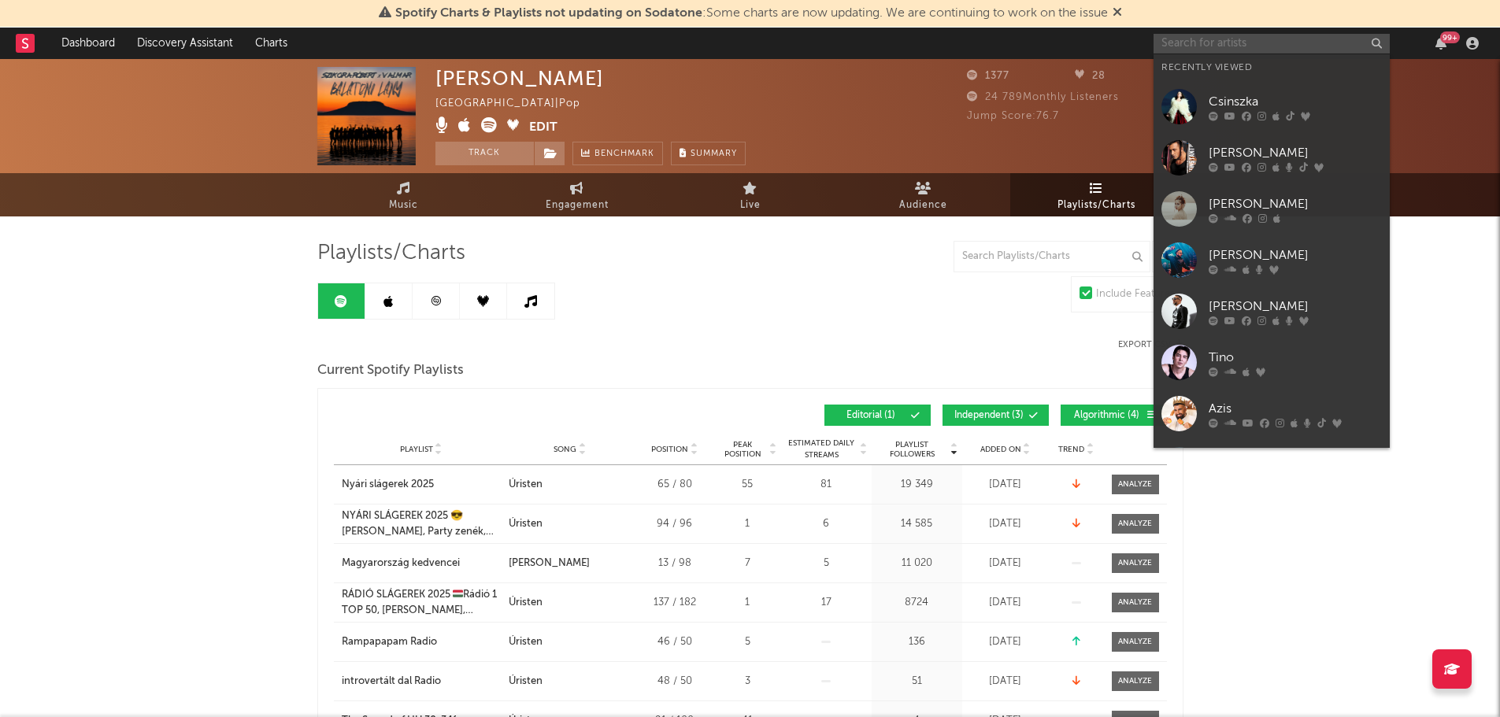
click at [1189, 52] on input "text" at bounding box center [1272, 44] width 236 height 20
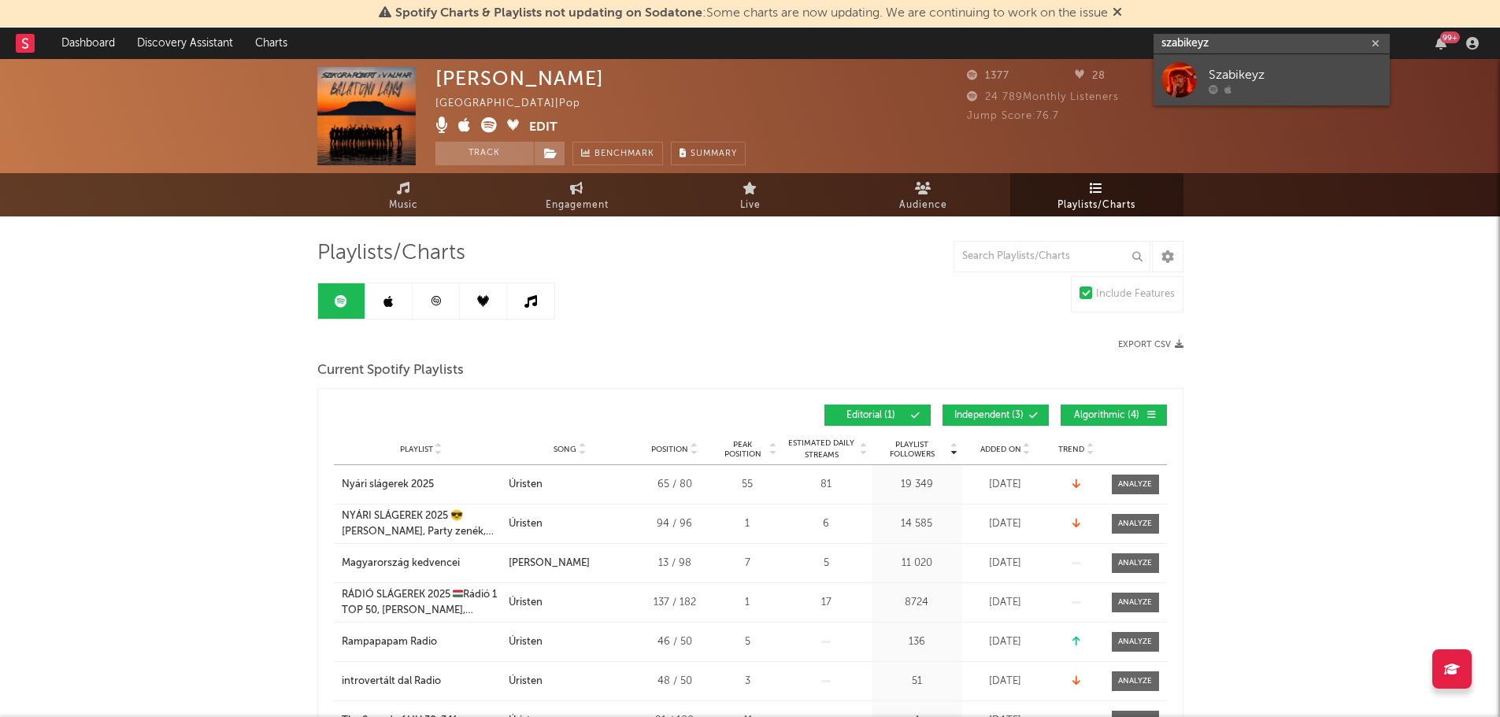
type input "szabikeyz"
click at [1217, 71] on div "Szabikeyz" at bounding box center [1295, 74] width 173 height 19
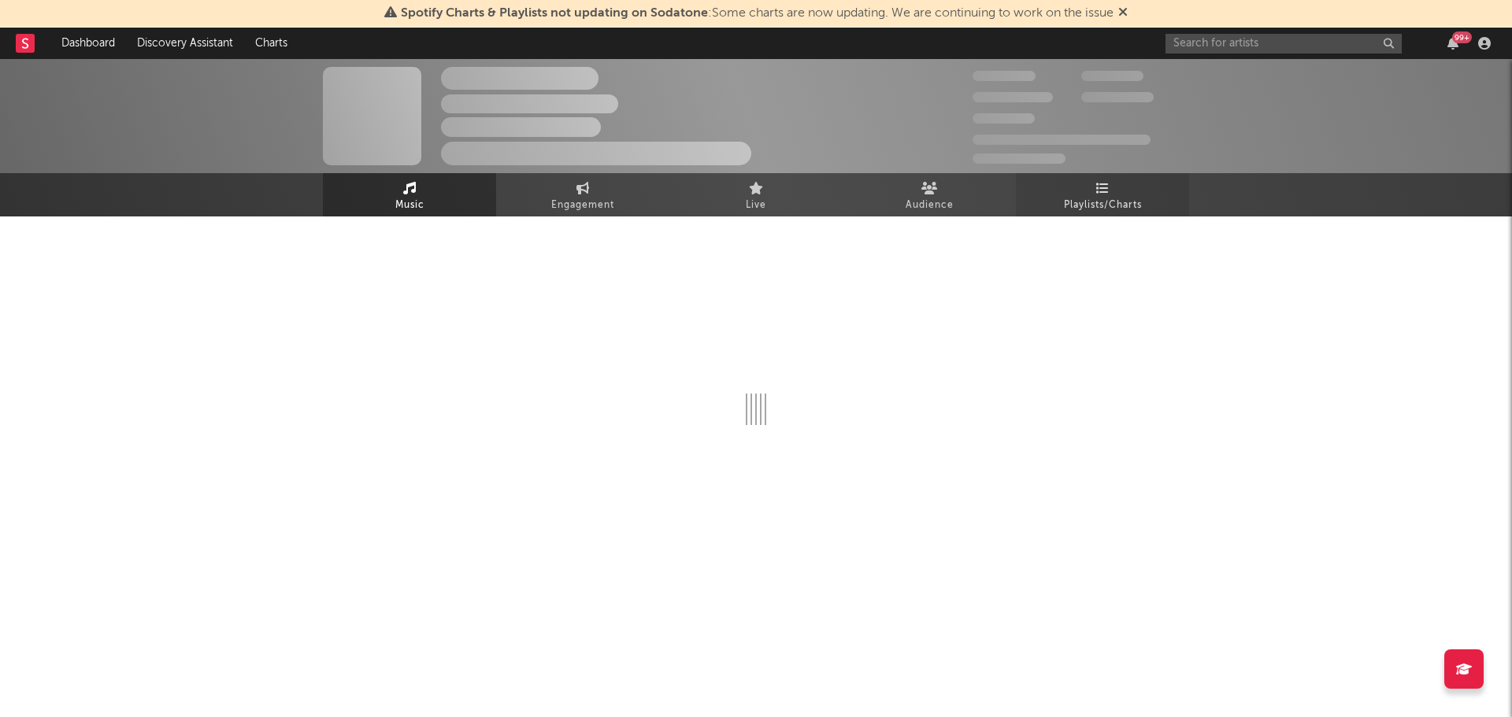
select select "1w"
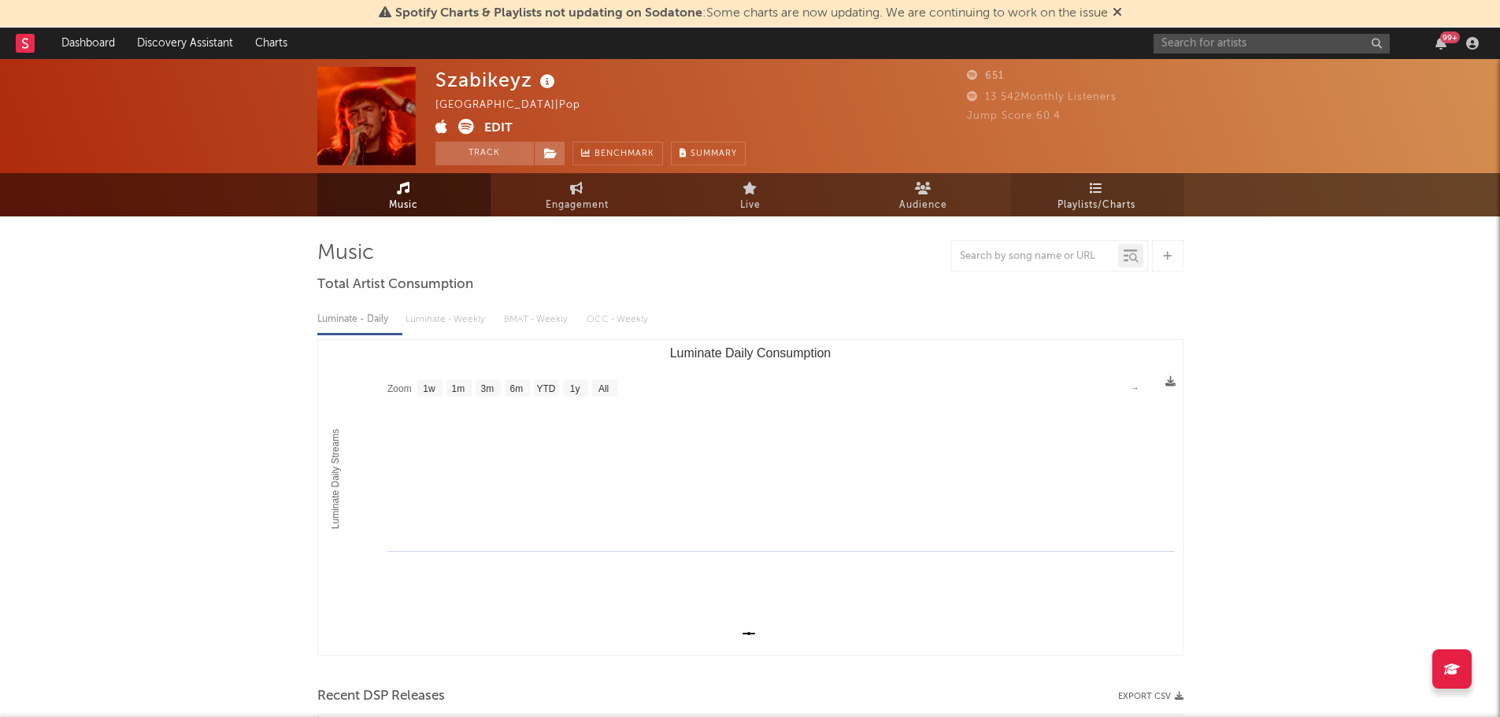
click at [1095, 198] on span "Playlists/Charts" at bounding box center [1097, 205] width 78 height 19
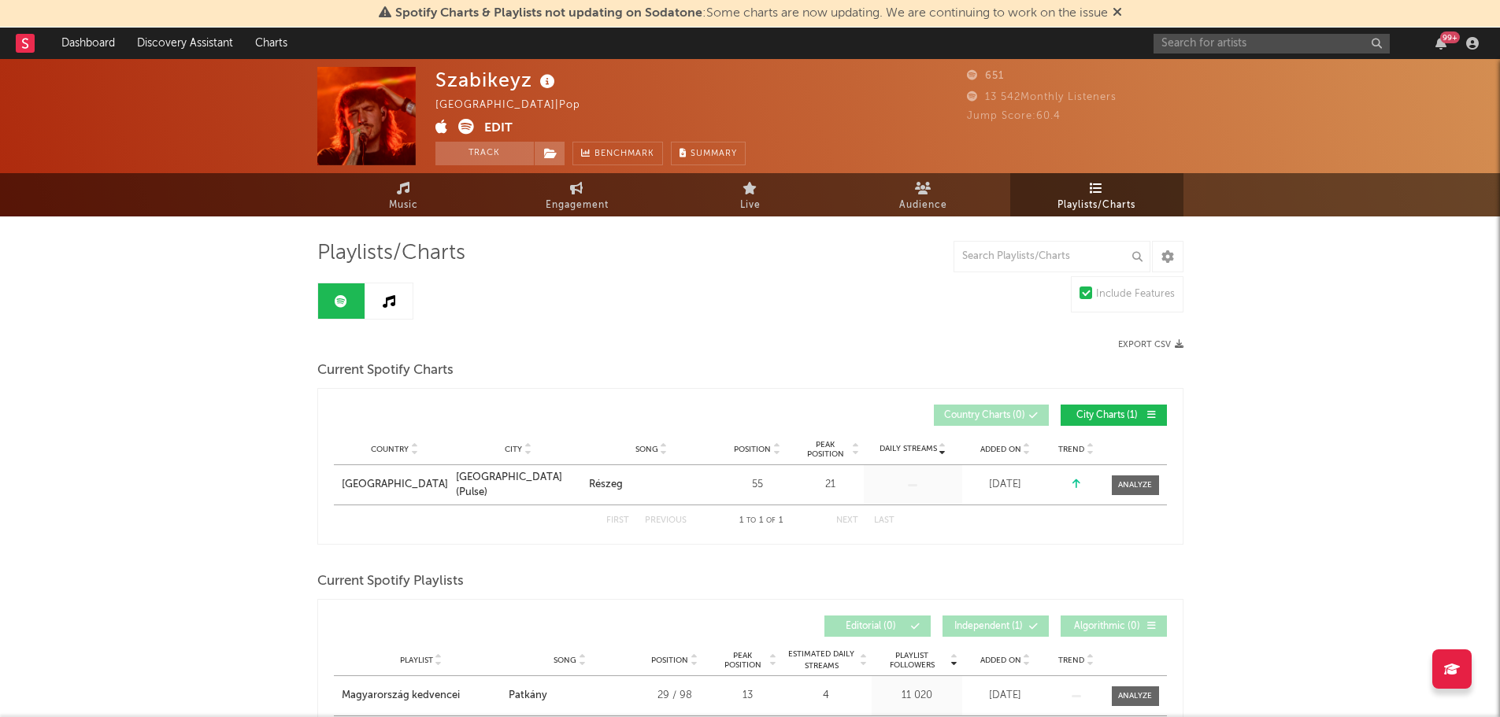
click at [385, 299] on icon at bounding box center [389, 301] width 13 height 13
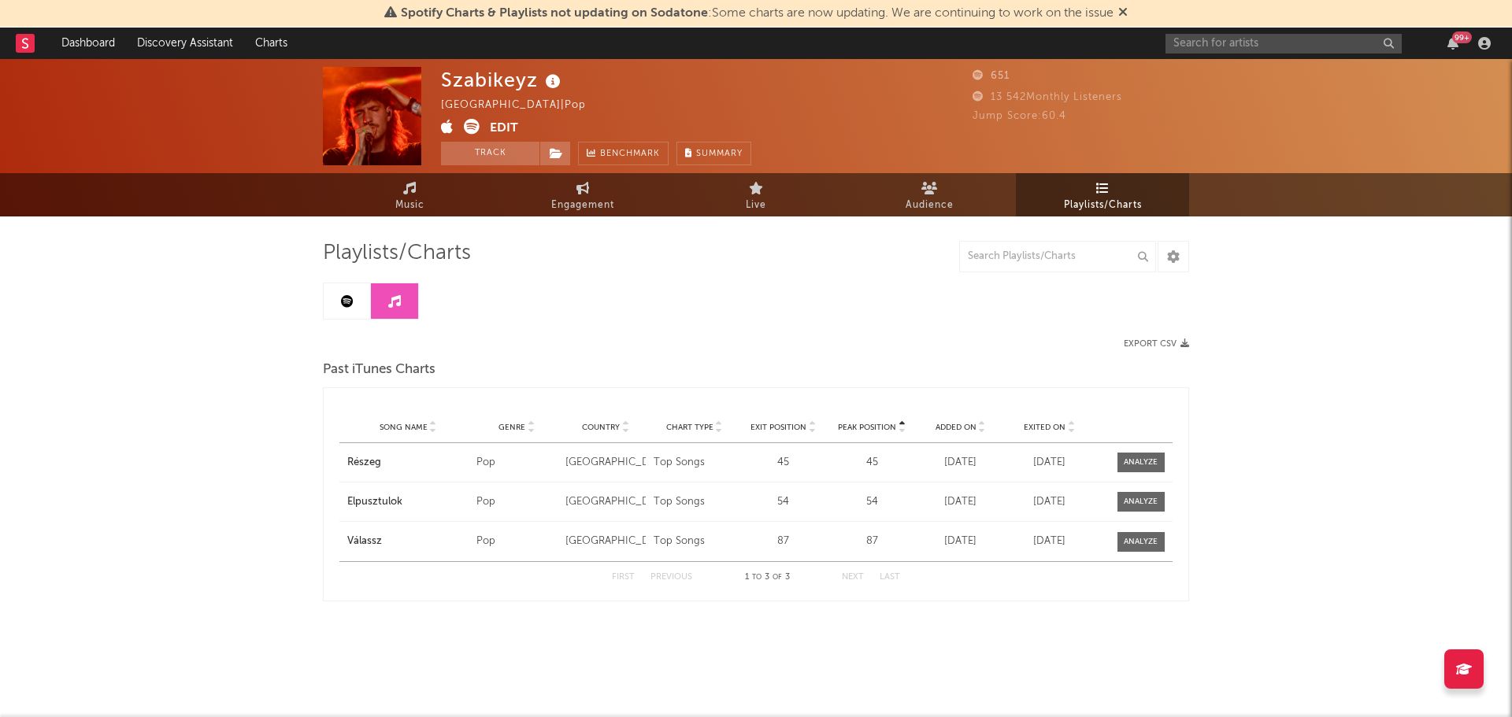
click at [369, 300] on link at bounding box center [347, 300] width 47 height 35
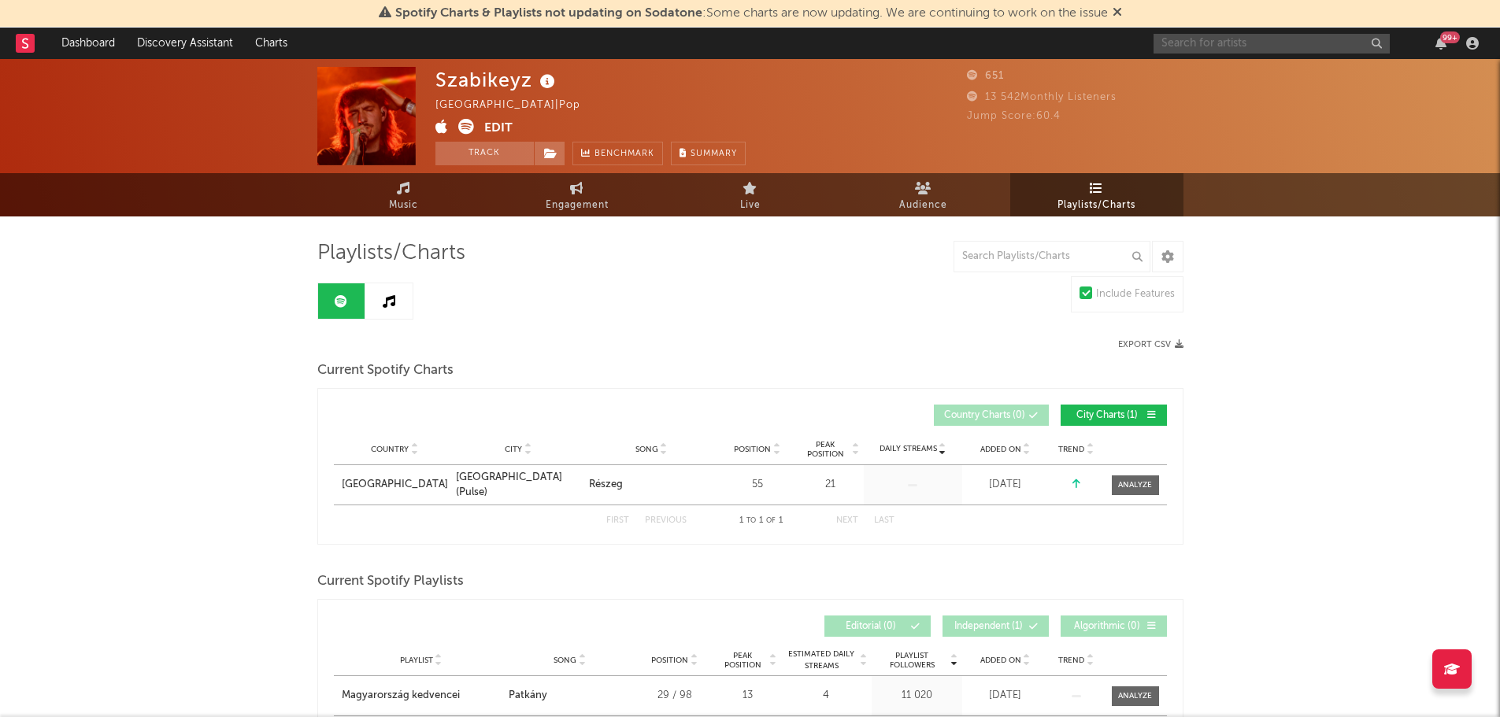
click at [1200, 37] on input "text" at bounding box center [1272, 44] width 236 height 20
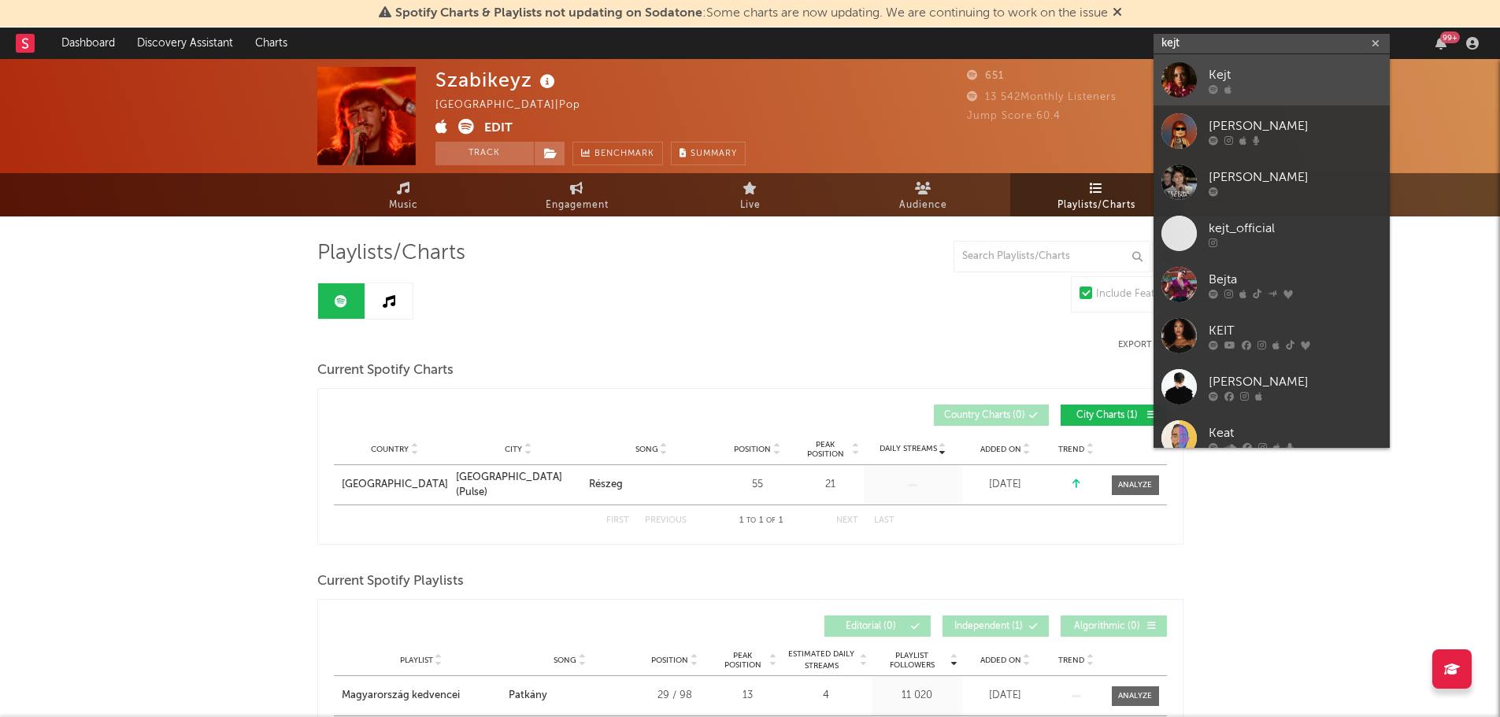
type input "kejt"
click at [1179, 77] on div at bounding box center [1179, 79] width 35 height 35
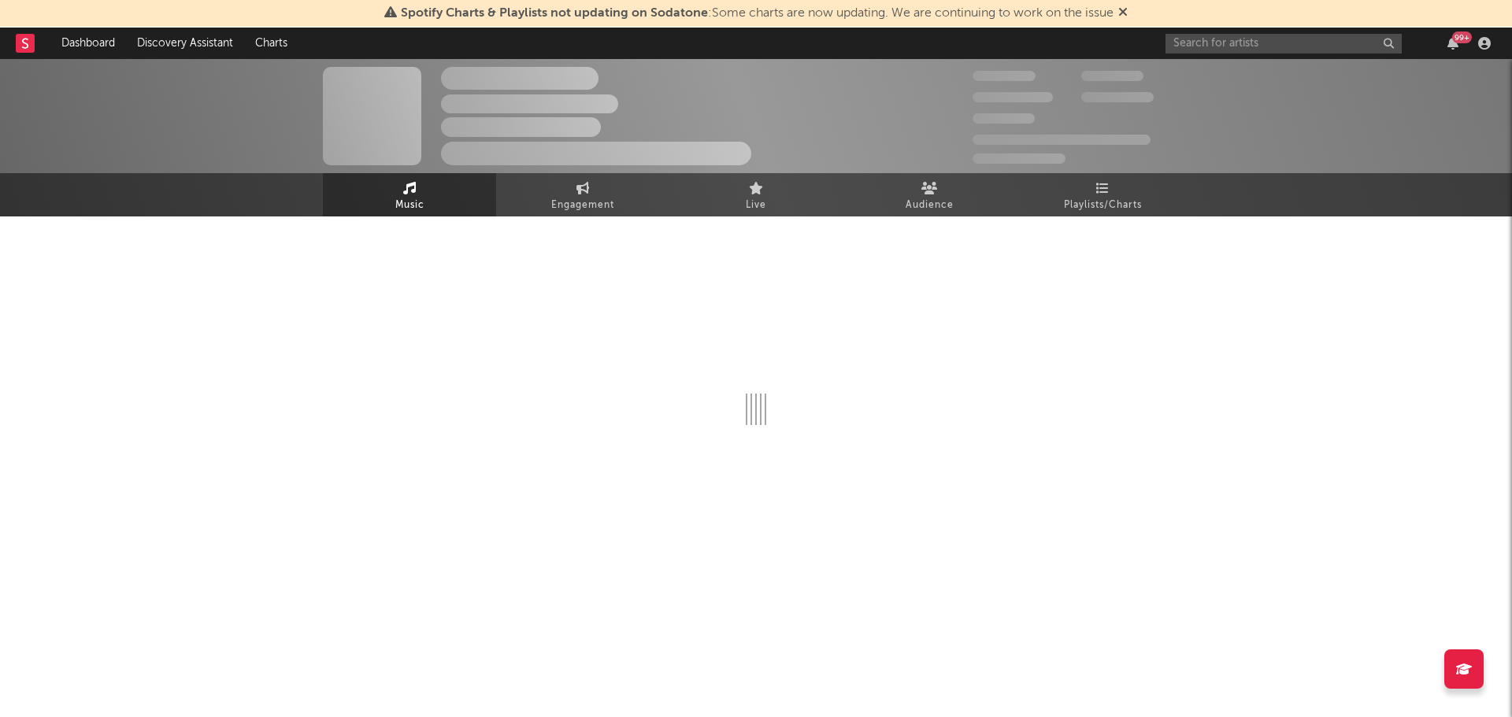
select select "6m"
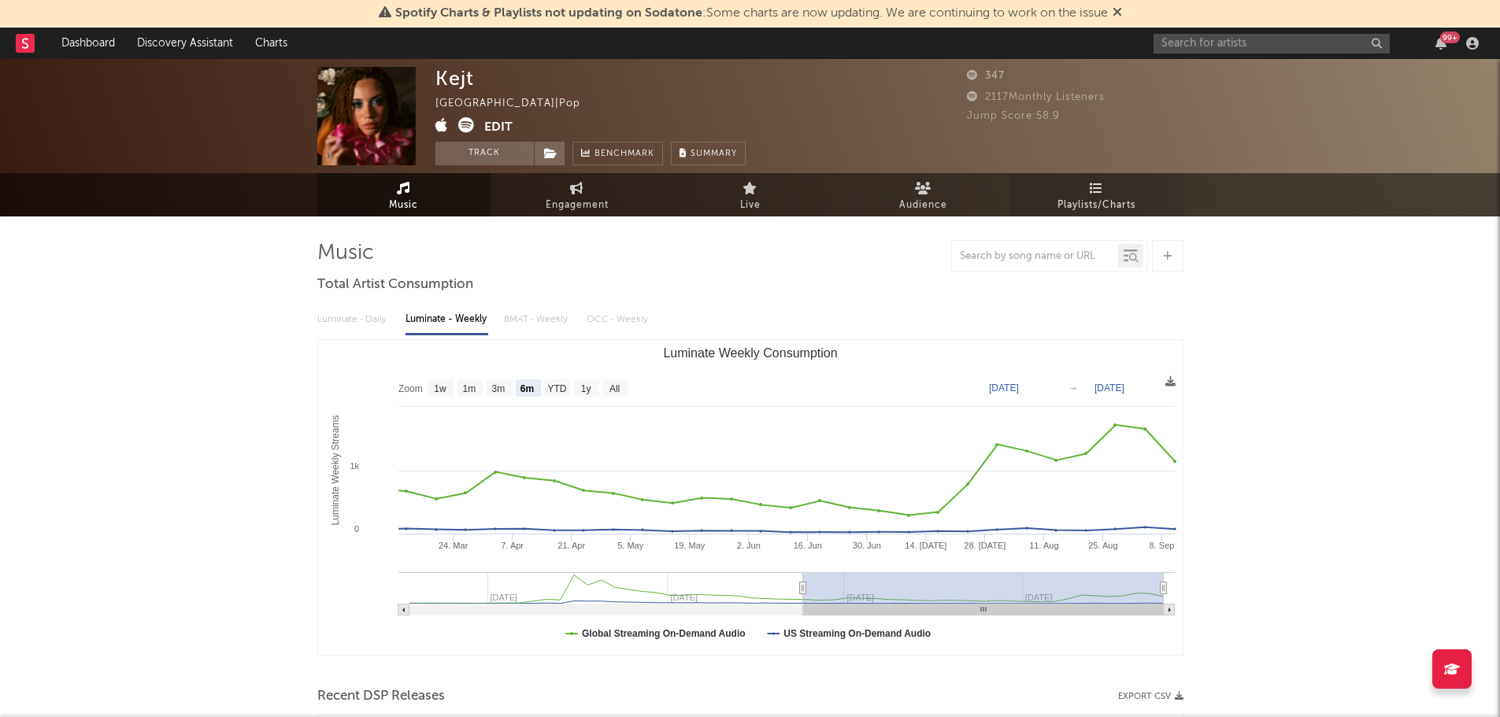
click at [1078, 203] on span "Playlists/Charts" at bounding box center [1097, 205] width 78 height 19
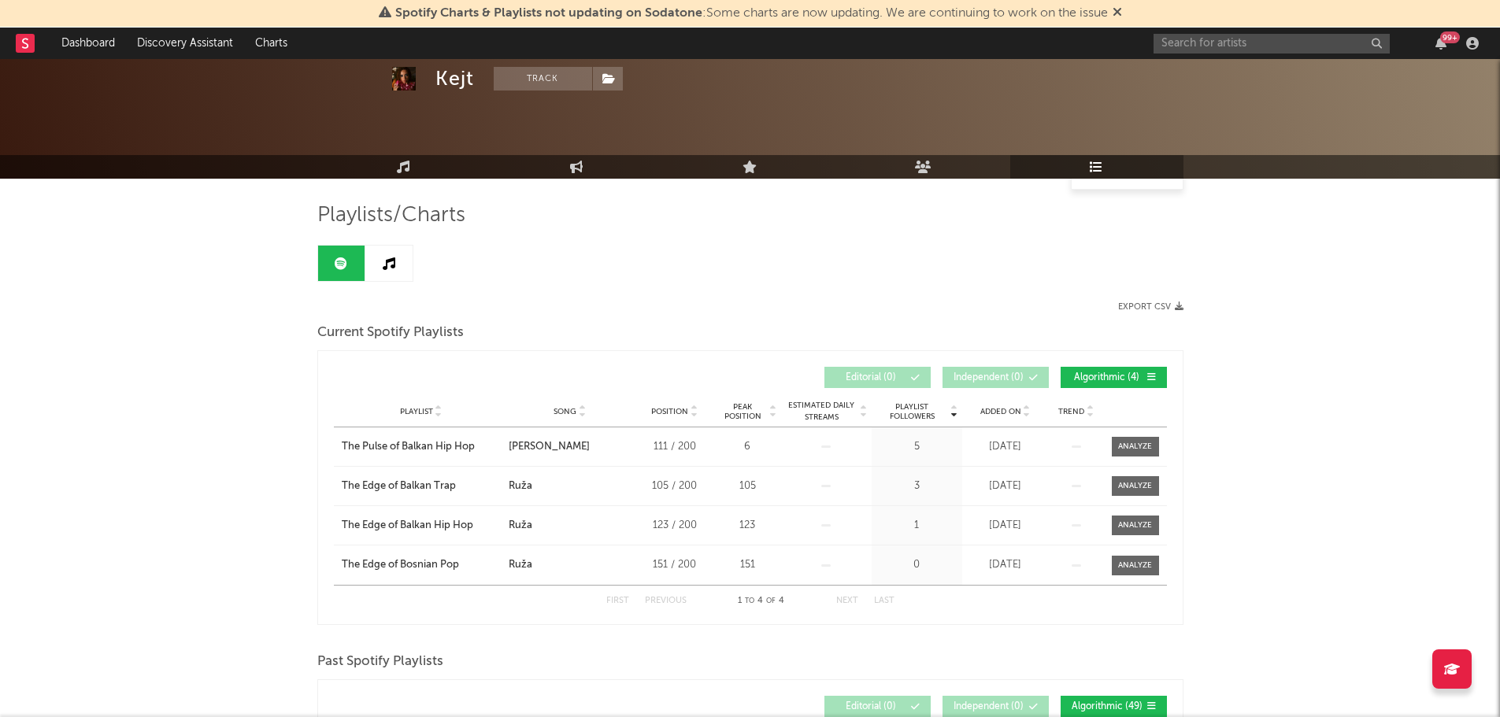
scroll to position [23, 0]
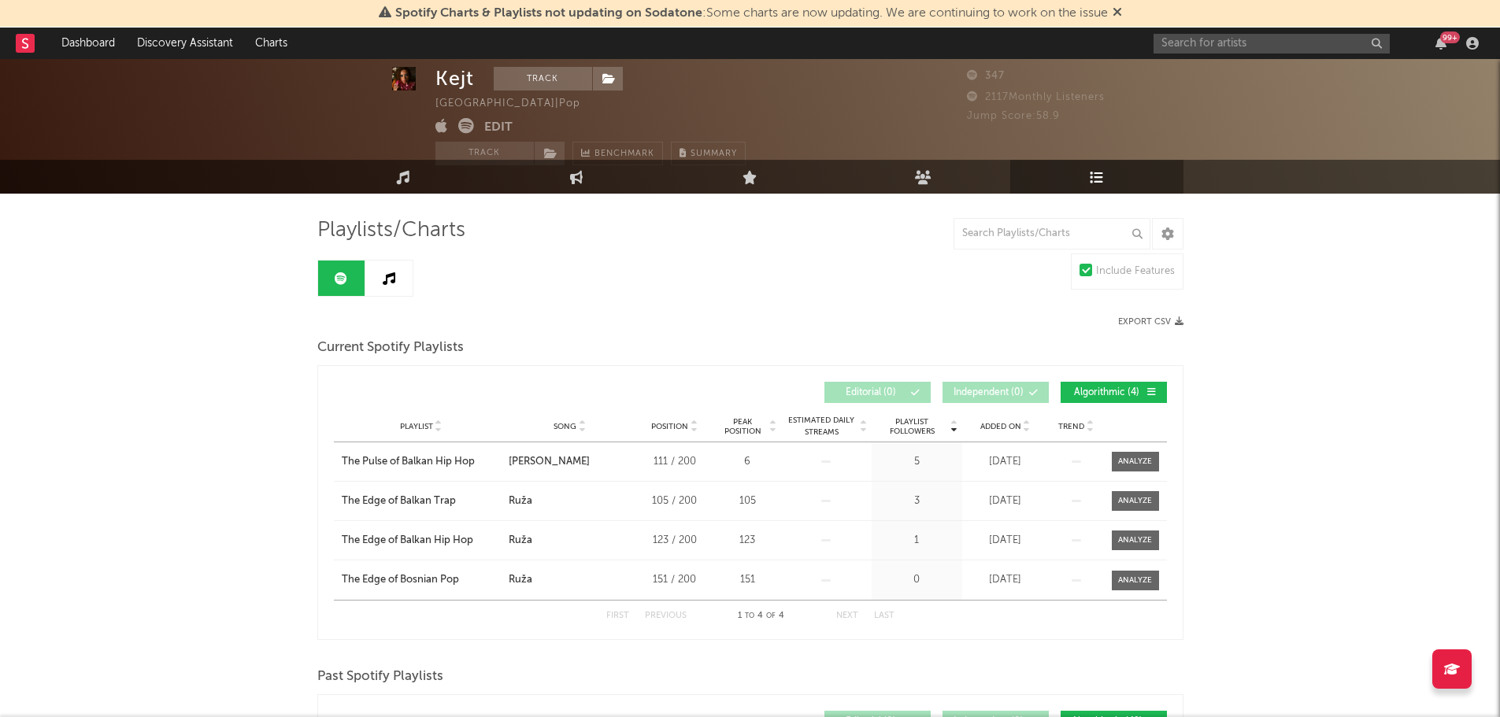
click at [376, 280] on link at bounding box center [388, 278] width 47 height 35
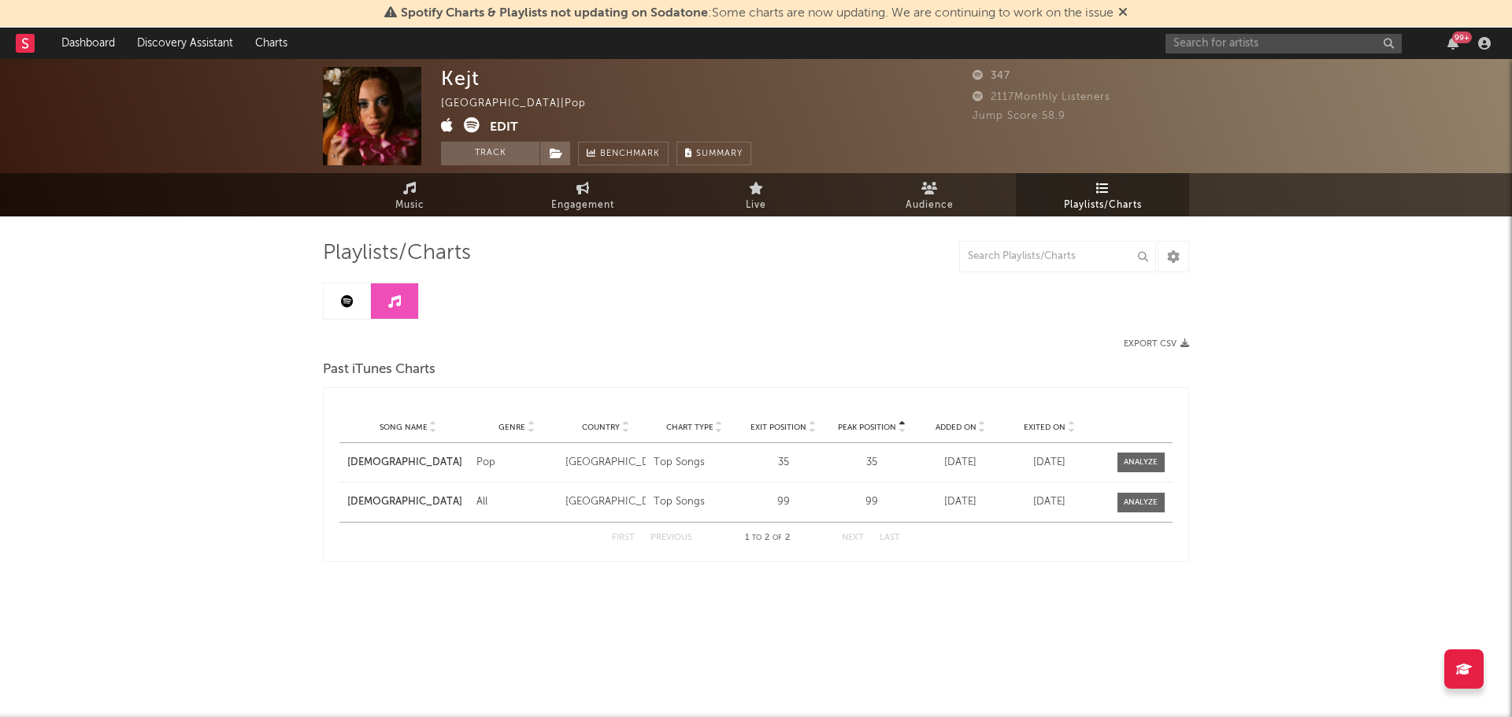
click at [349, 297] on icon at bounding box center [347, 301] width 13 height 13
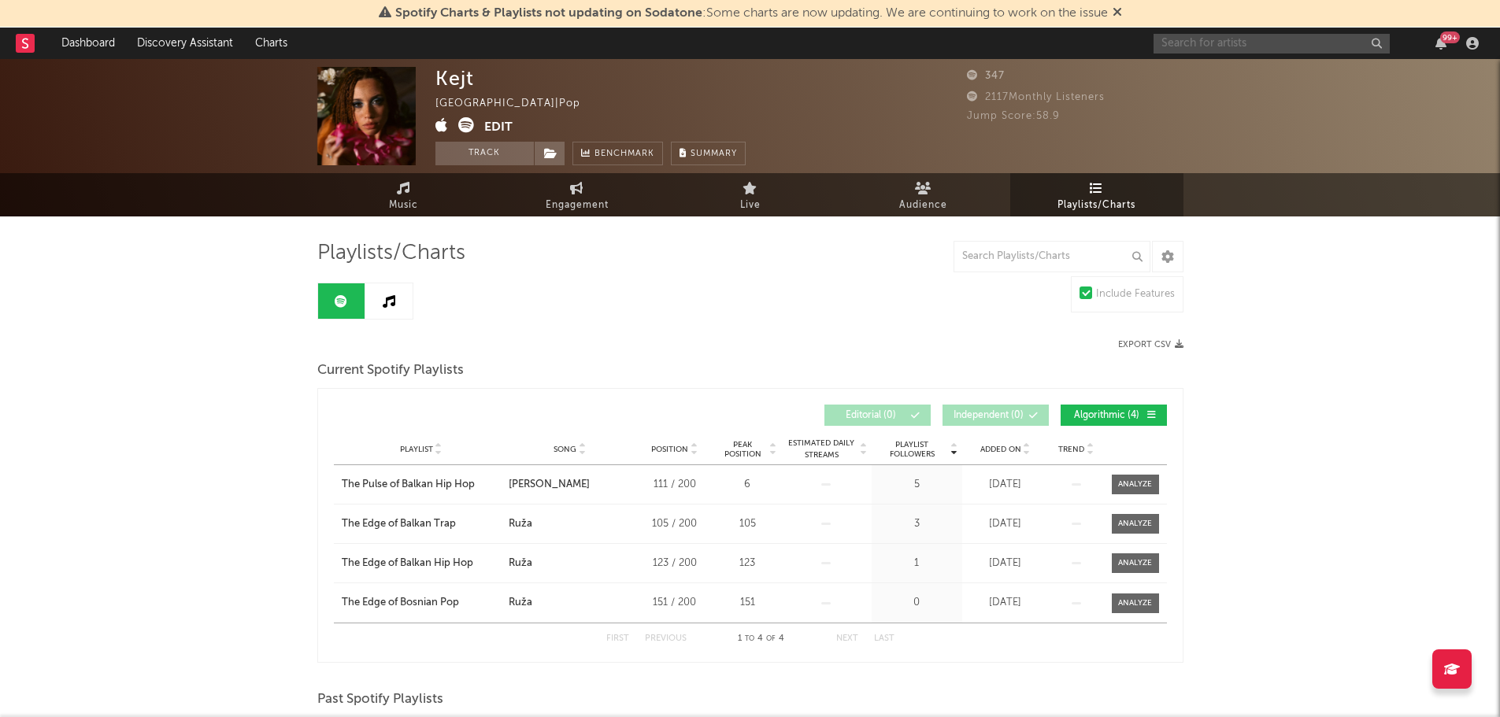
click at [1173, 48] on input "text" at bounding box center [1272, 44] width 236 height 20
type input "dzipsii"
click at [1212, 73] on div "Dzipsii" at bounding box center [1295, 74] width 173 height 19
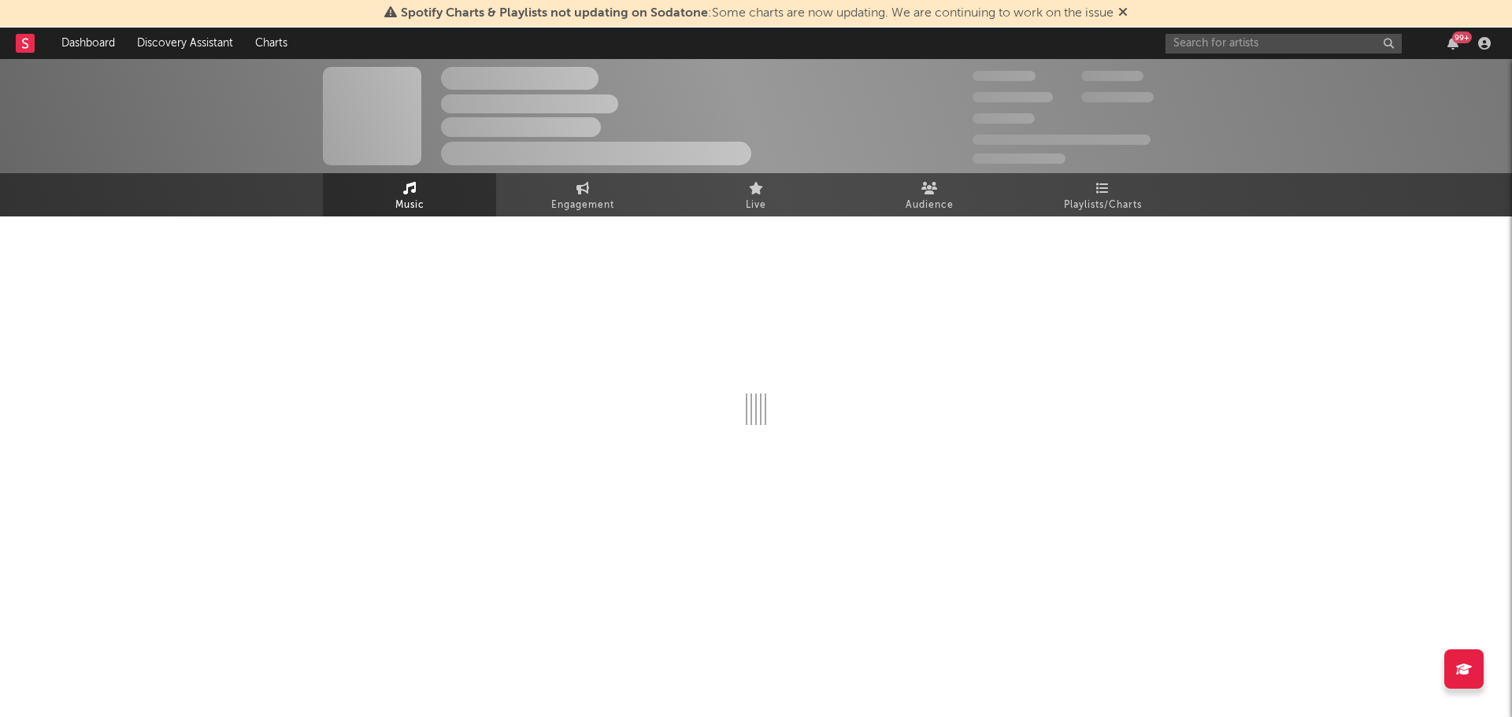
select select "6m"
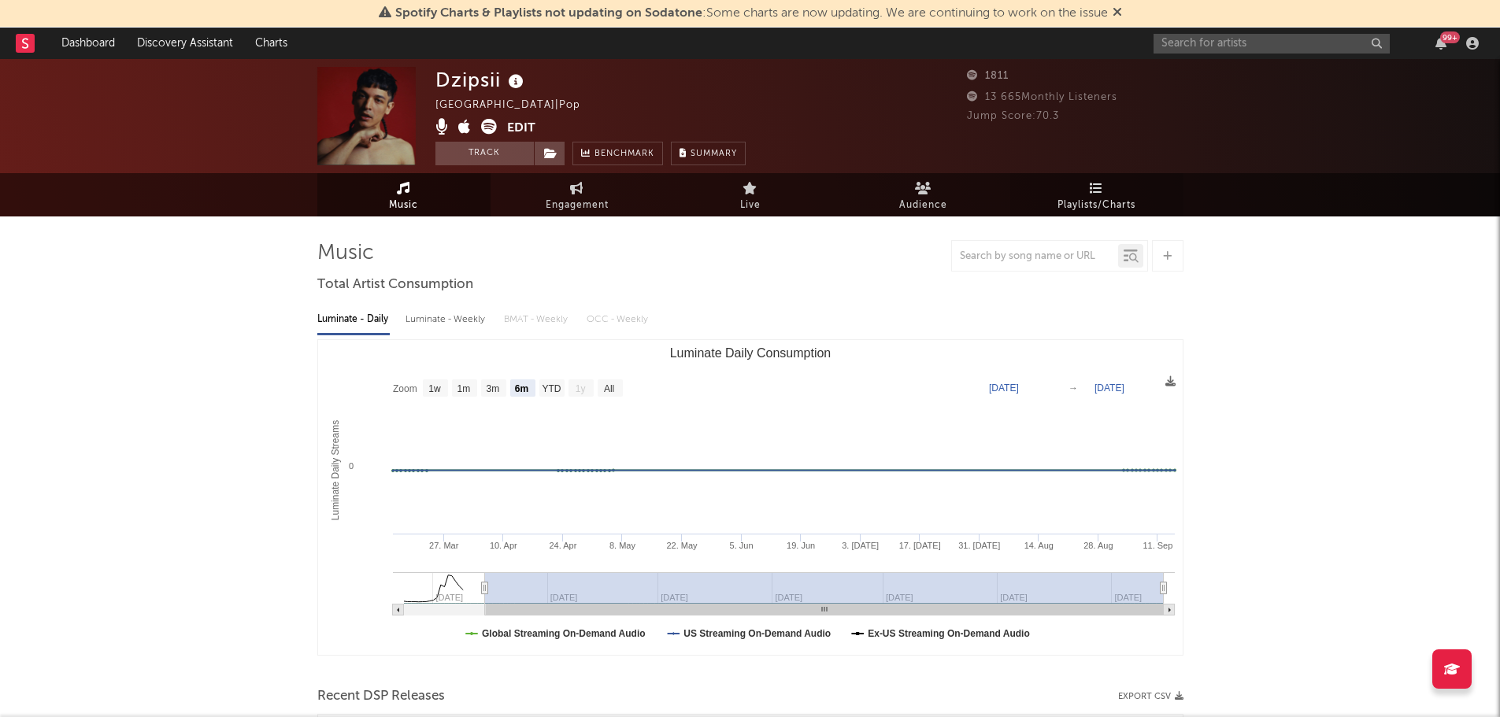
click at [1069, 196] on span "Playlists/Charts" at bounding box center [1097, 205] width 78 height 19
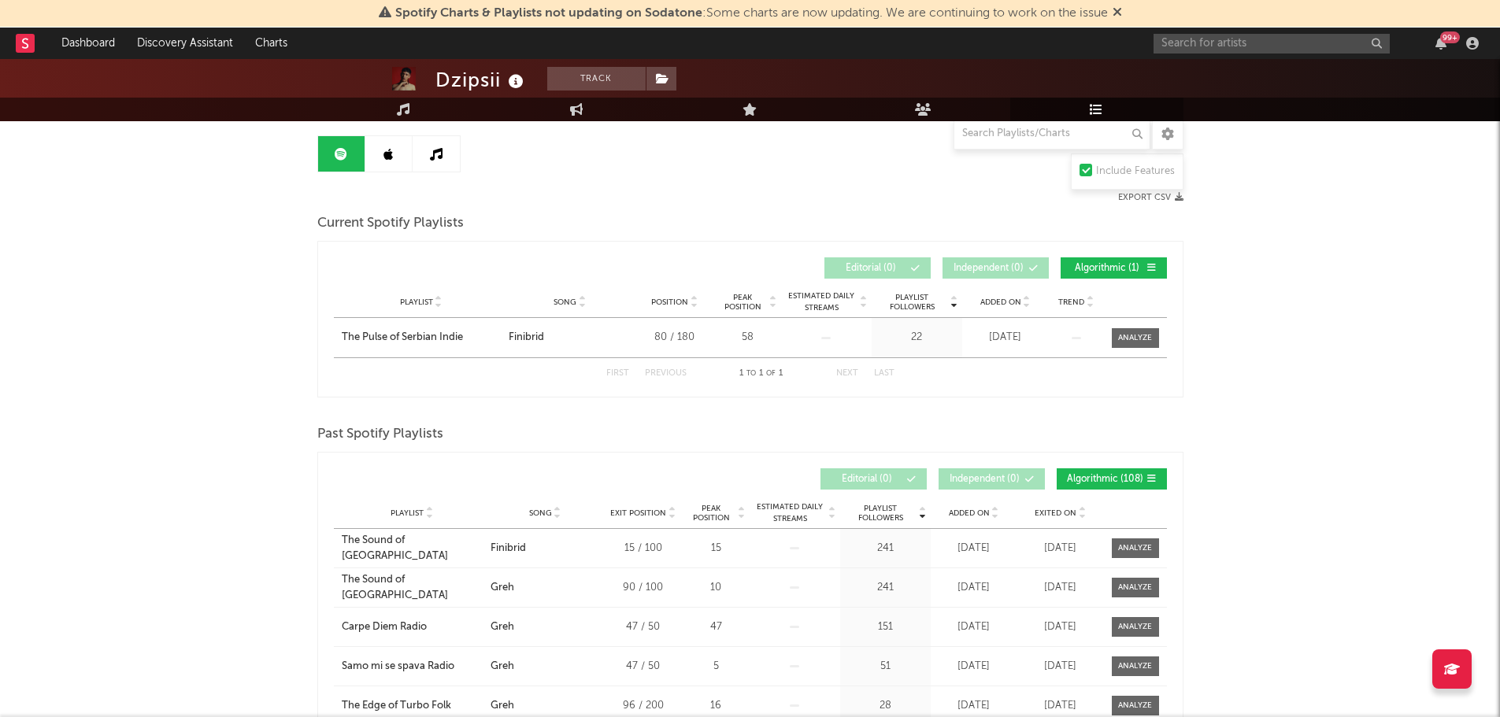
scroll to position [110, 0]
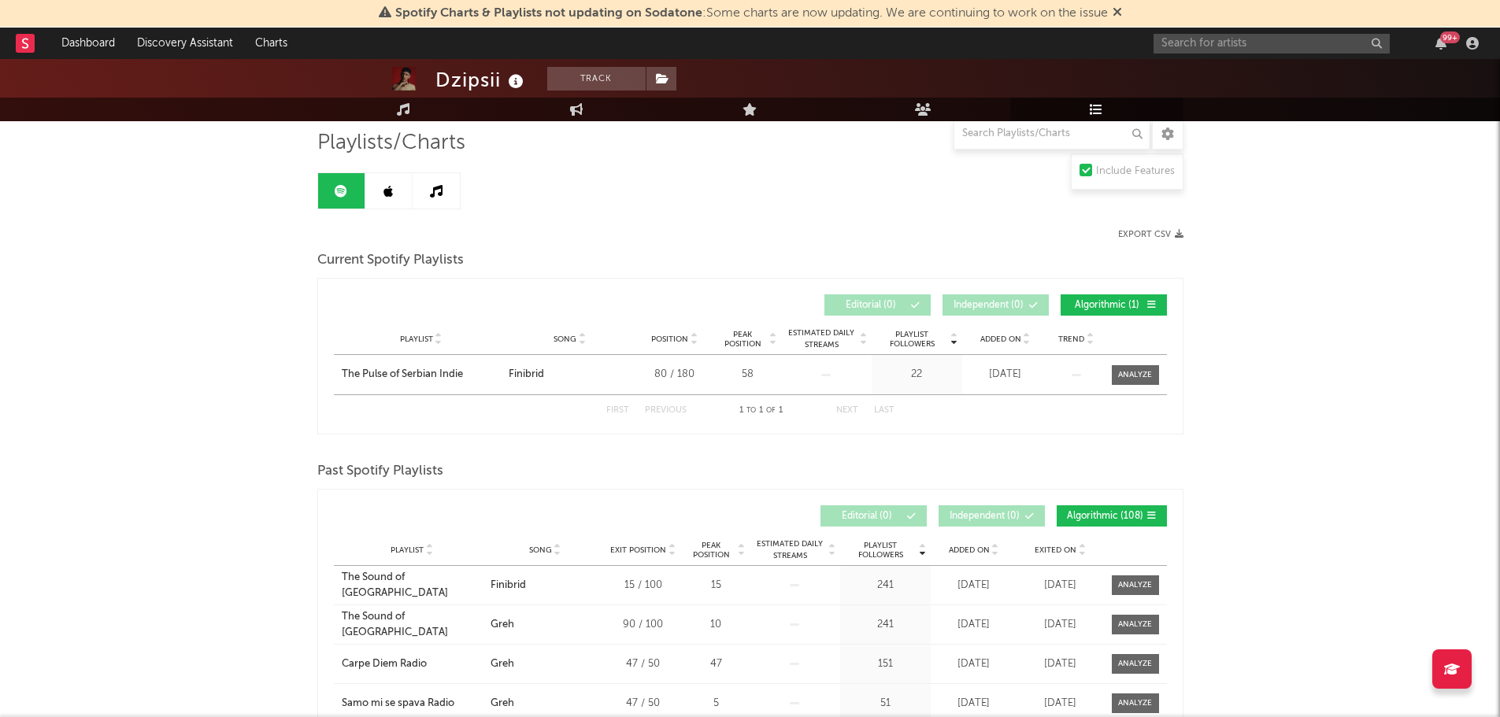
click at [380, 187] on link at bounding box center [388, 190] width 47 height 35
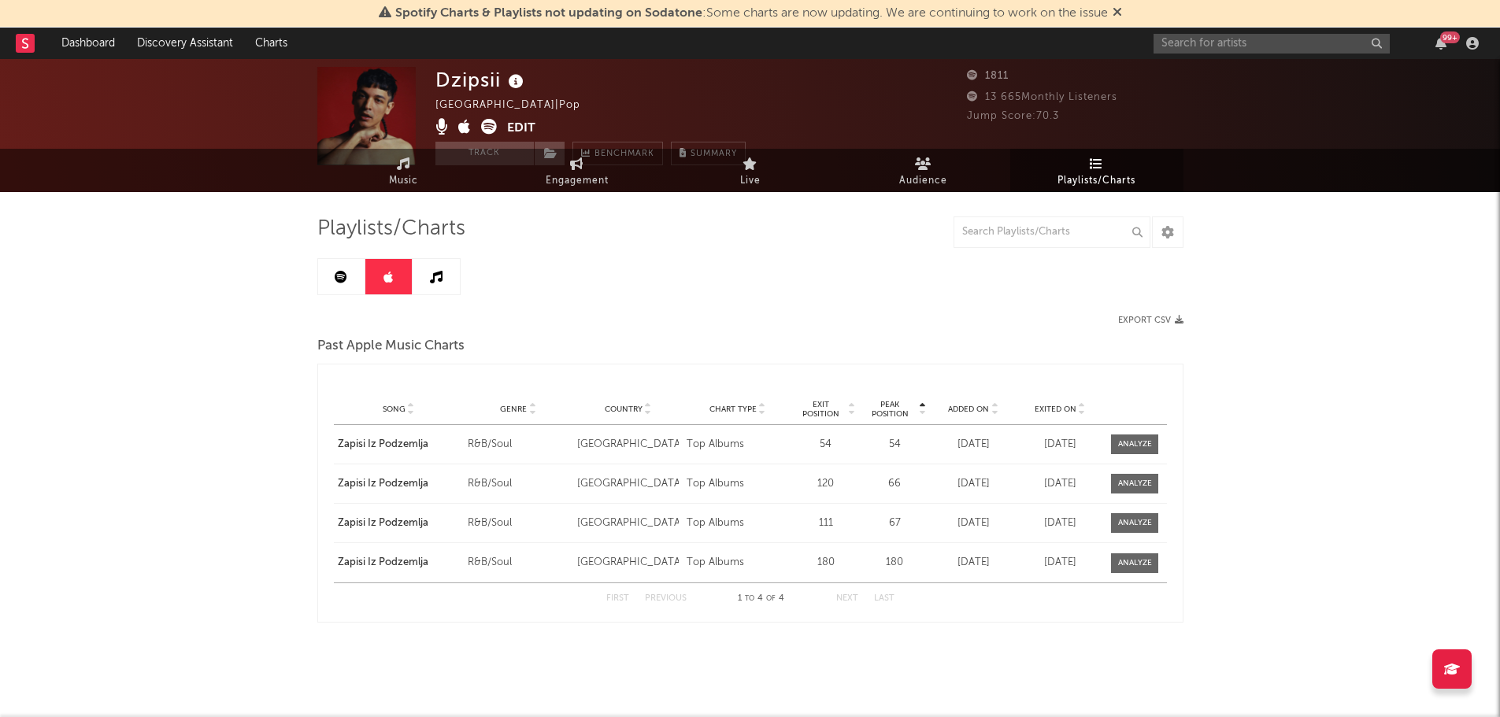
click at [446, 278] on link at bounding box center [436, 276] width 47 height 35
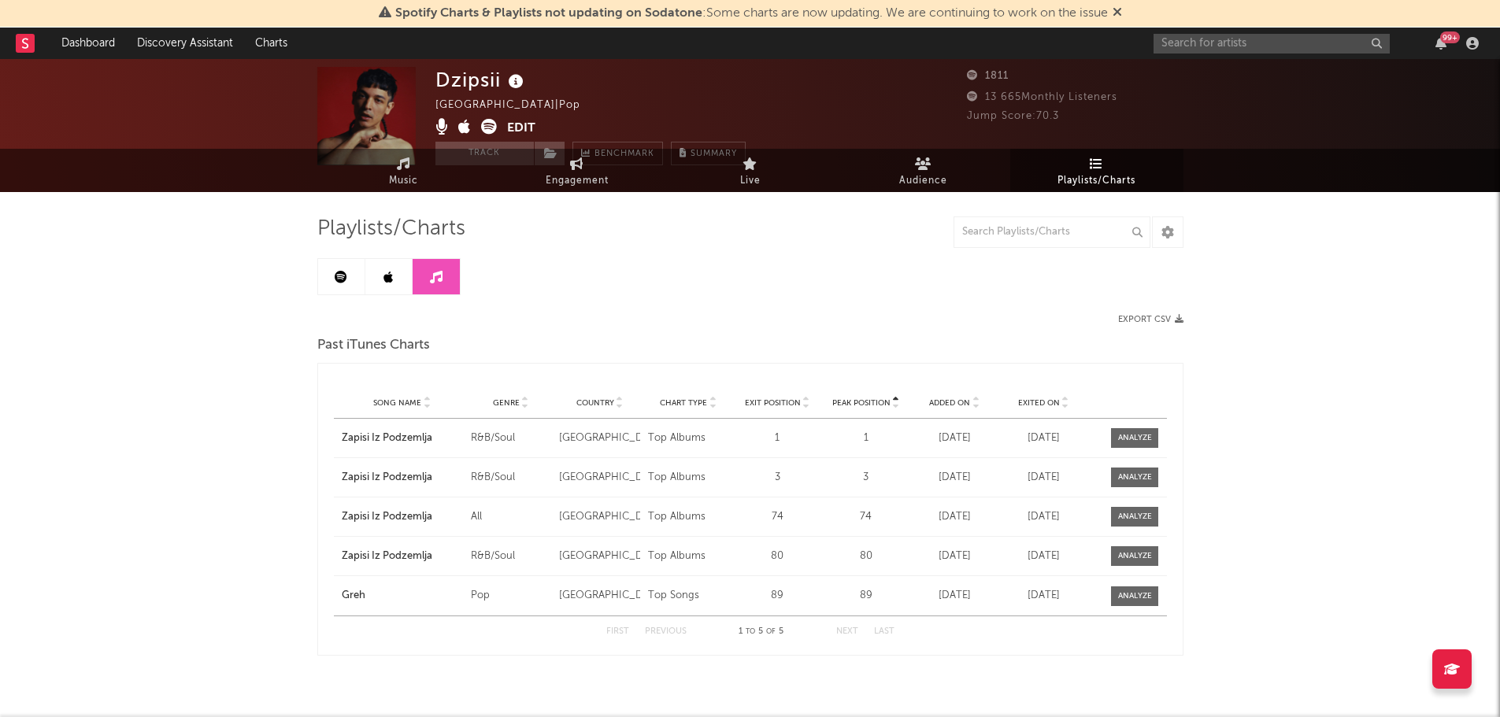
click at [337, 289] on link at bounding box center [341, 276] width 47 height 35
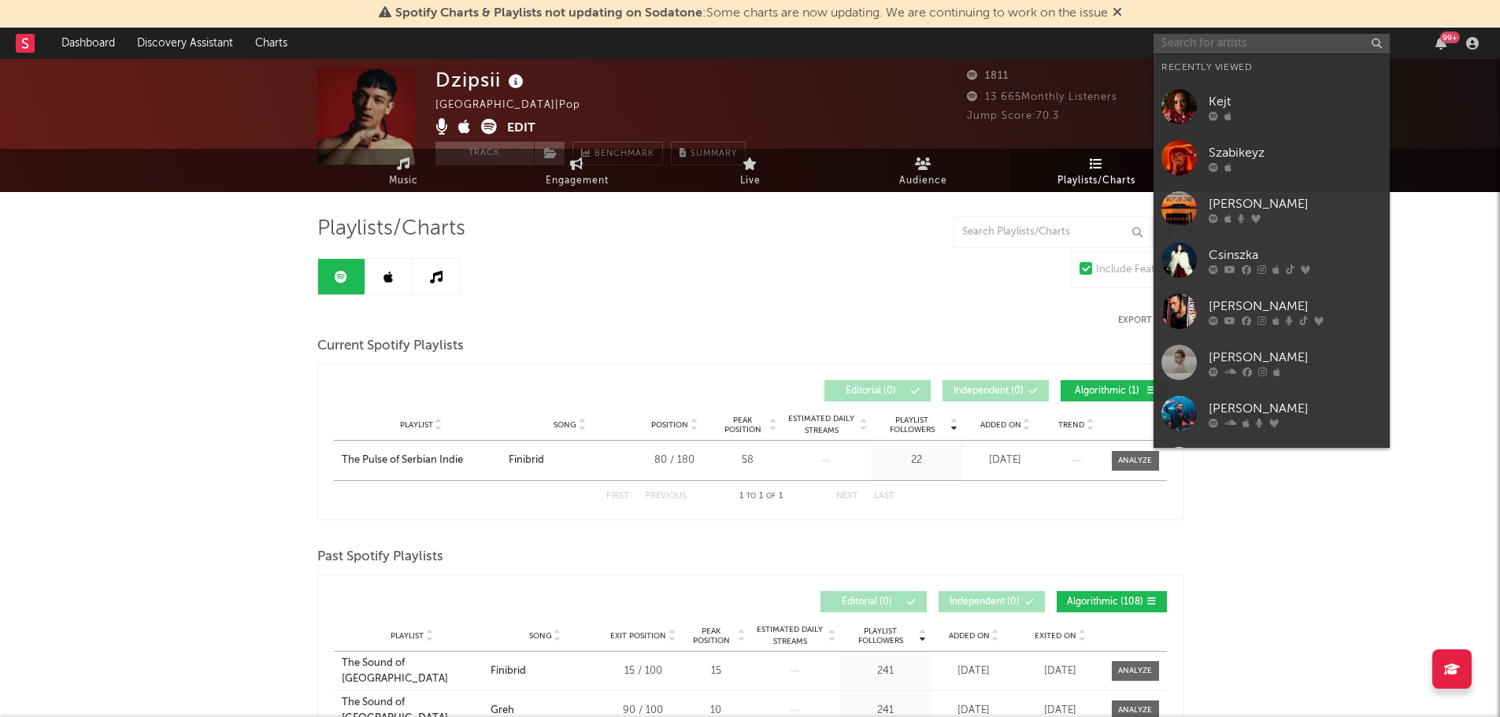
click at [1219, 43] on input "text" at bounding box center [1272, 44] width 236 height 20
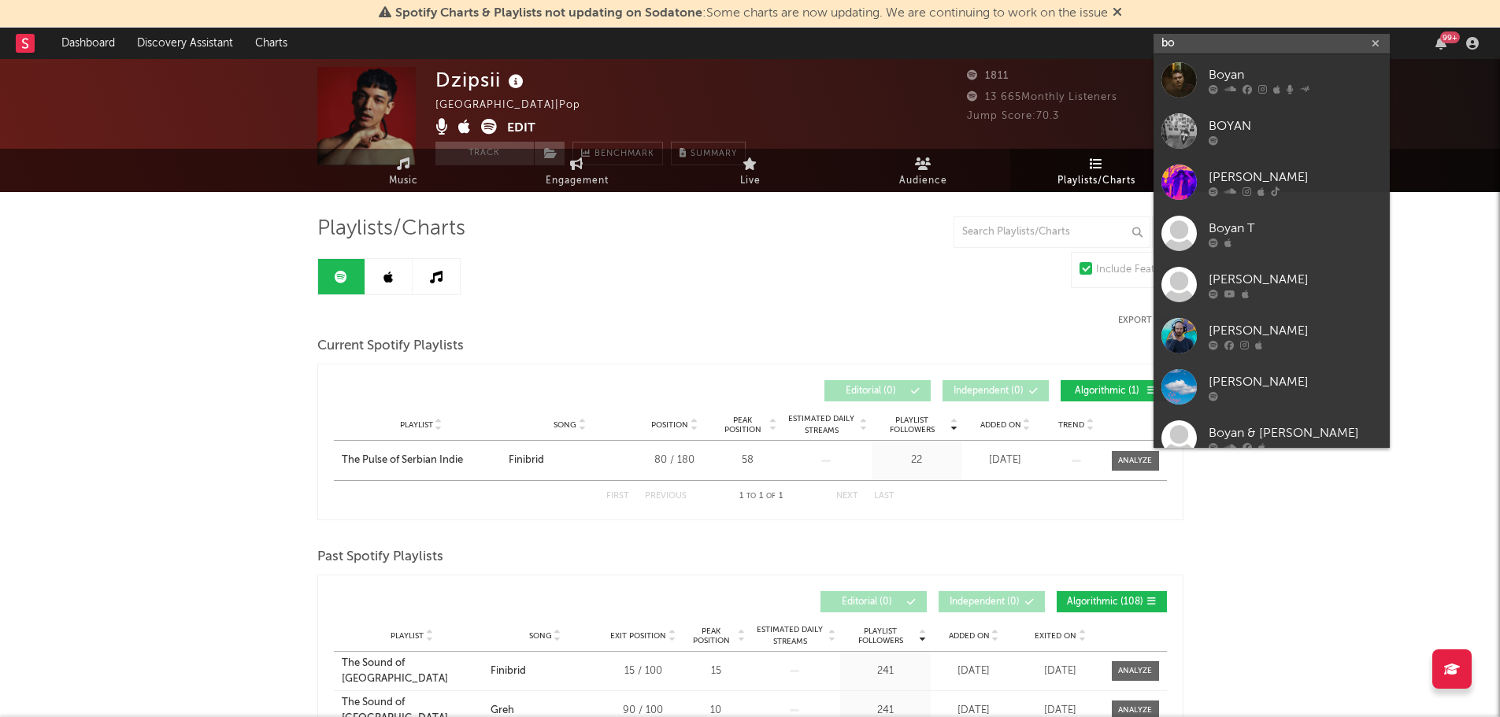
type input "b"
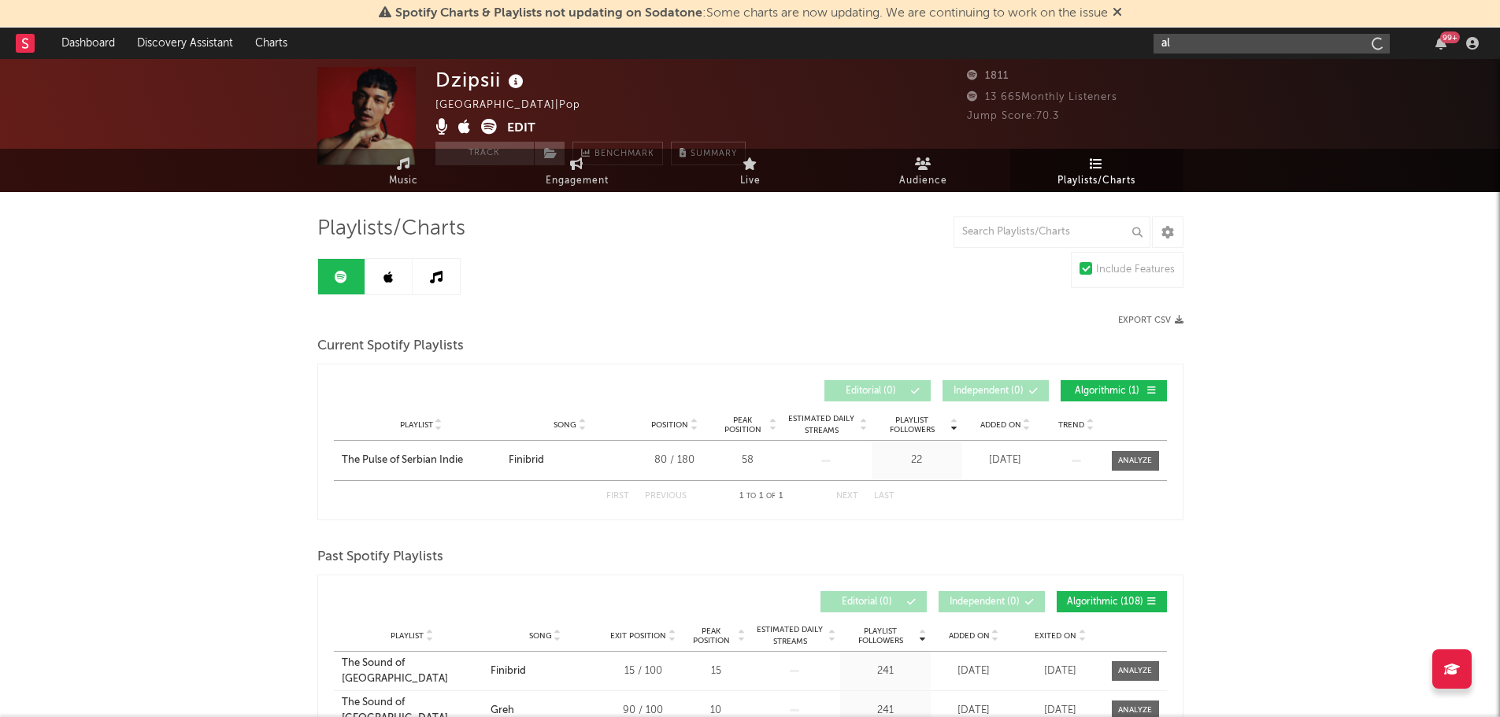
type input "a"
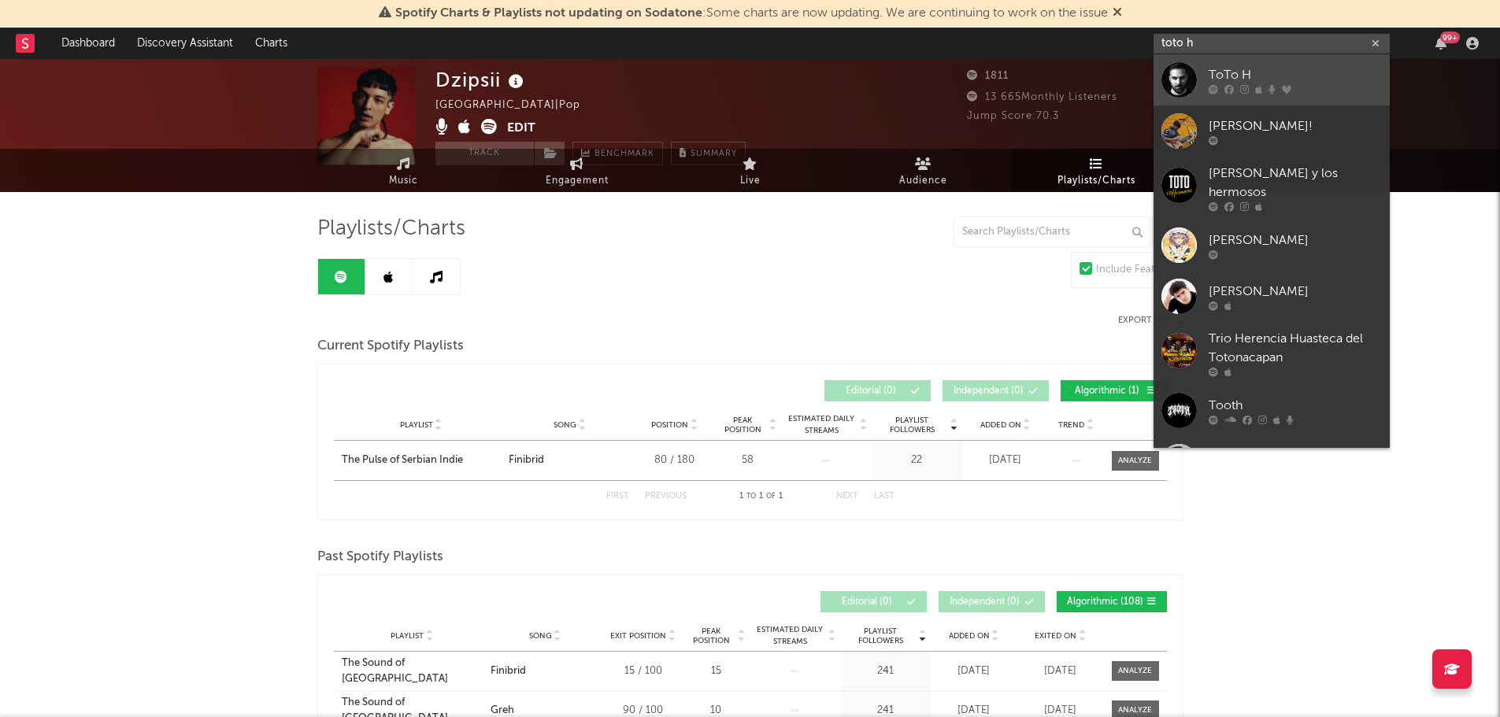
type input "toto h"
click at [1186, 79] on div at bounding box center [1179, 79] width 35 height 35
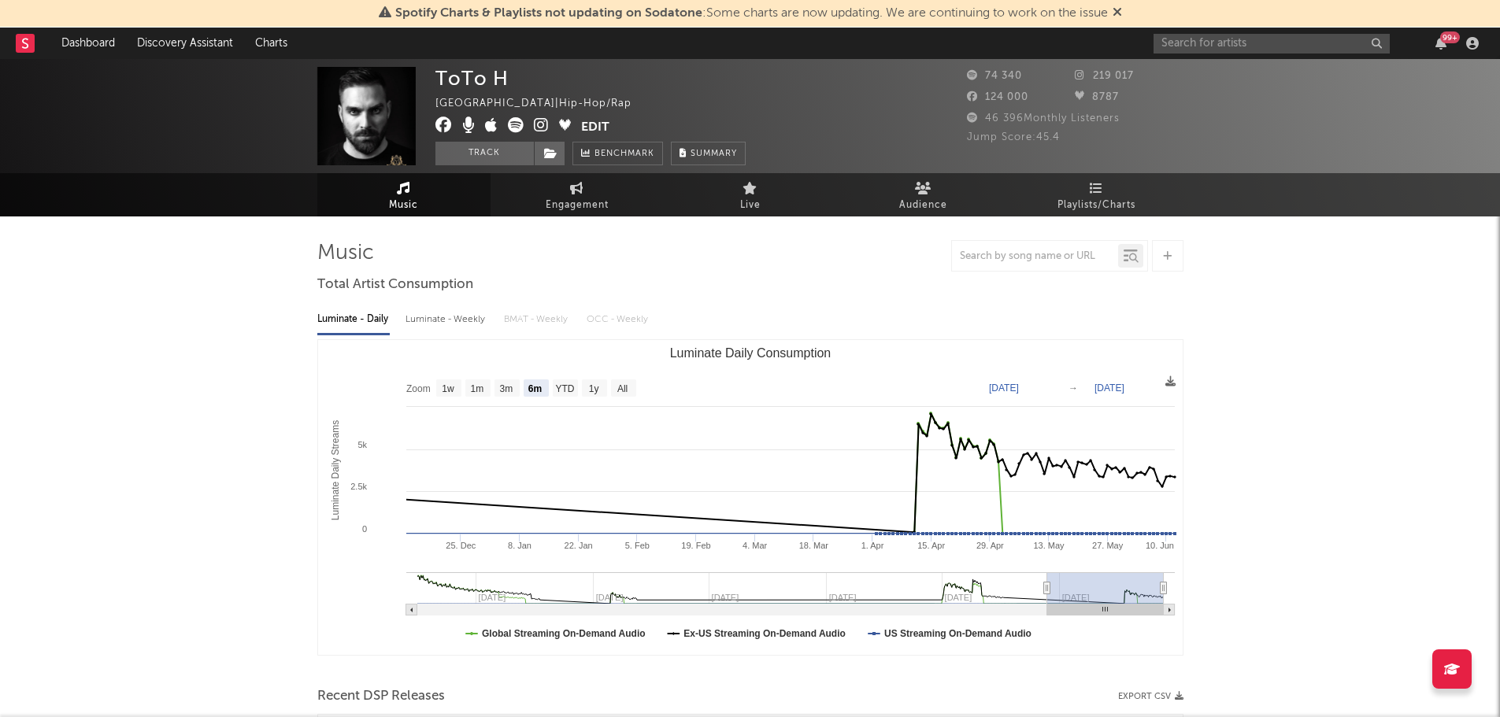
select select "6m"
click at [1084, 178] on link "Playlists/Charts" at bounding box center [1096, 194] width 173 height 43
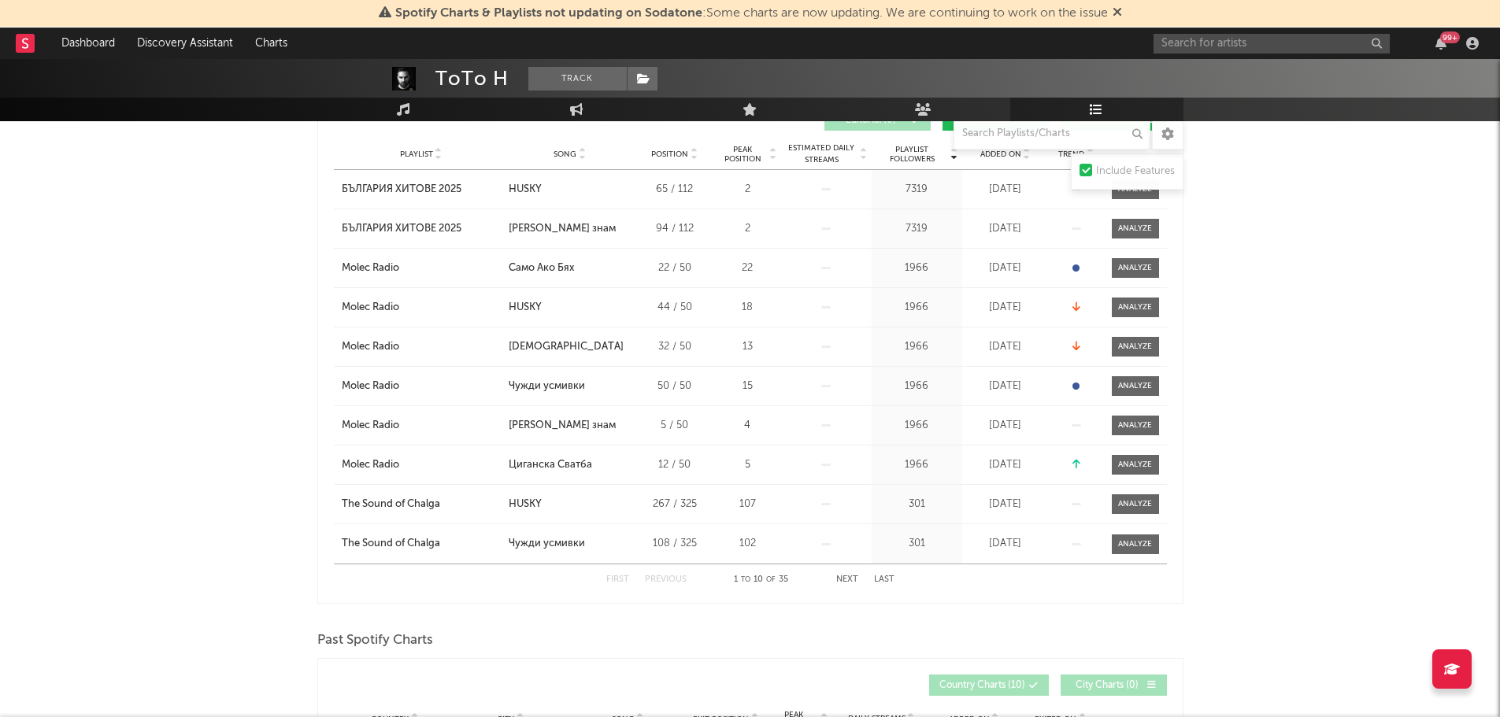
scroll to position [15, 0]
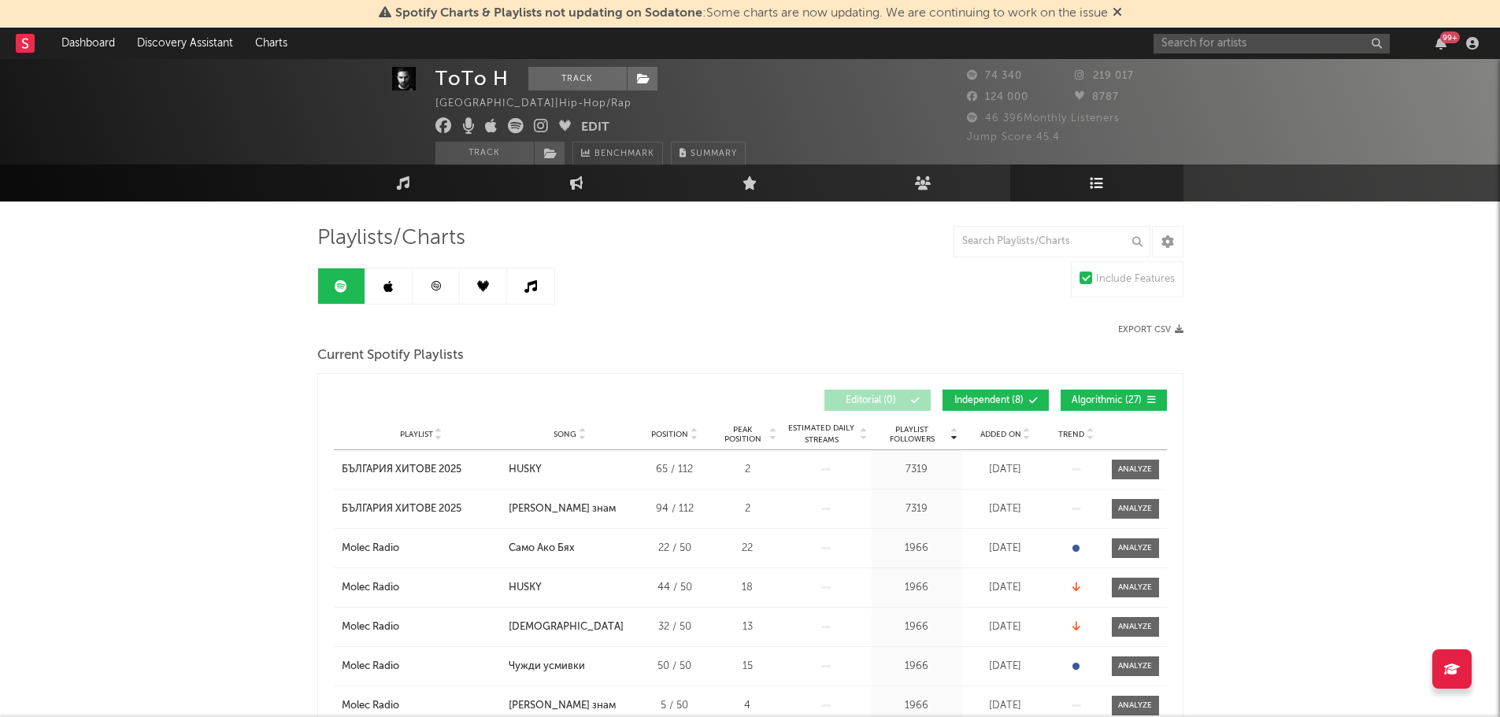
click at [391, 295] on link at bounding box center [388, 286] width 47 height 35
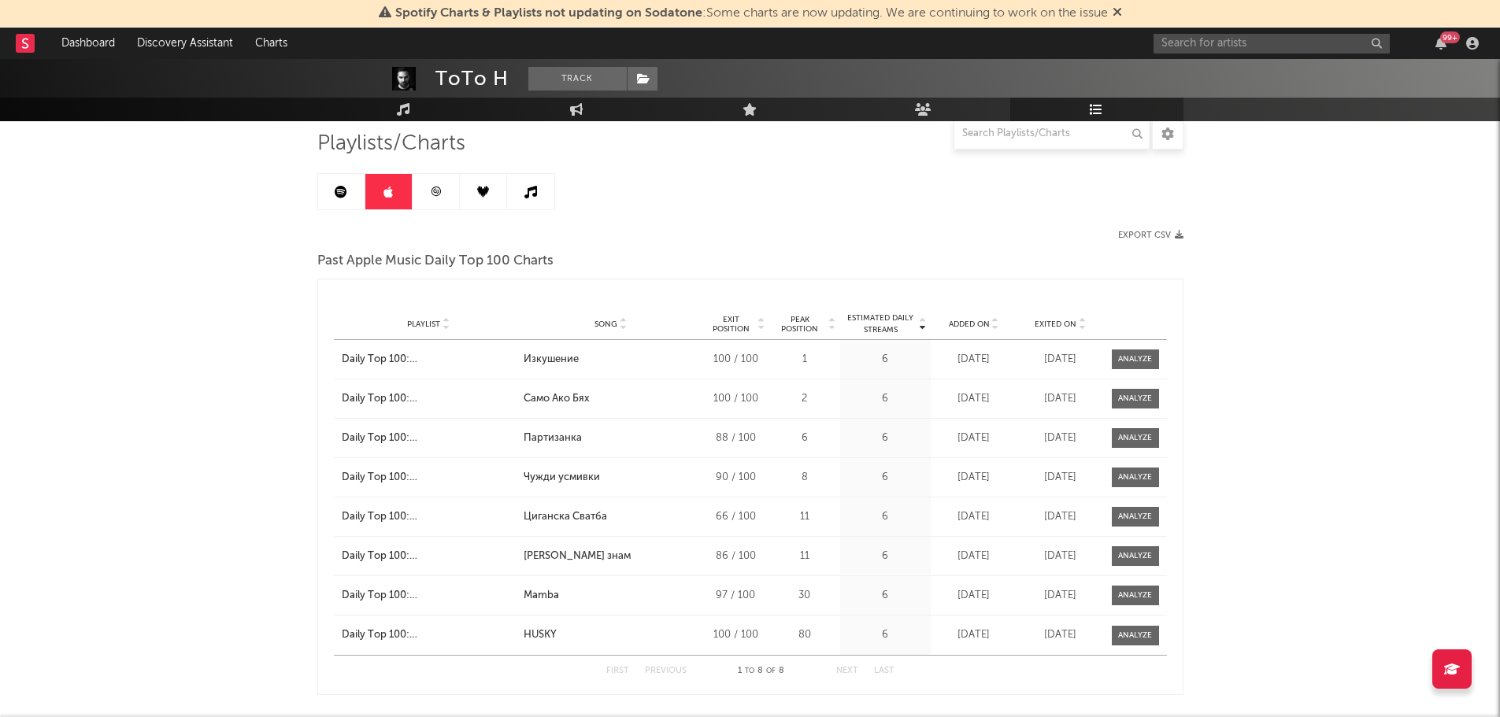
scroll to position [46, 0]
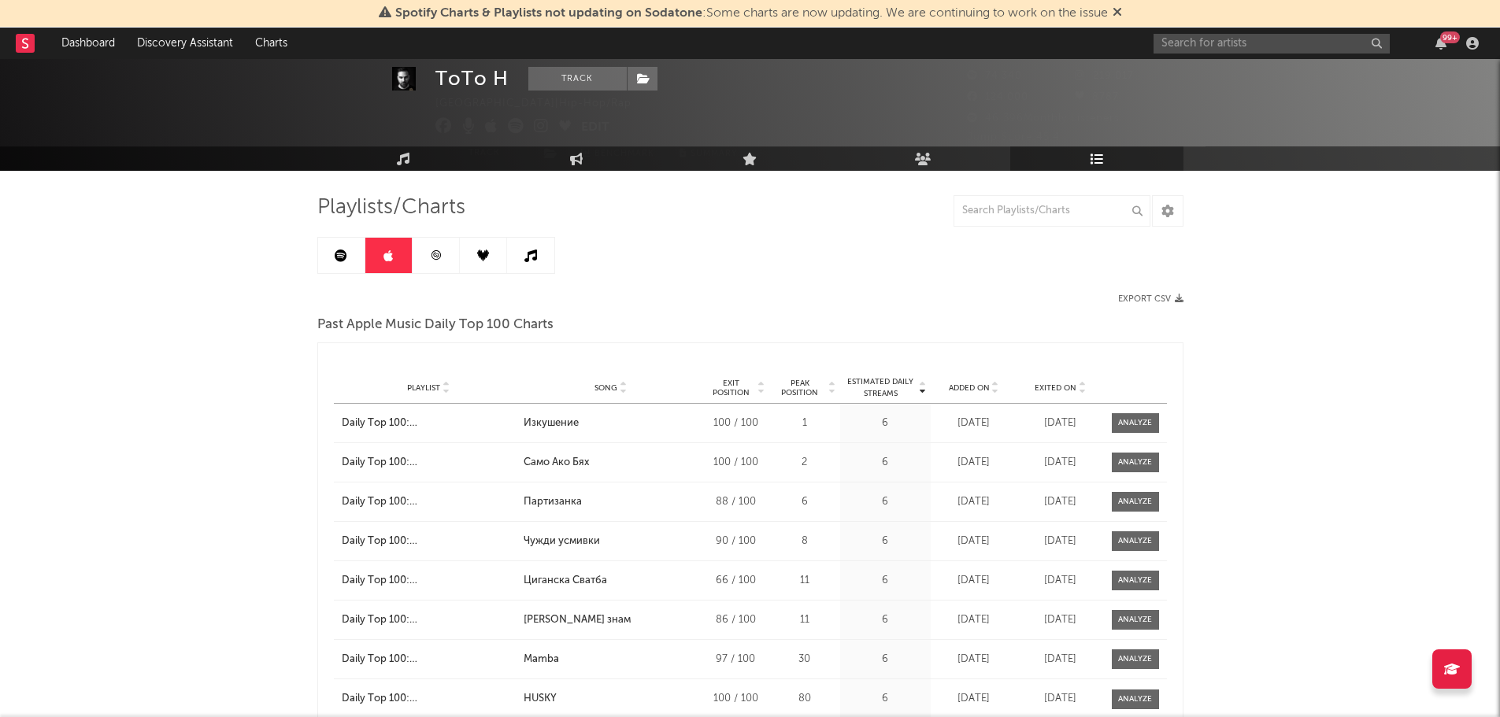
click at [447, 252] on link at bounding box center [436, 255] width 47 height 35
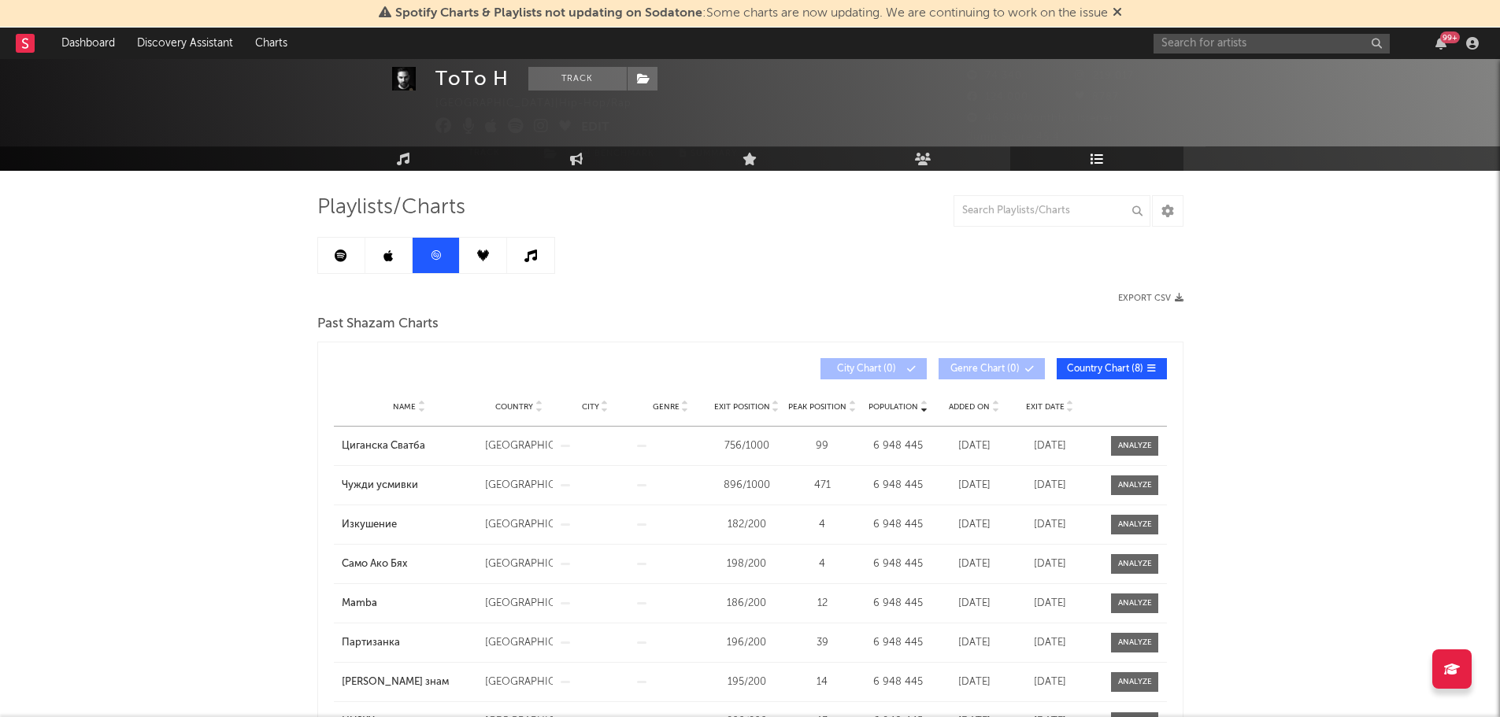
click at [473, 262] on link at bounding box center [483, 255] width 47 height 35
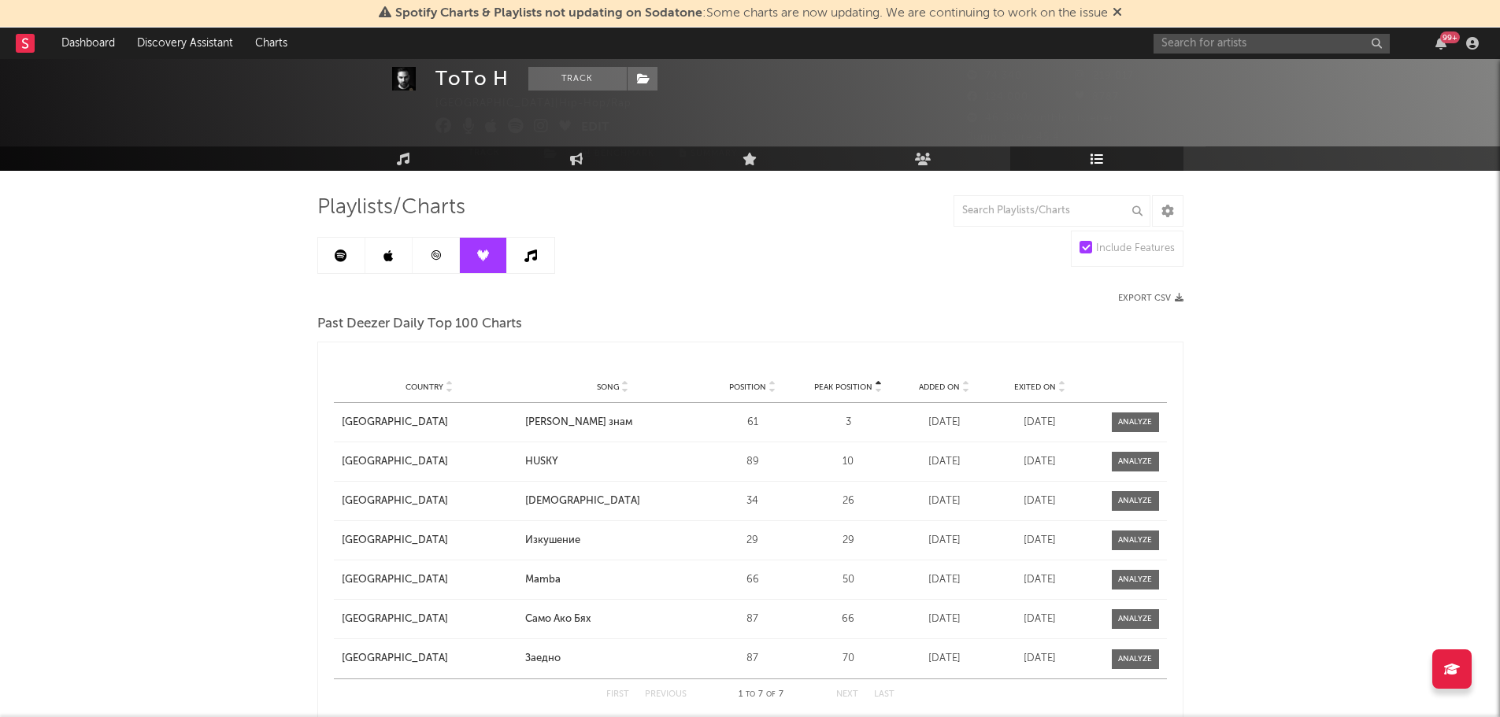
click at [524, 266] on link at bounding box center [530, 255] width 47 height 35
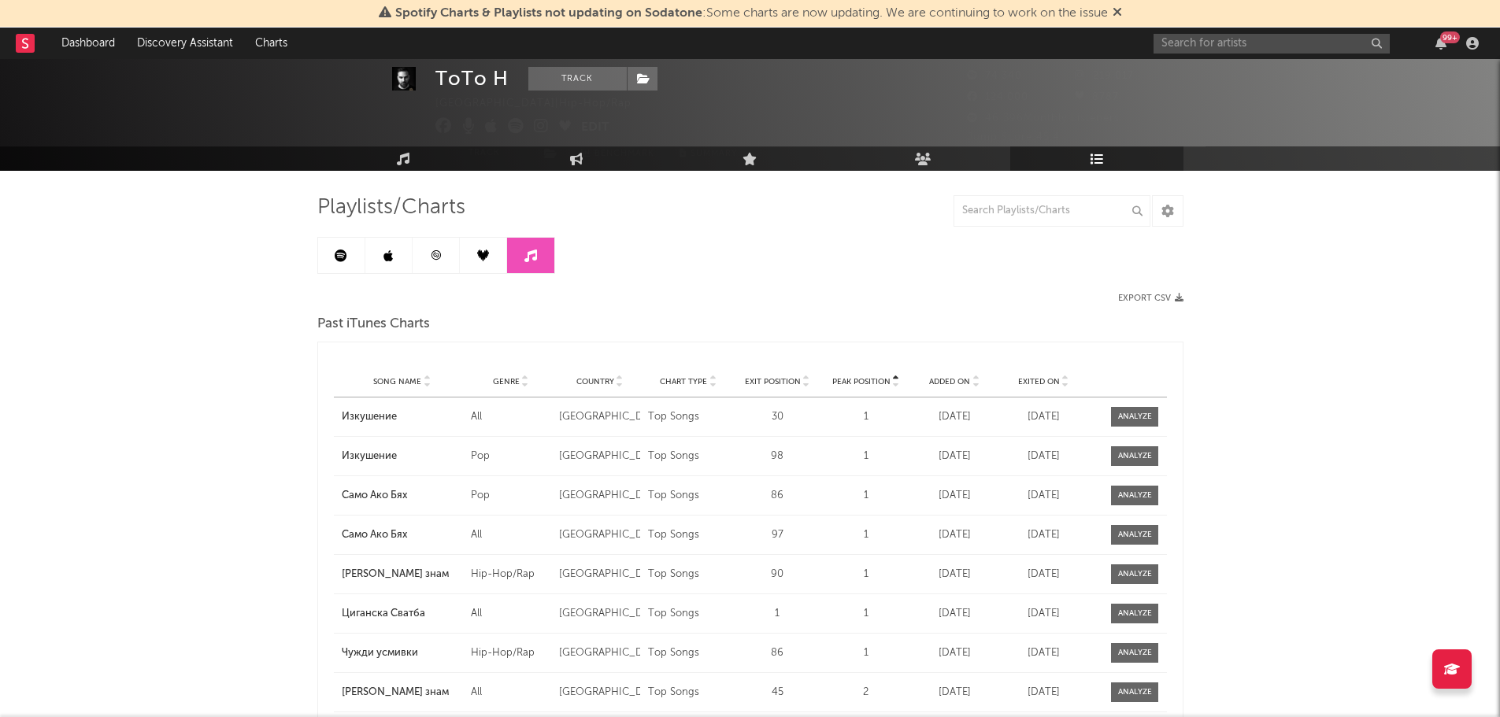
click at [331, 255] on link at bounding box center [341, 255] width 47 height 35
